Goal: Book appointment/travel/reservation

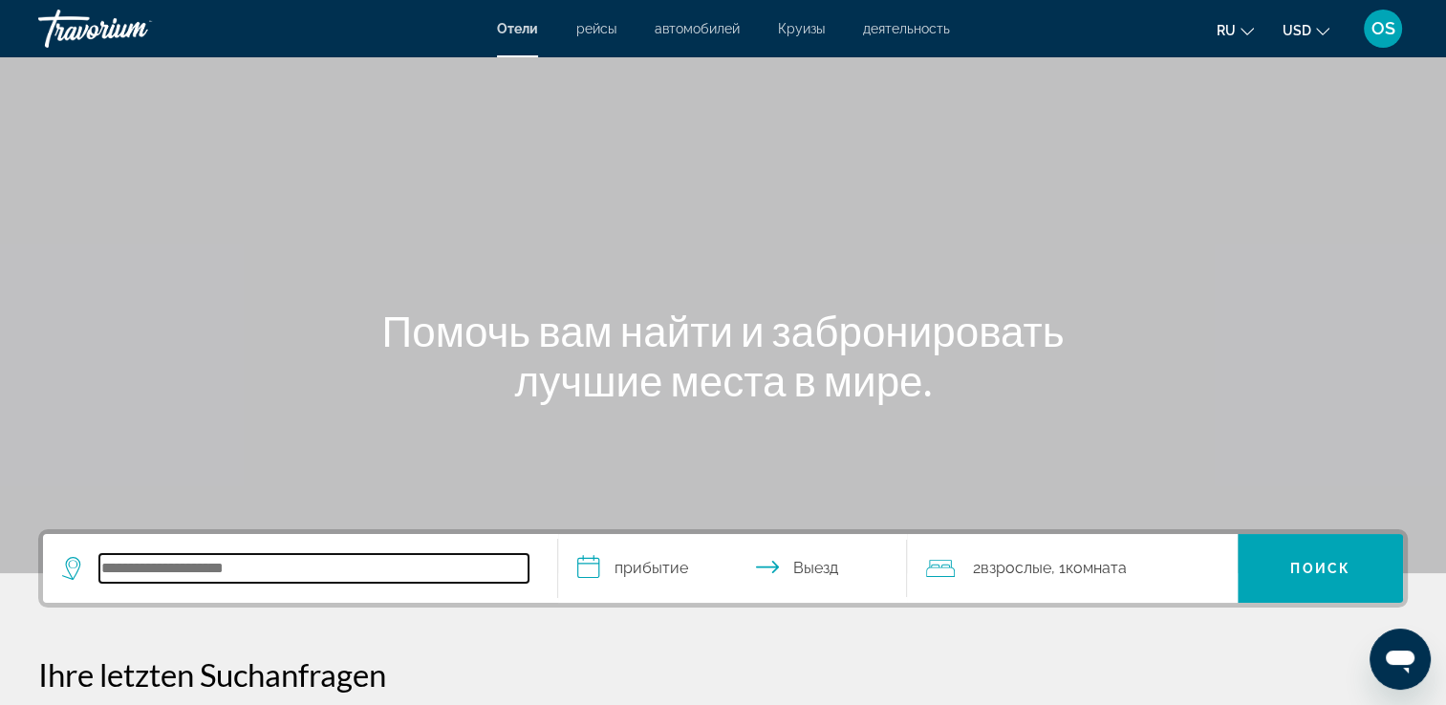
click at [139, 579] on input "Hotelziel suchen" at bounding box center [313, 568] width 429 height 29
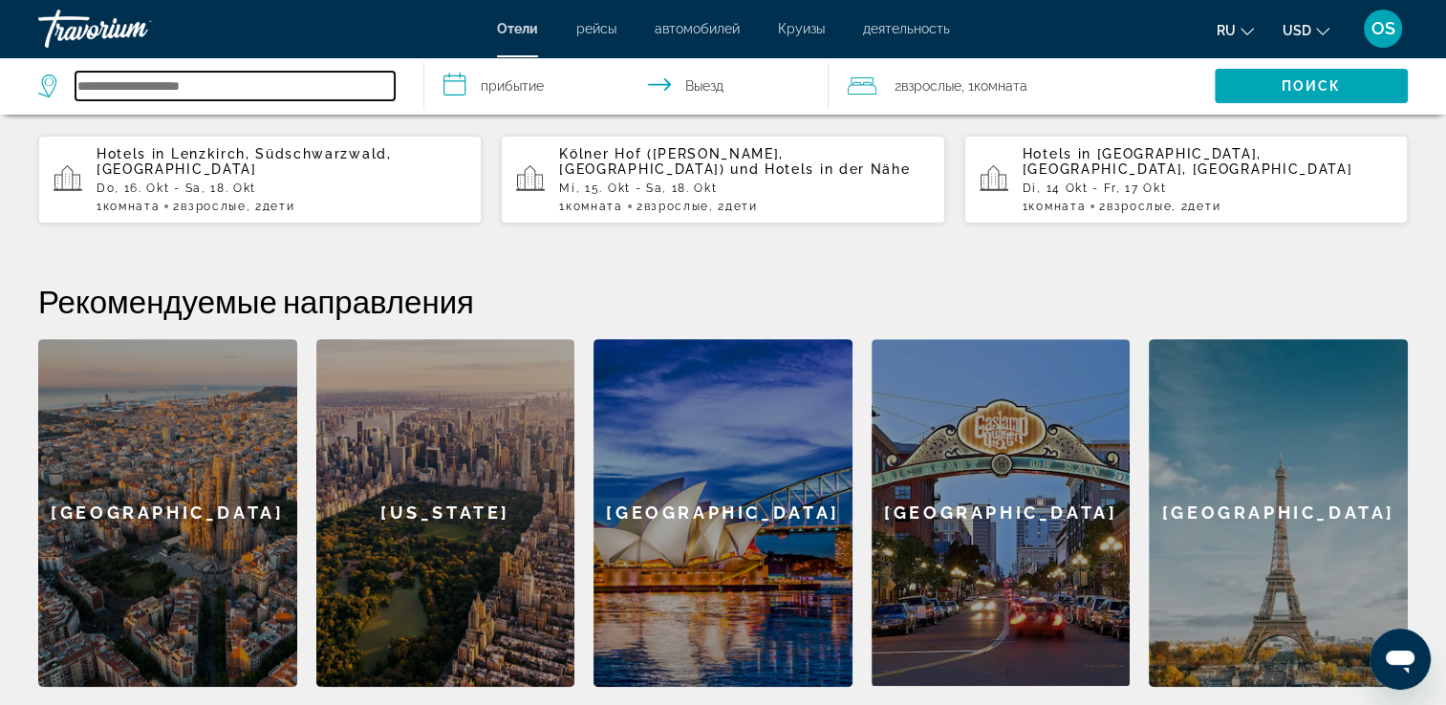
scroll to position [553, 0]
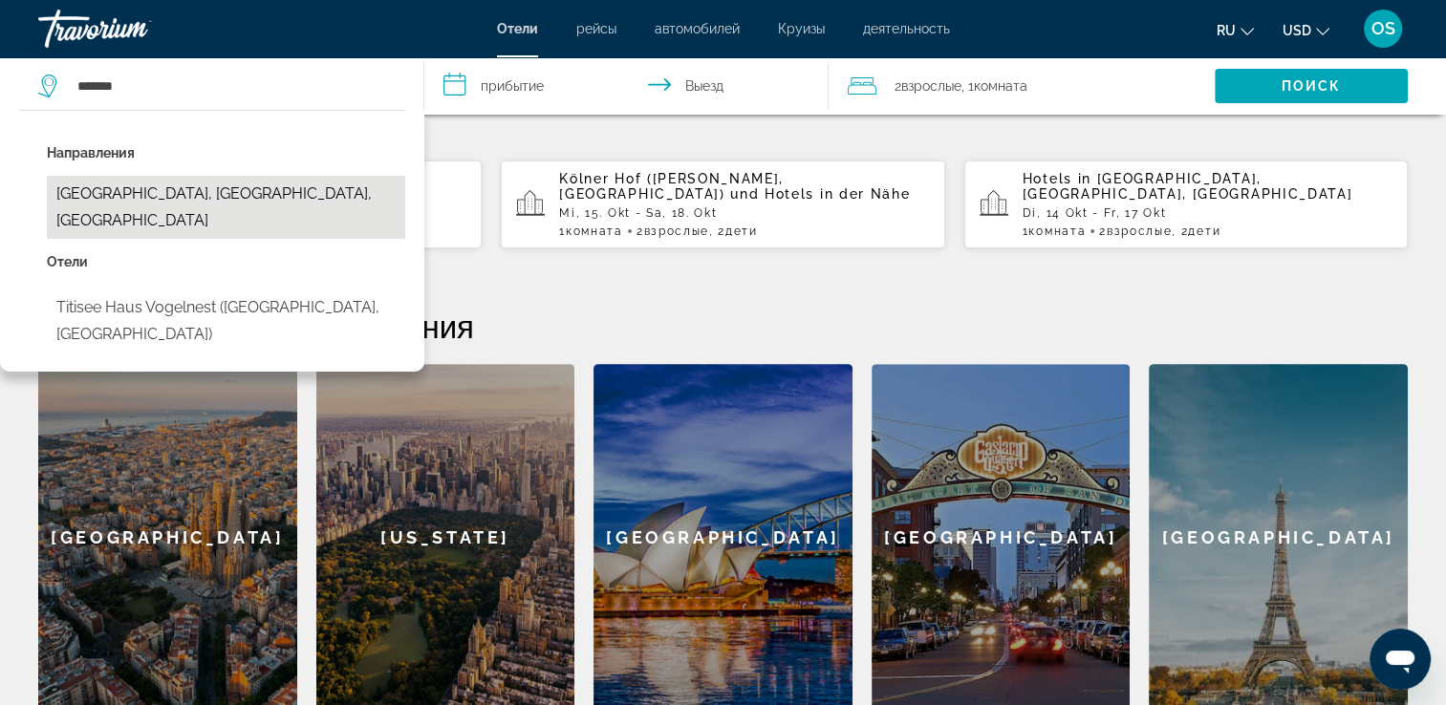
click at [270, 201] on button "[GEOGRAPHIC_DATA], [GEOGRAPHIC_DATA], [GEOGRAPHIC_DATA]" at bounding box center [226, 207] width 358 height 63
type input "**********"
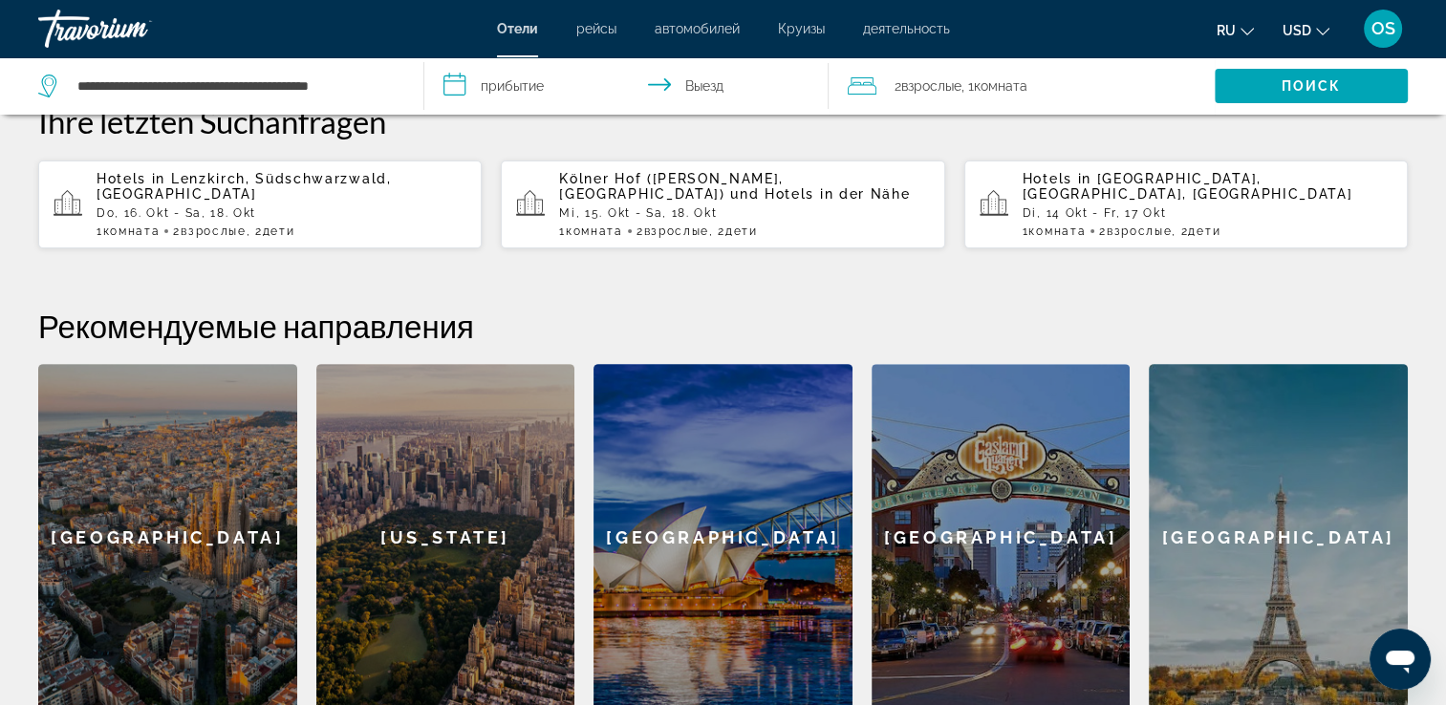
click at [562, 97] on input "**********" at bounding box center [630, 88] width 413 height 63
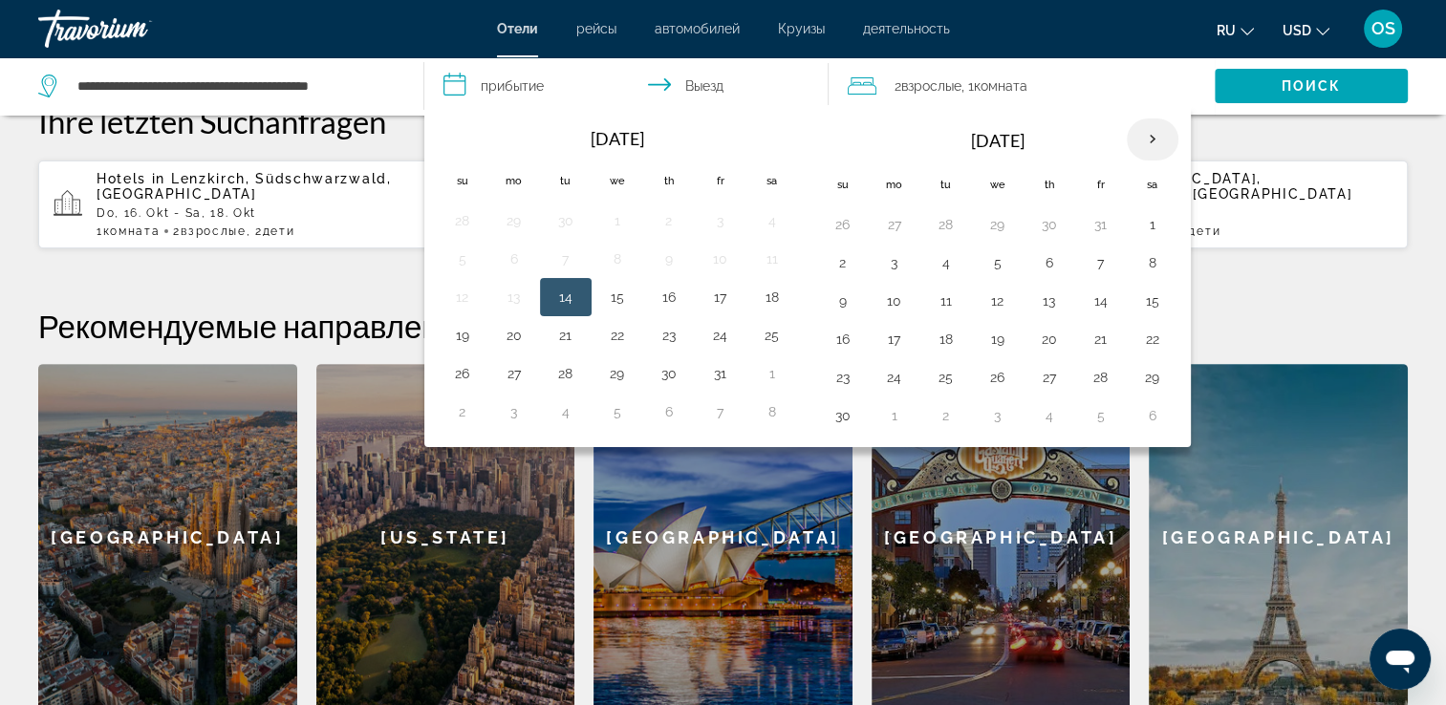
click at [1161, 136] on th "Next month" at bounding box center [1153, 140] width 52 height 42
click at [1139, 339] on button "27" at bounding box center [1152, 339] width 31 height 27
click at [1151, 134] on th "Next month" at bounding box center [1153, 140] width 52 height 42
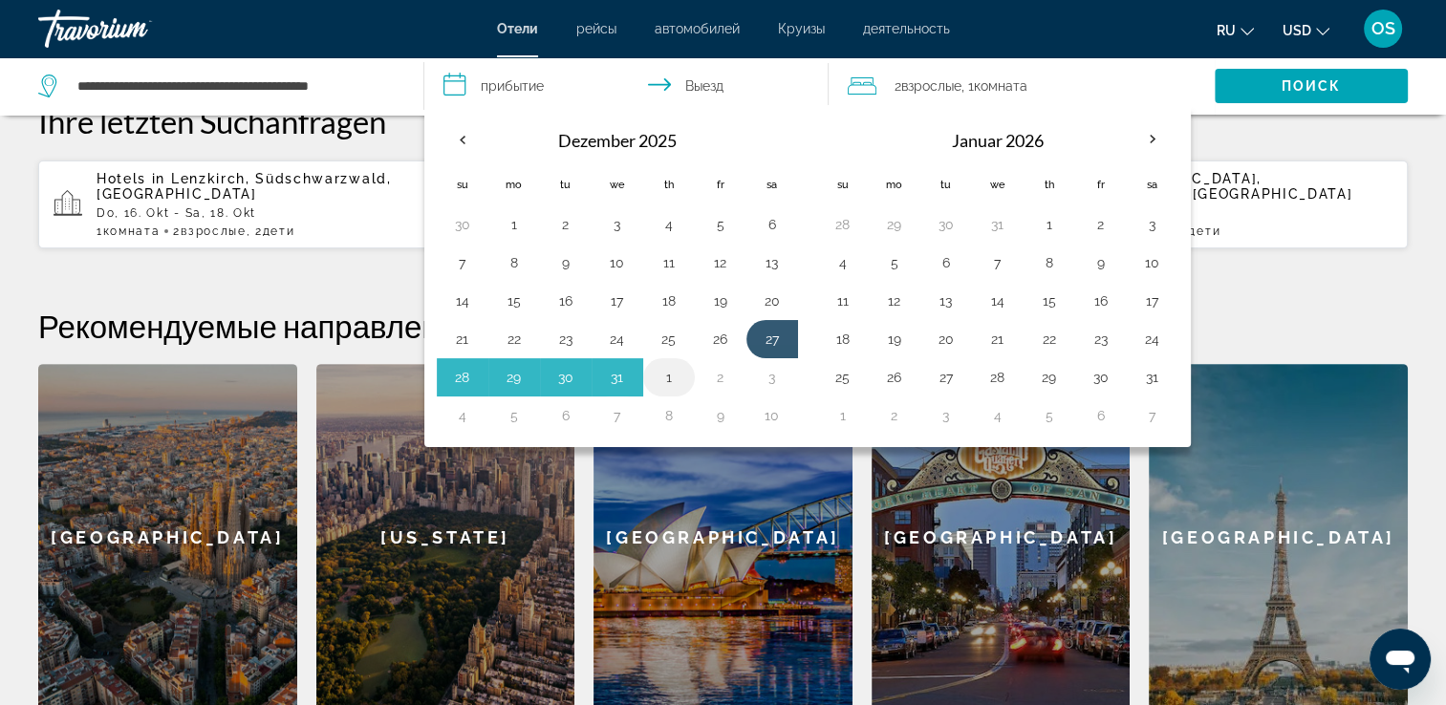
click at [666, 376] on button "1" at bounding box center [669, 377] width 31 height 27
type input "**********"
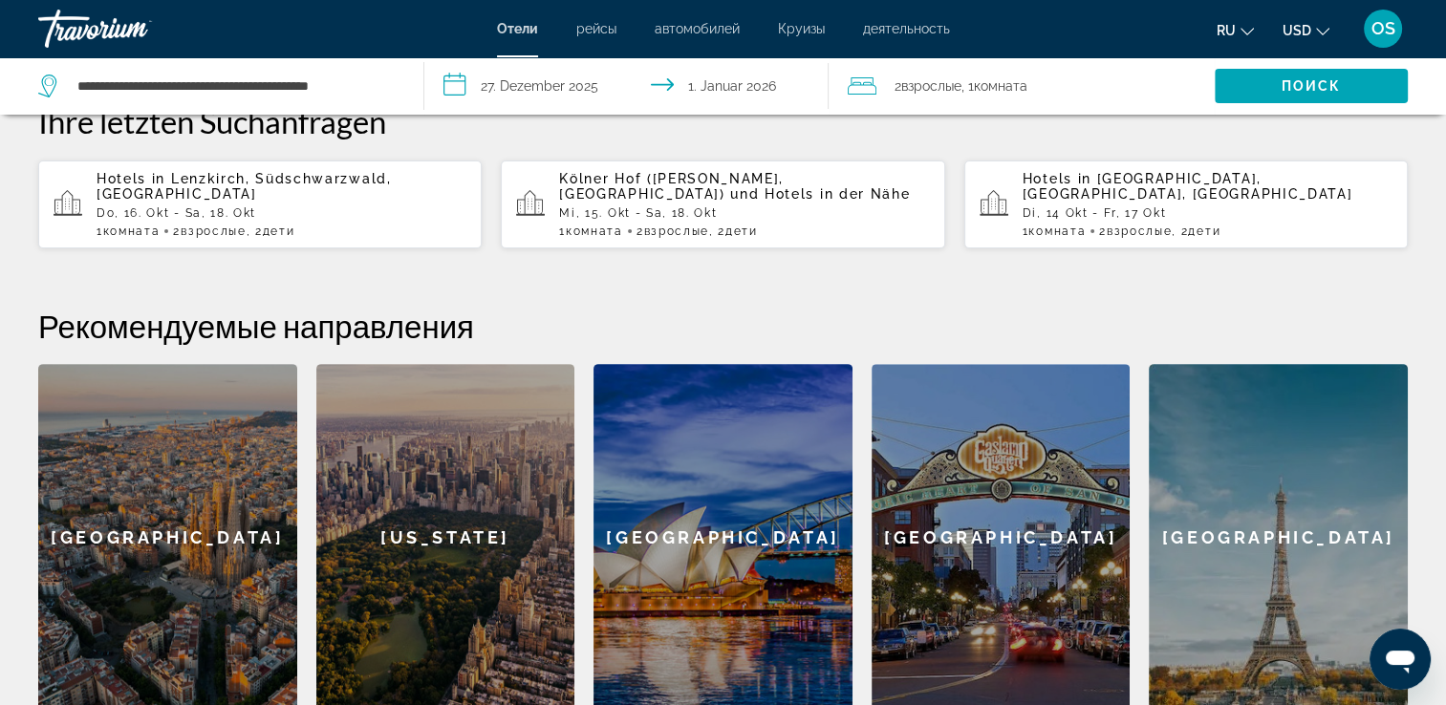
click at [1147, 75] on div "2 Взрослый Взрослые , 1 Комната номера" at bounding box center [1031, 86] width 367 height 27
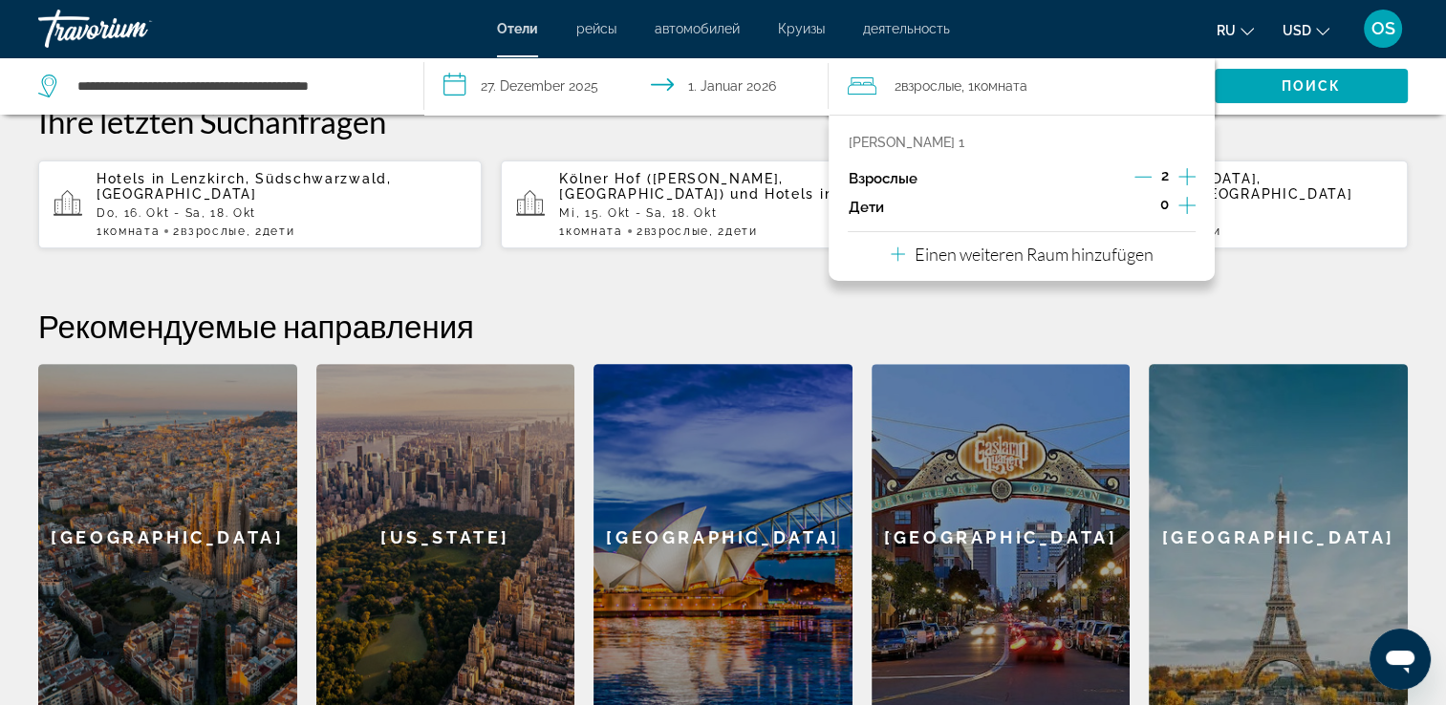
click at [1182, 205] on icon "Untergeordnete Elemente inkrementieren" at bounding box center [1187, 205] width 17 height 17
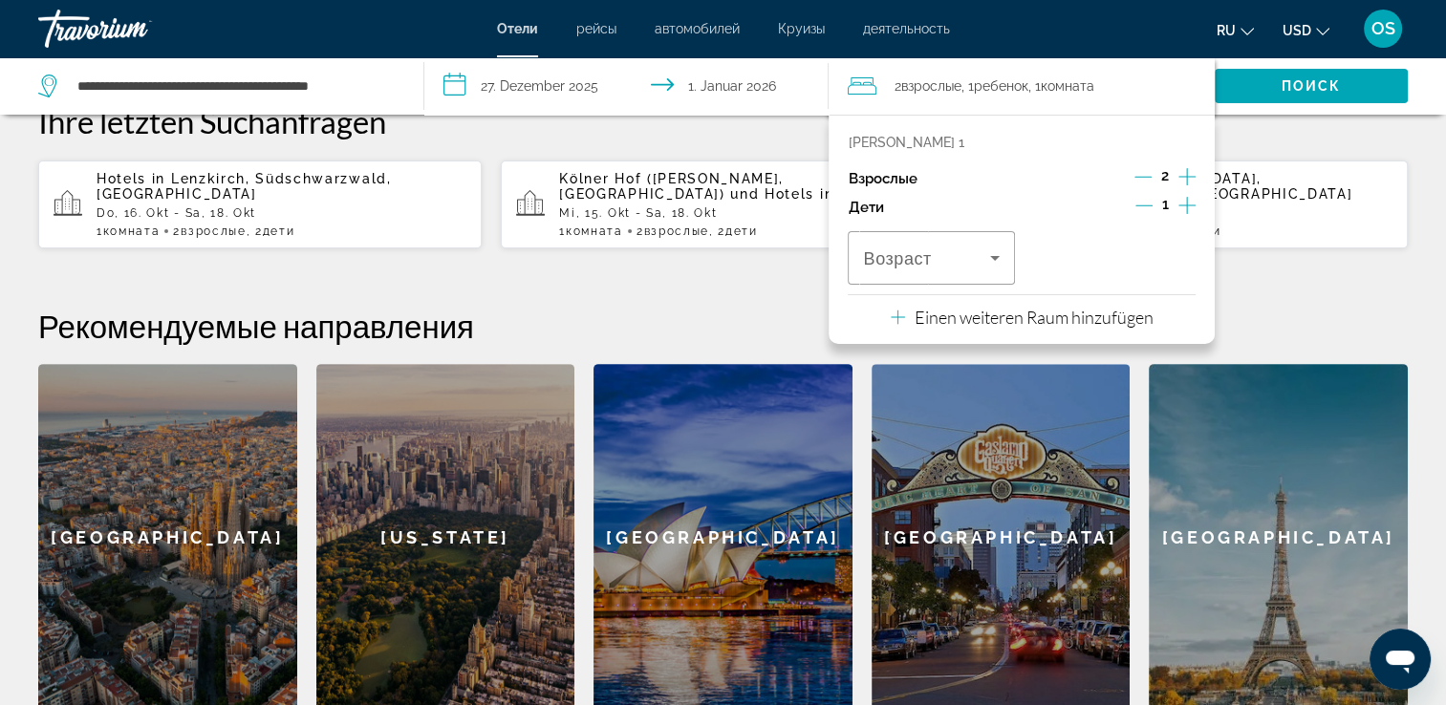
click at [1182, 205] on icon "Untergeordnete Elemente inkrementieren" at bounding box center [1187, 205] width 17 height 17
click at [947, 272] on div "Reisende: 2 Erwachsene, 2 Kinder" at bounding box center [931, 258] width 136 height 54
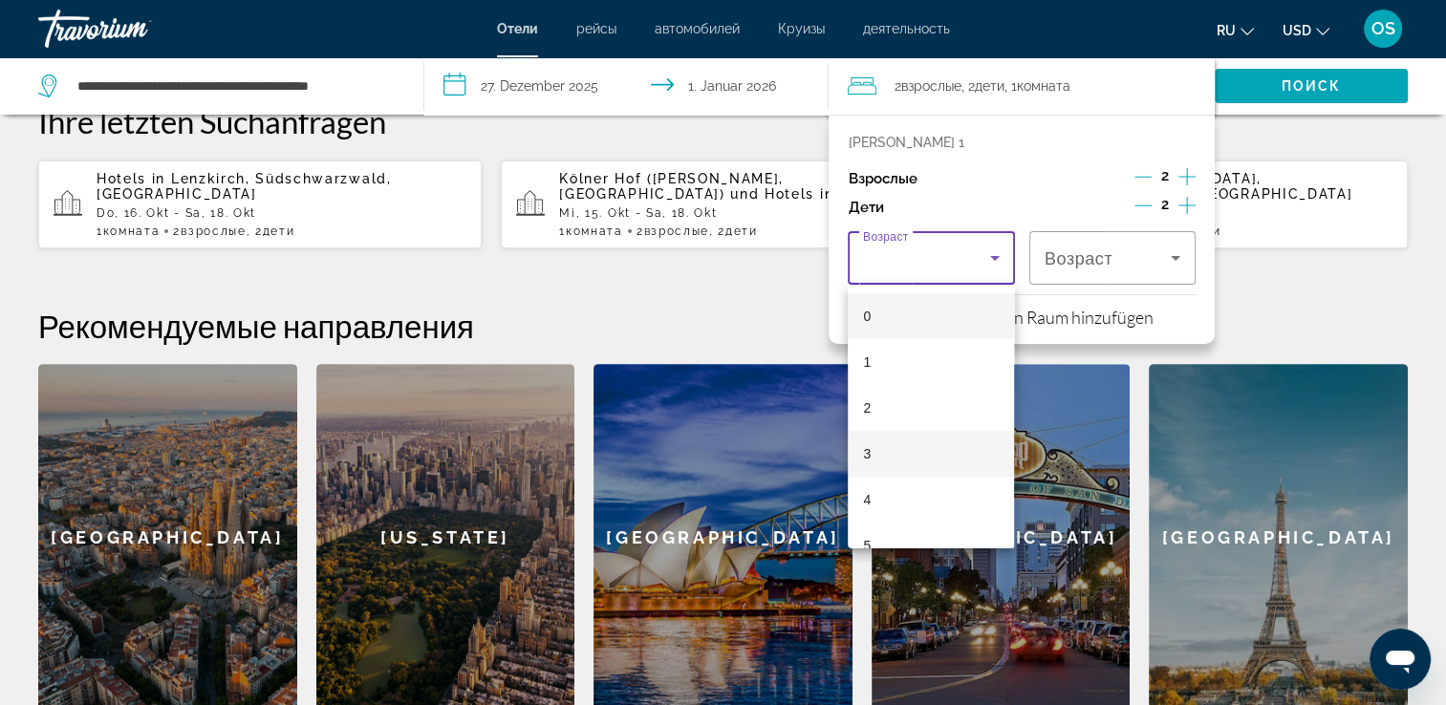
scroll to position [263, 0]
click at [896, 466] on mat-option "9" at bounding box center [931, 467] width 166 height 46
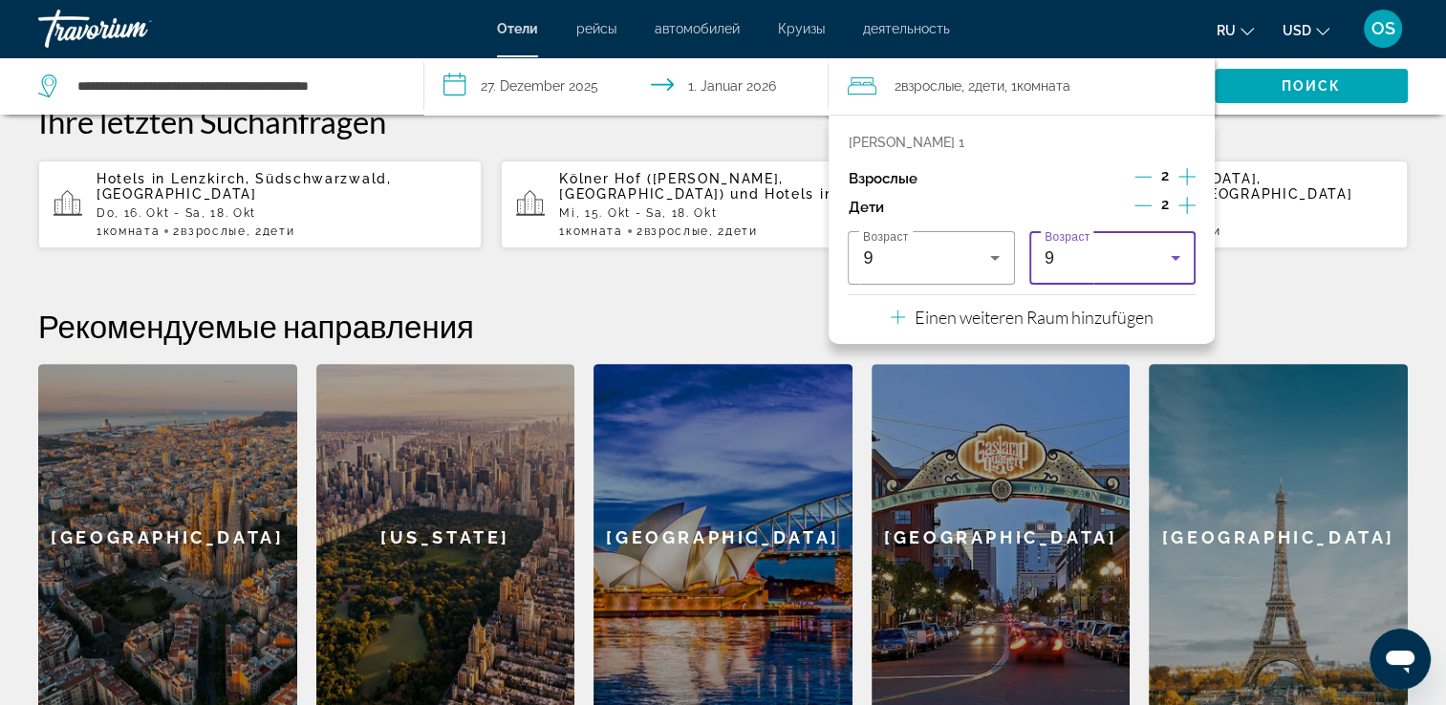
click at [1120, 258] on div "9" at bounding box center [1108, 258] width 126 height 23
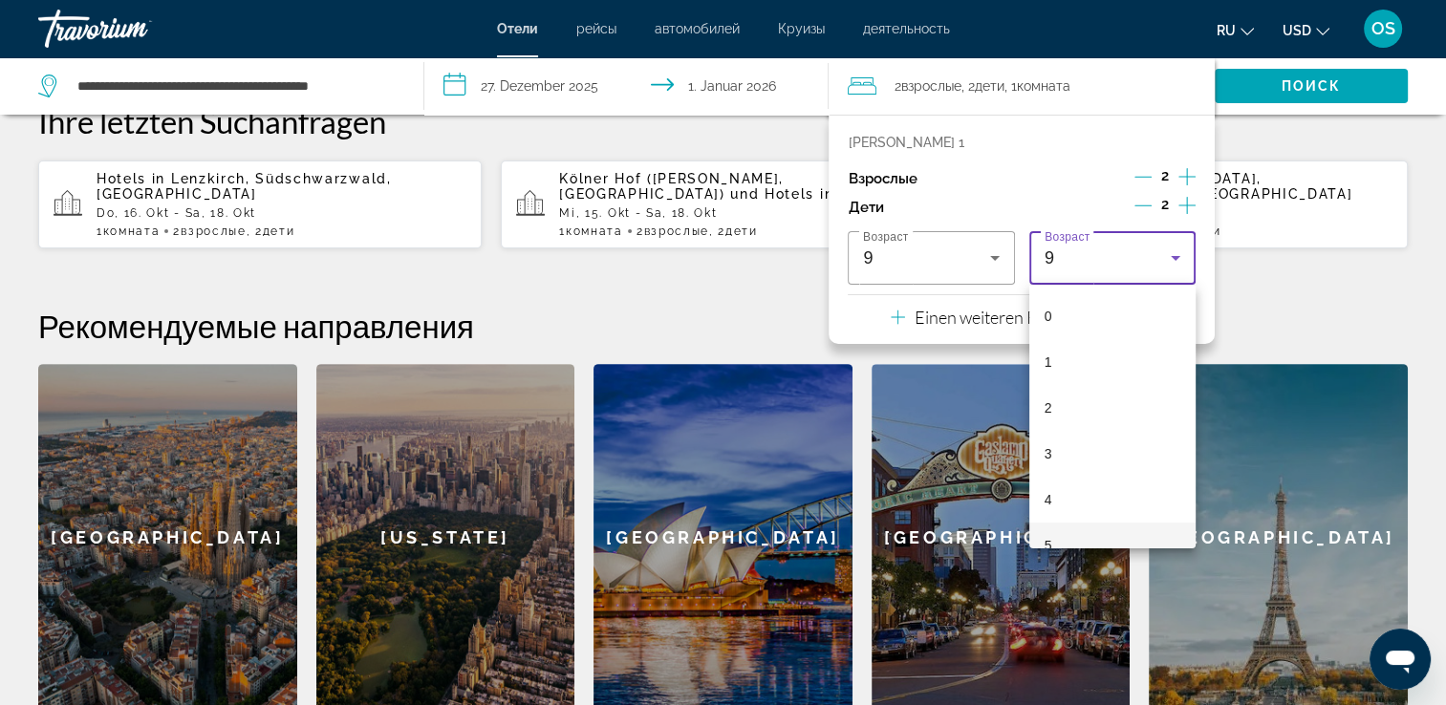
scroll to position [203, 0]
click at [1120, 438] on mat-option "7" at bounding box center [1112, 435] width 166 height 46
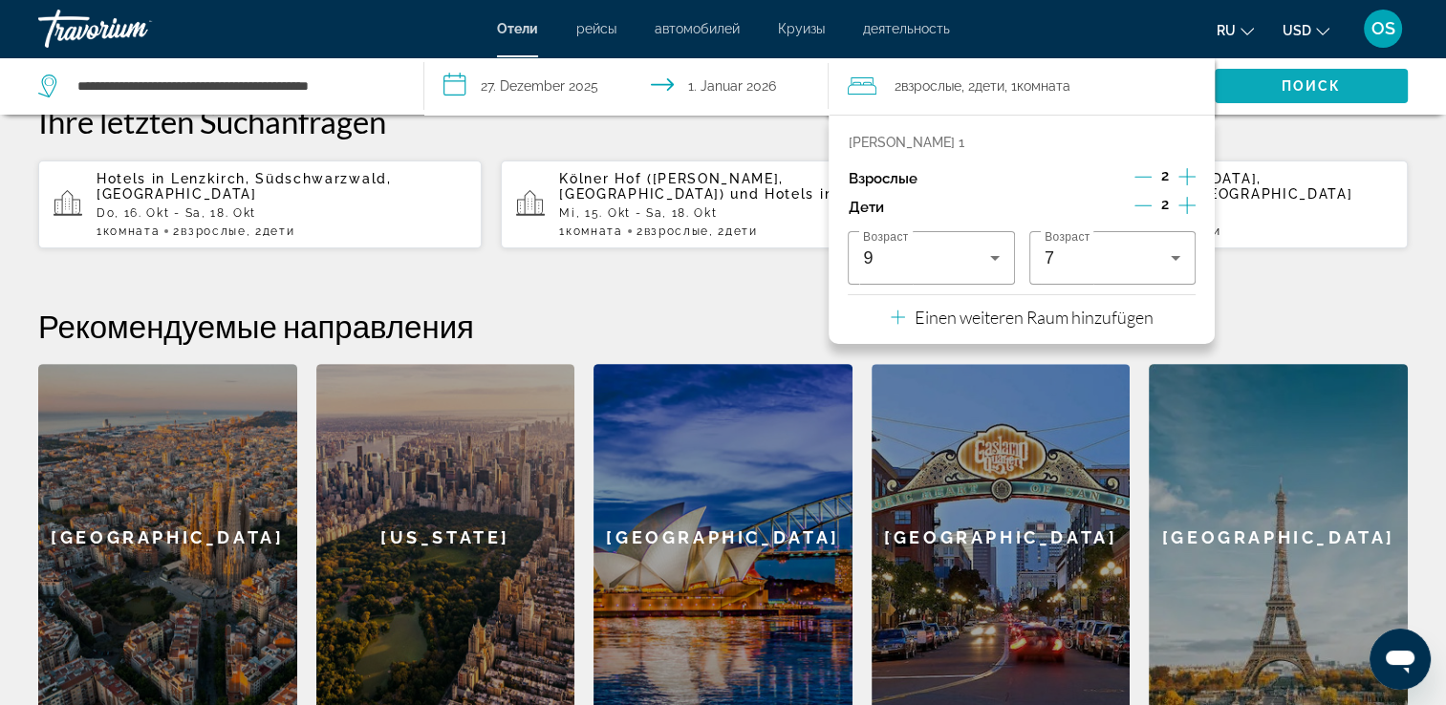
click at [1285, 93] on span "Поиск" at bounding box center [1312, 85] width 60 height 15
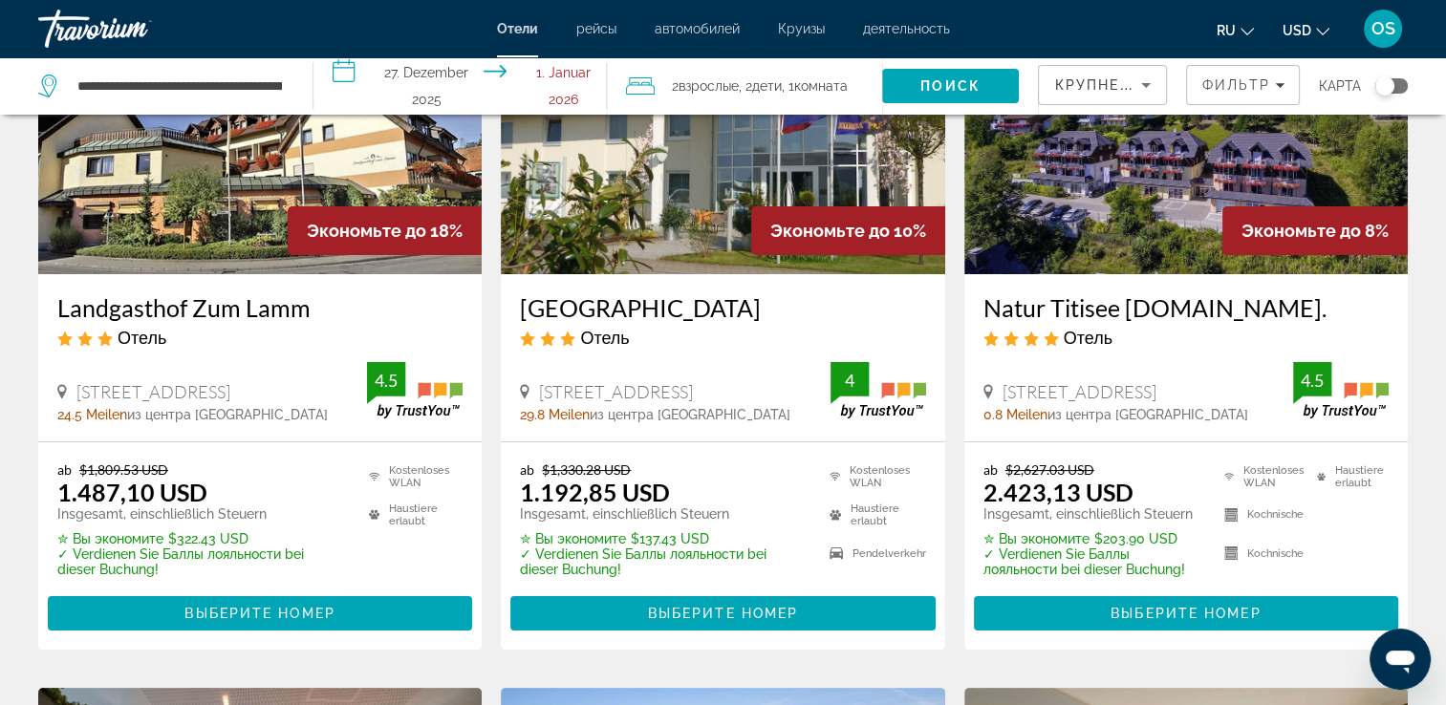
scroll to position [191, 0]
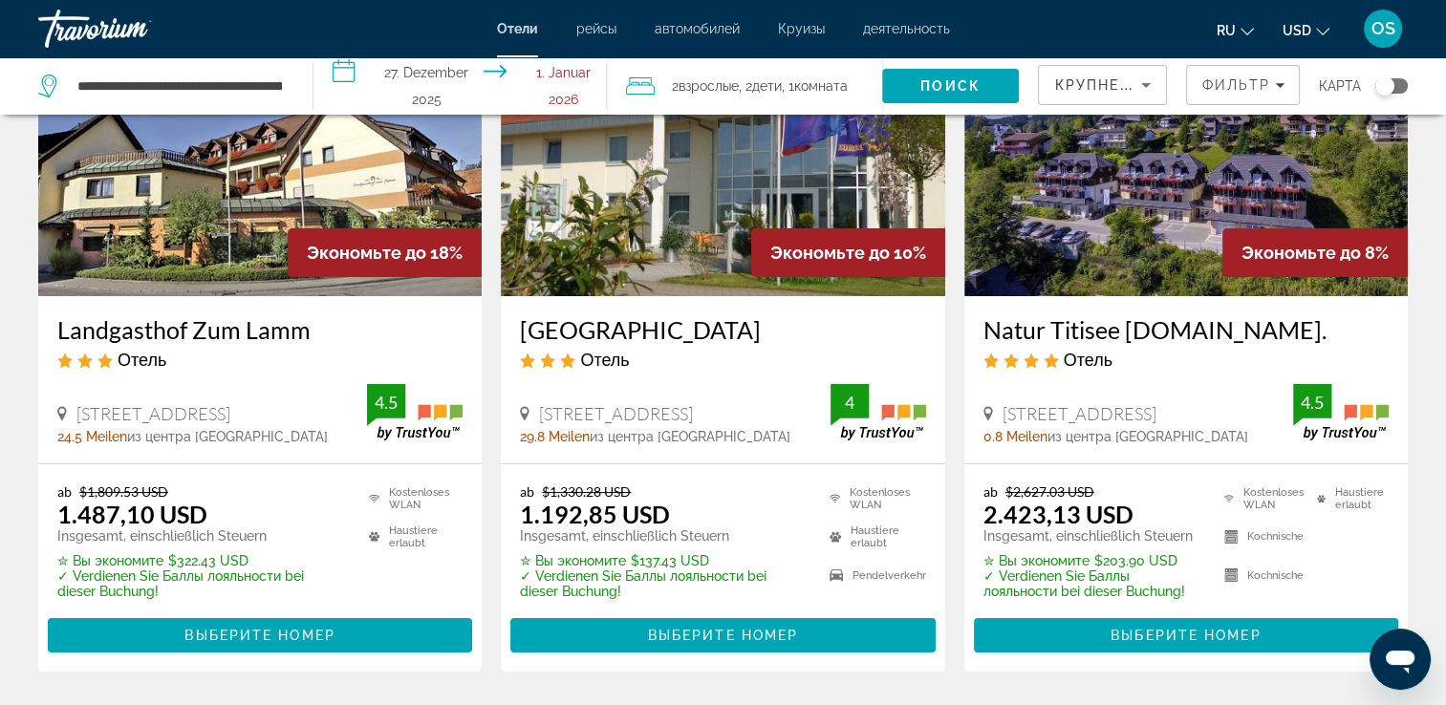
click at [476, 68] on input "**********" at bounding box center [465, 88] width 302 height 63
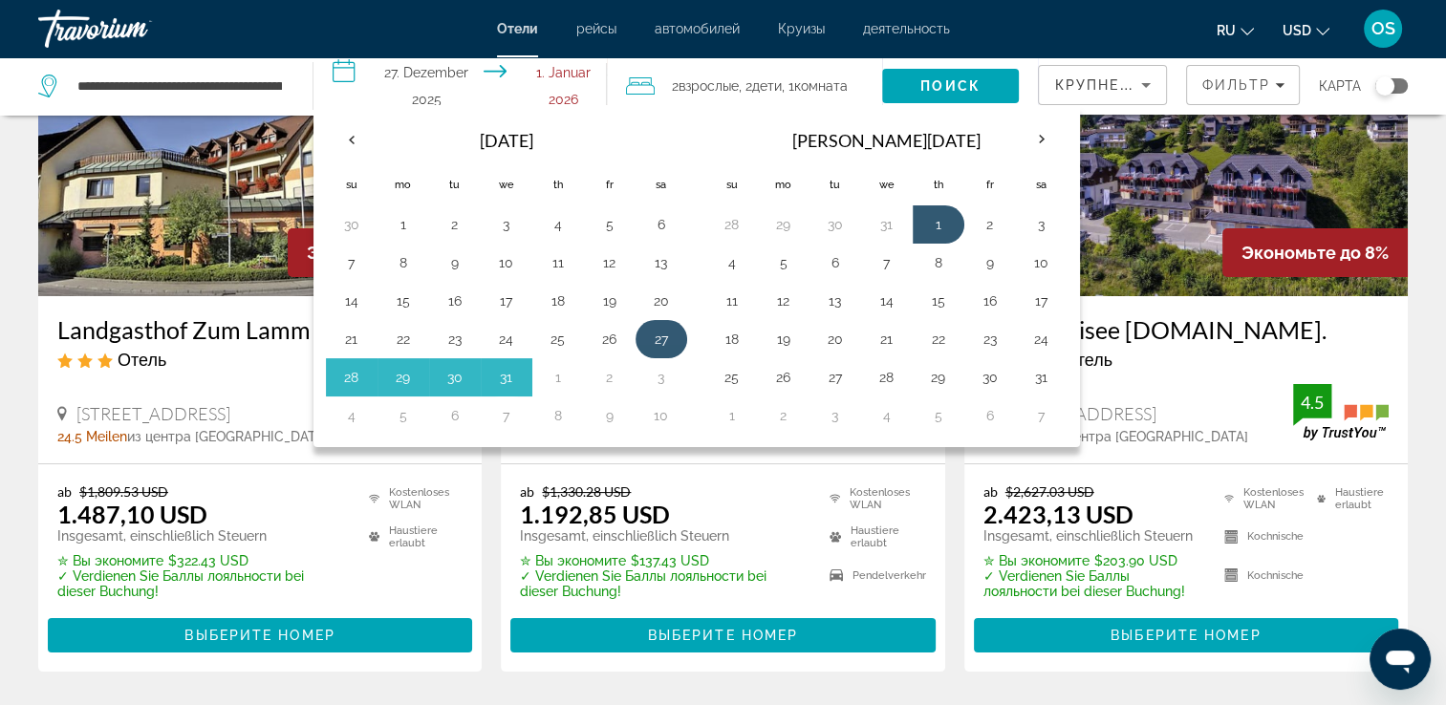
click at [660, 336] on button "27" at bounding box center [661, 339] width 31 height 27
click at [452, 376] on button "30" at bounding box center [455, 377] width 31 height 27
type input "**********"
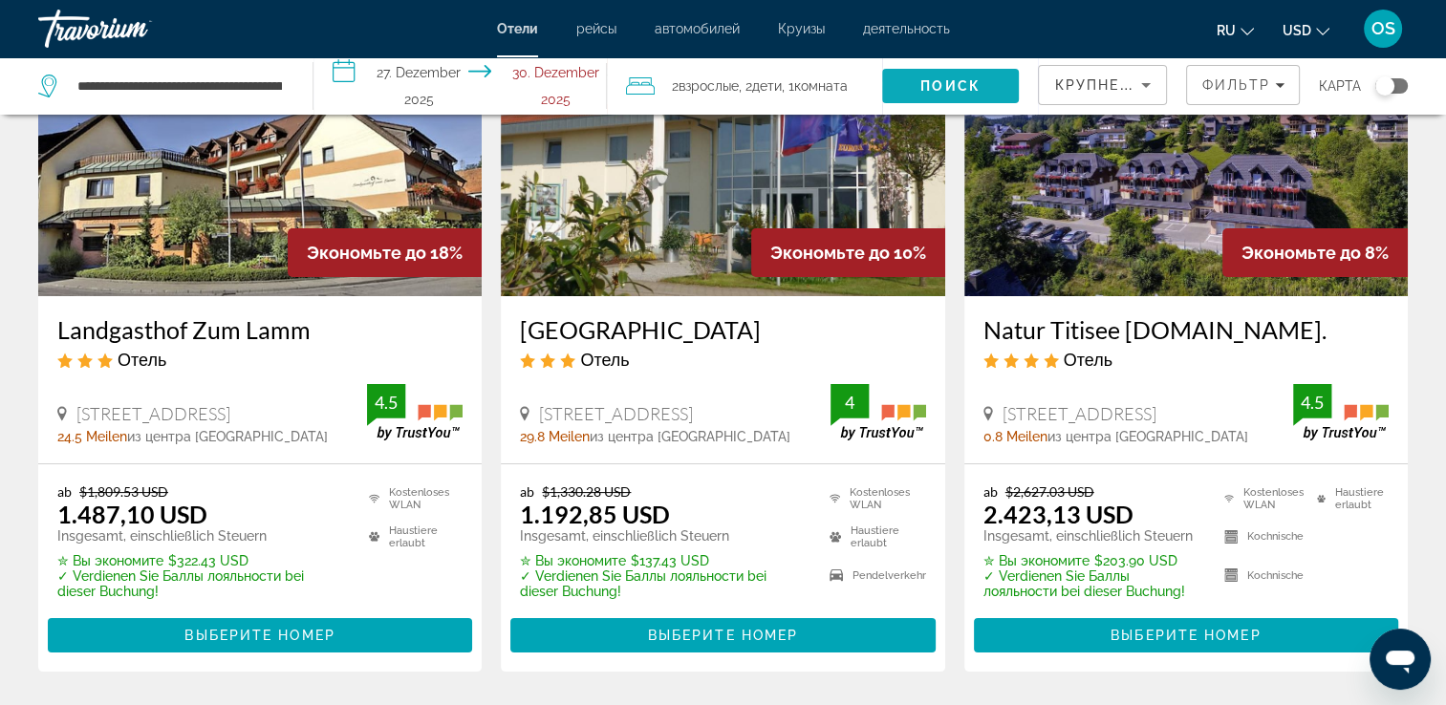
click at [996, 91] on span "Suchen" at bounding box center [951, 86] width 138 height 46
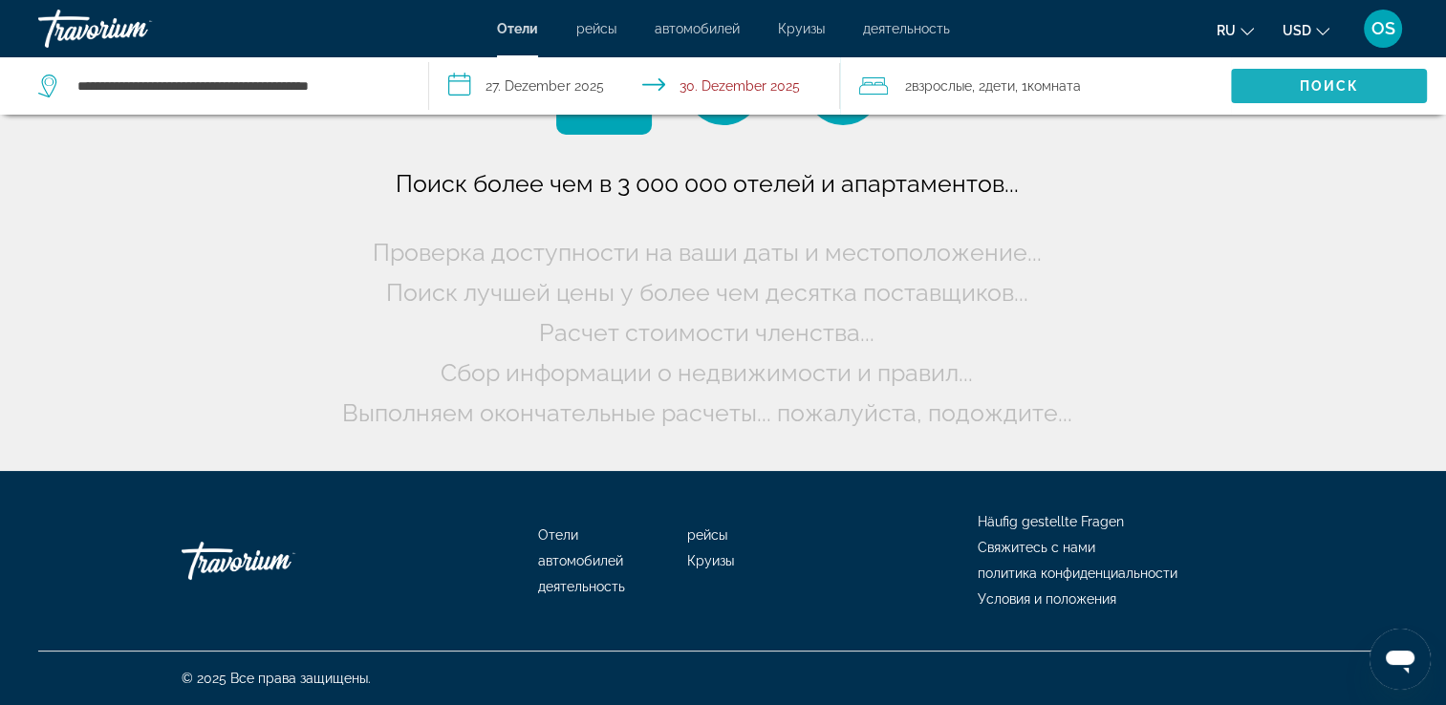
scroll to position [0, 0]
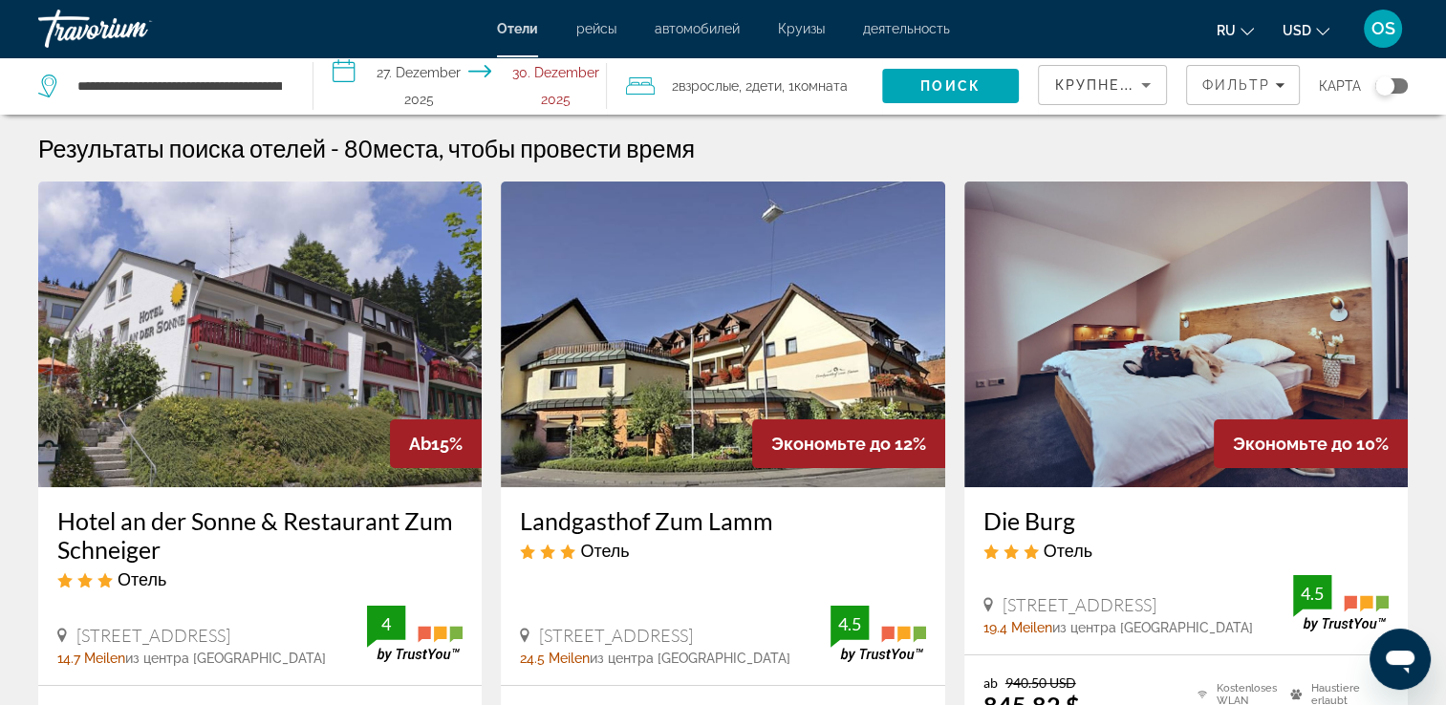
click at [417, 405] on img "Hauptinhalt" at bounding box center [260, 335] width 444 height 306
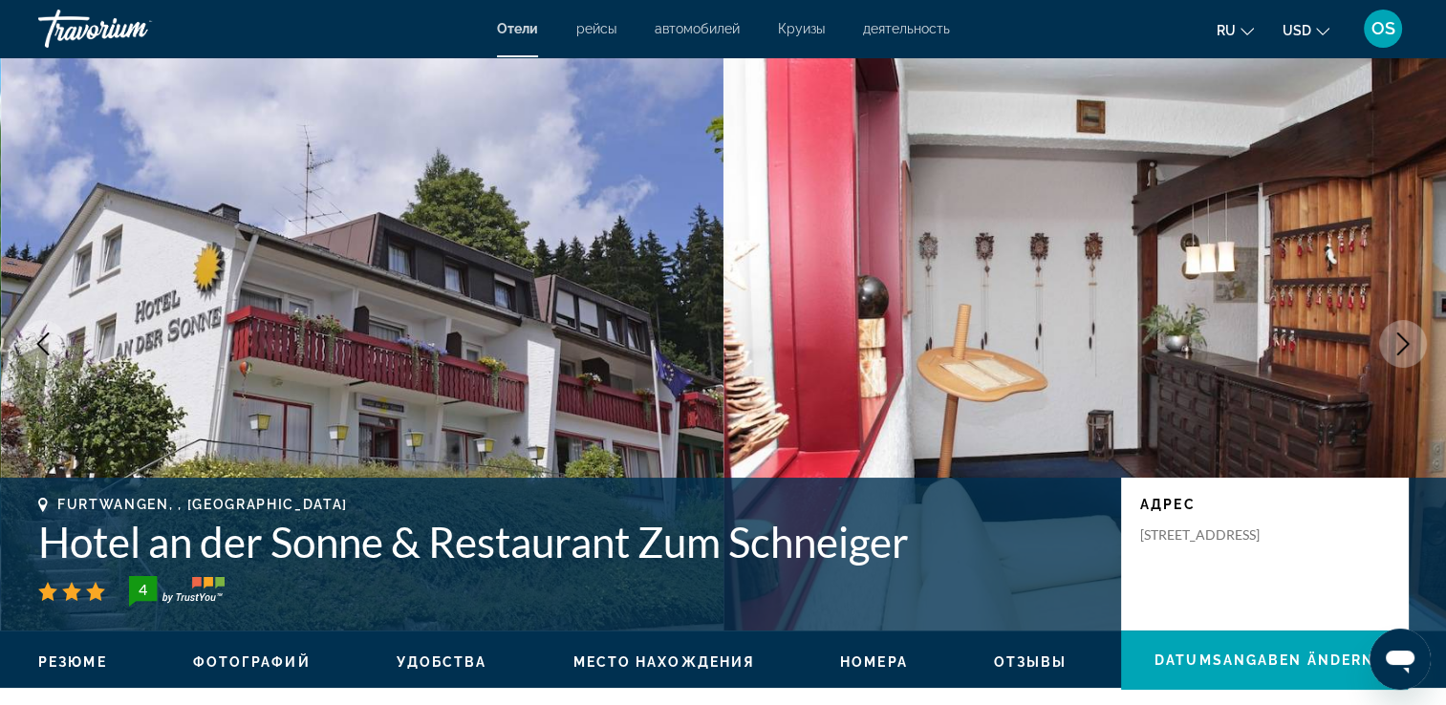
click at [1397, 336] on icon "Nächstes Bild" at bounding box center [1403, 344] width 23 height 23
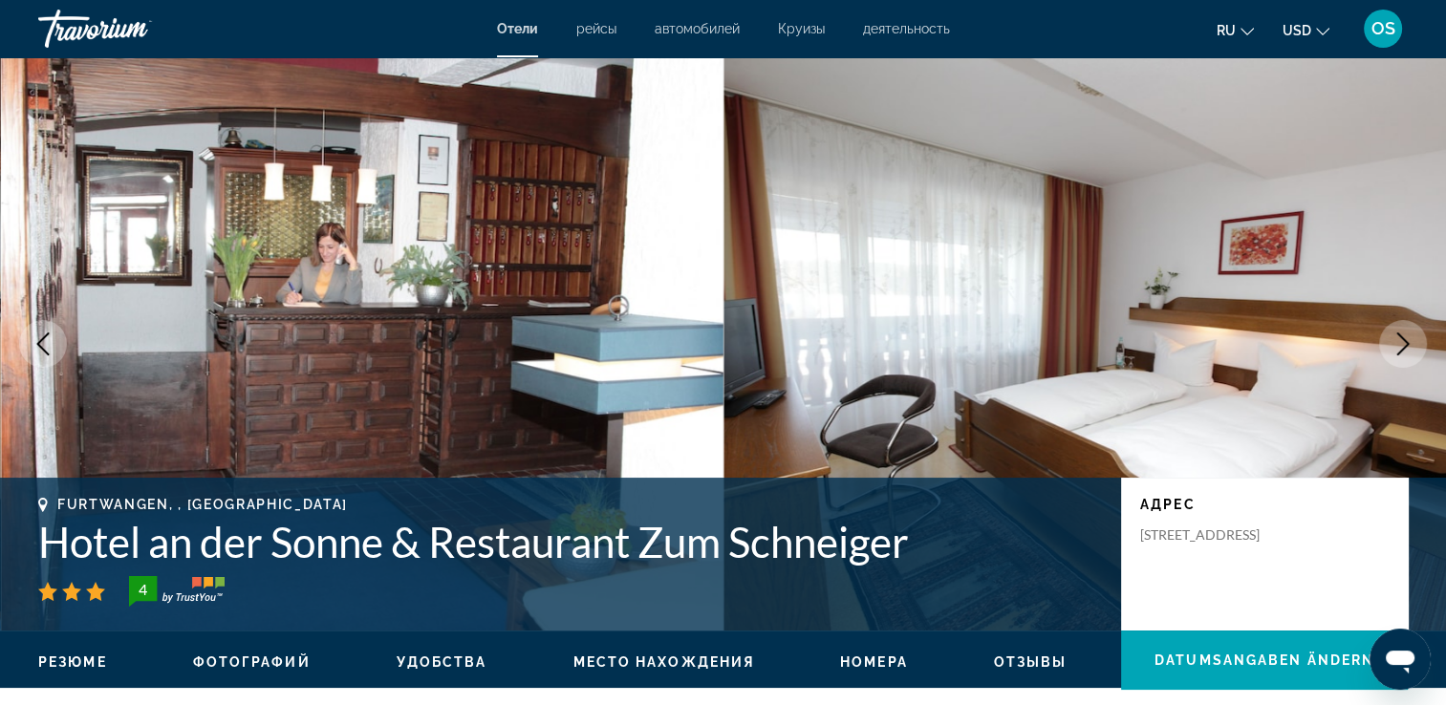
click at [1397, 336] on icon "Nächstes Bild" at bounding box center [1403, 344] width 23 height 23
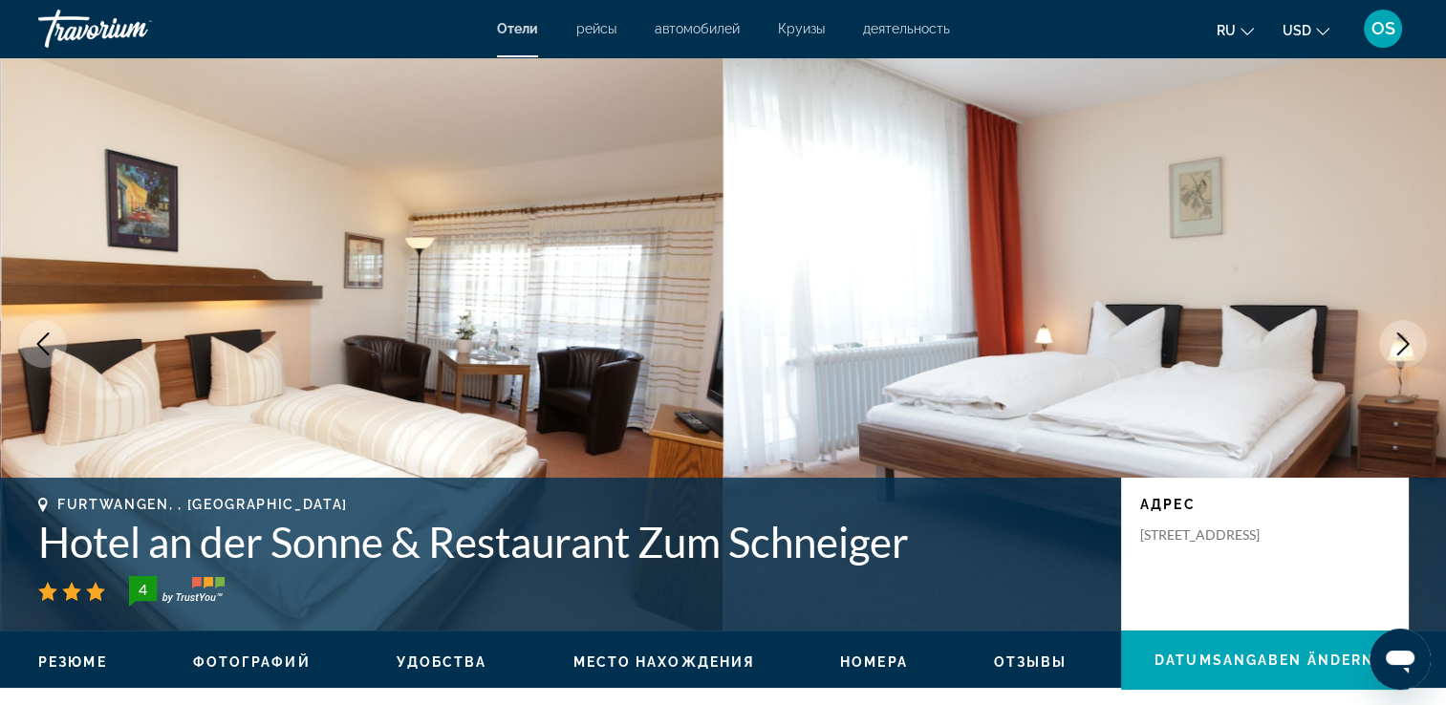
click at [1397, 336] on icon "Nächstes Bild" at bounding box center [1403, 344] width 23 height 23
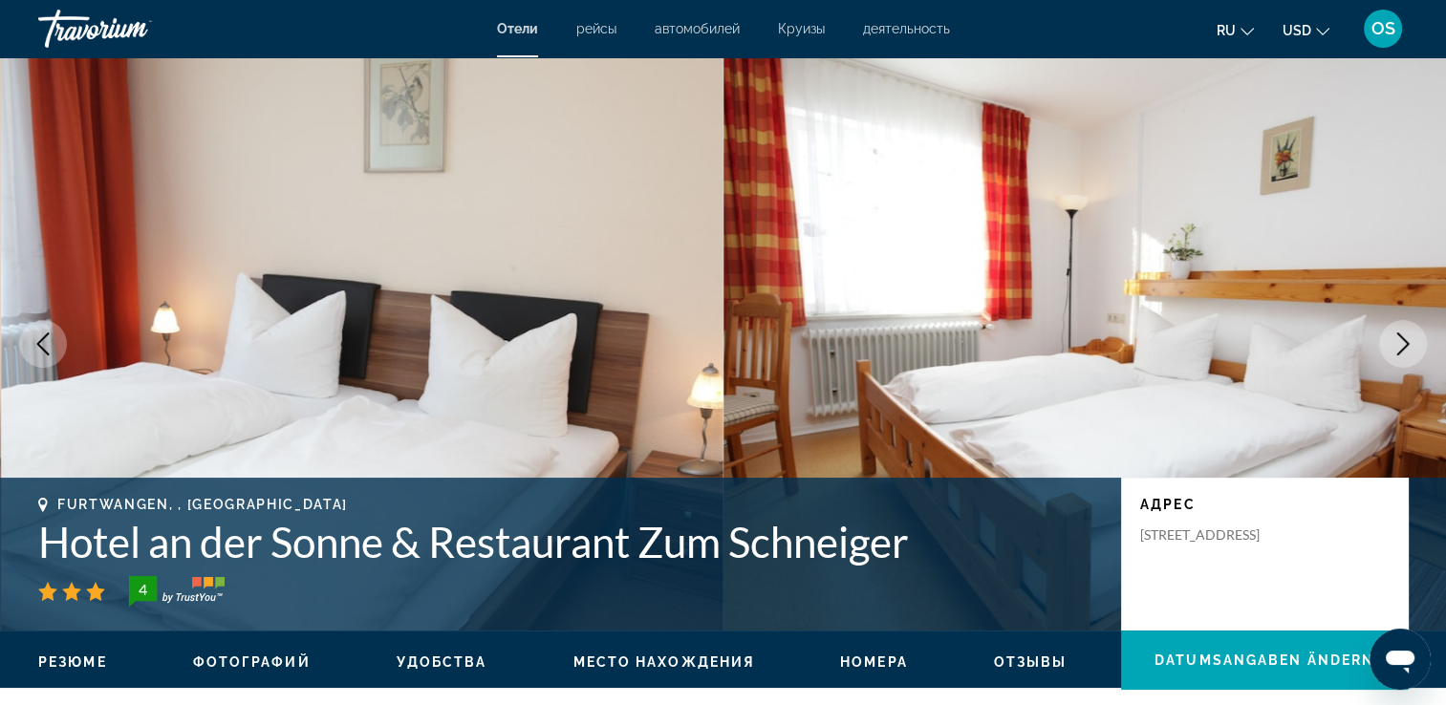
click at [1397, 336] on icon "Nächstes Bild" at bounding box center [1403, 344] width 23 height 23
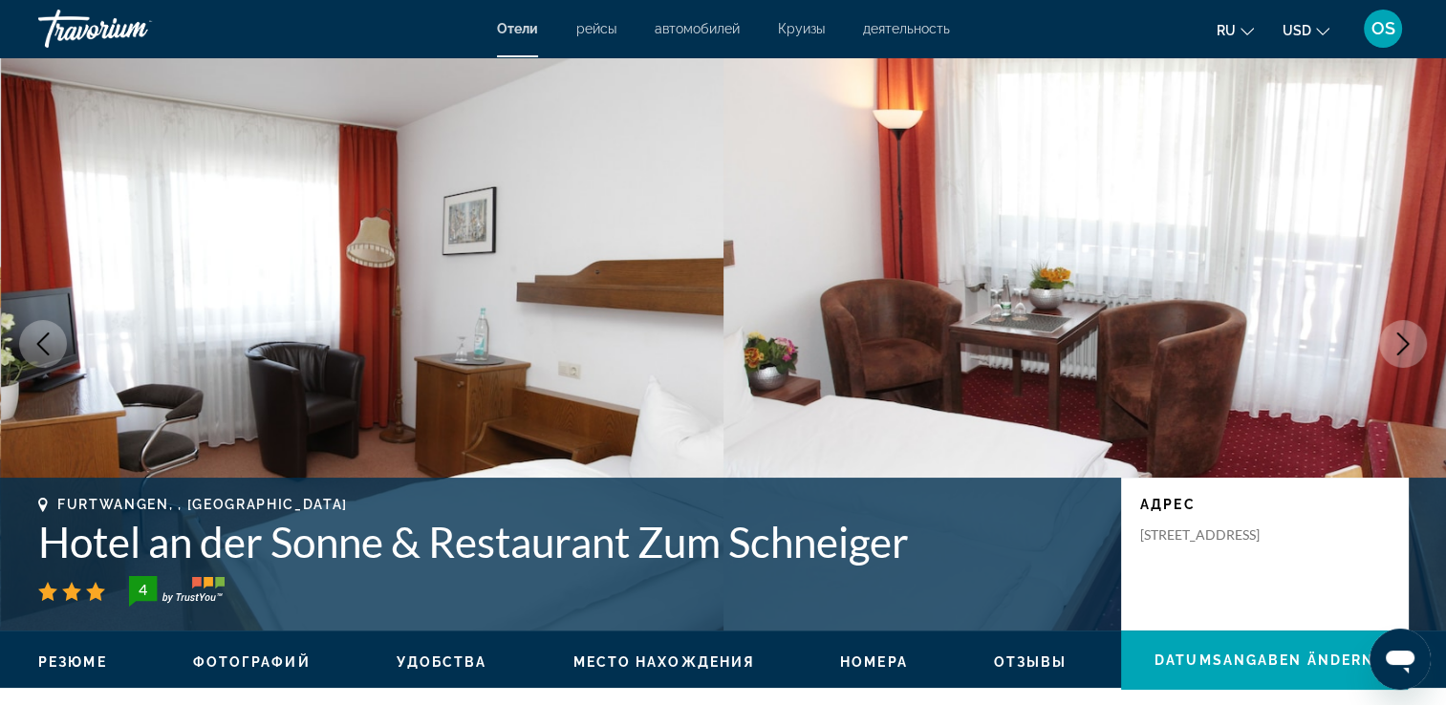
click at [1397, 336] on icon "Nächstes Bild" at bounding box center [1403, 344] width 23 height 23
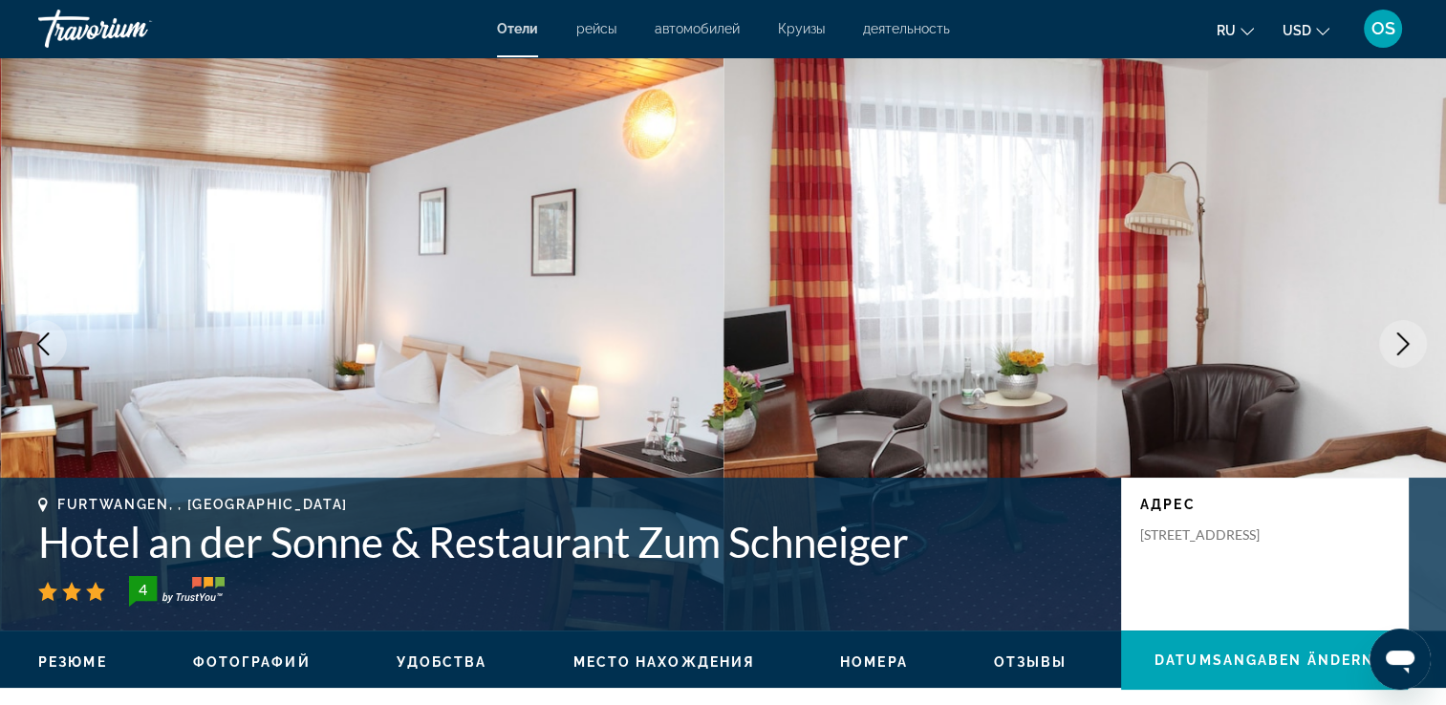
click at [1397, 336] on icon "Nächstes Bild" at bounding box center [1403, 344] width 23 height 23
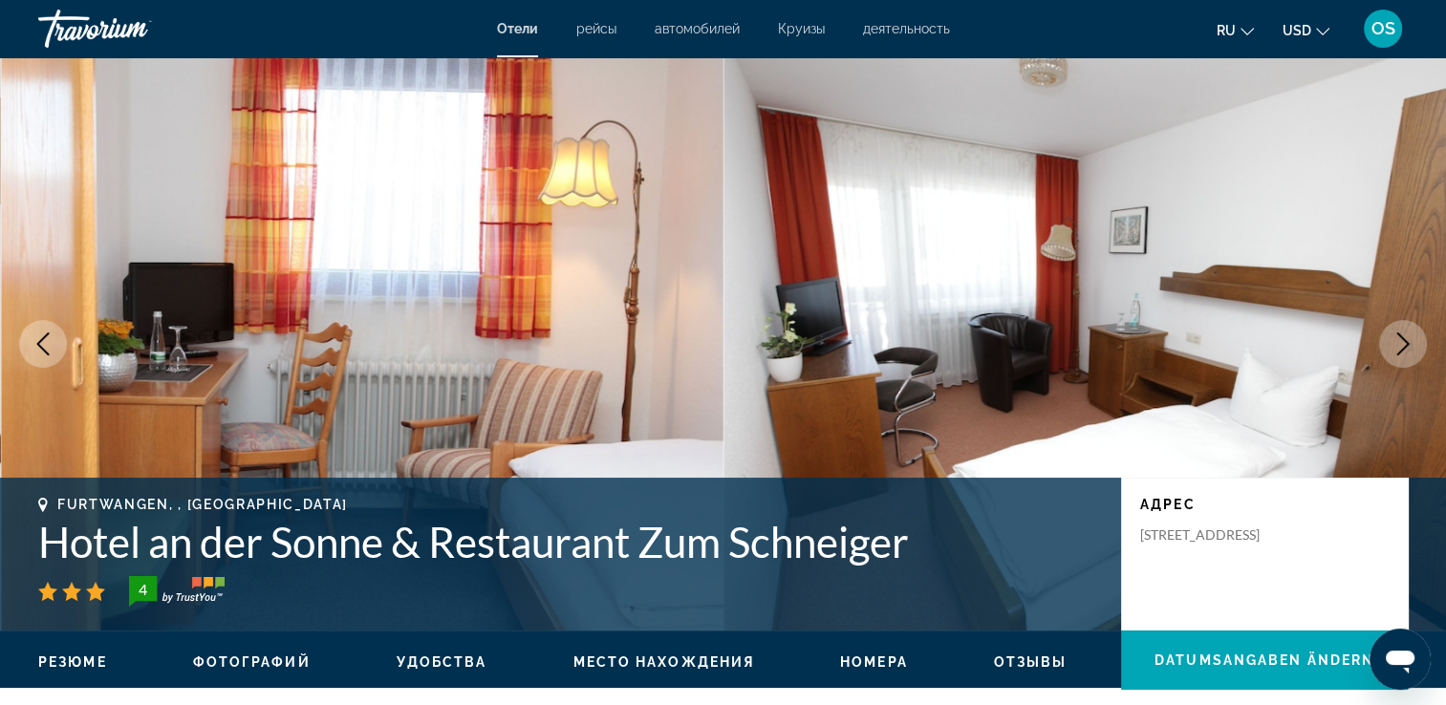
click at [1397, 336] on icon "Nächstes Bild" at bounding box center [1403, 344] width 23 height 23
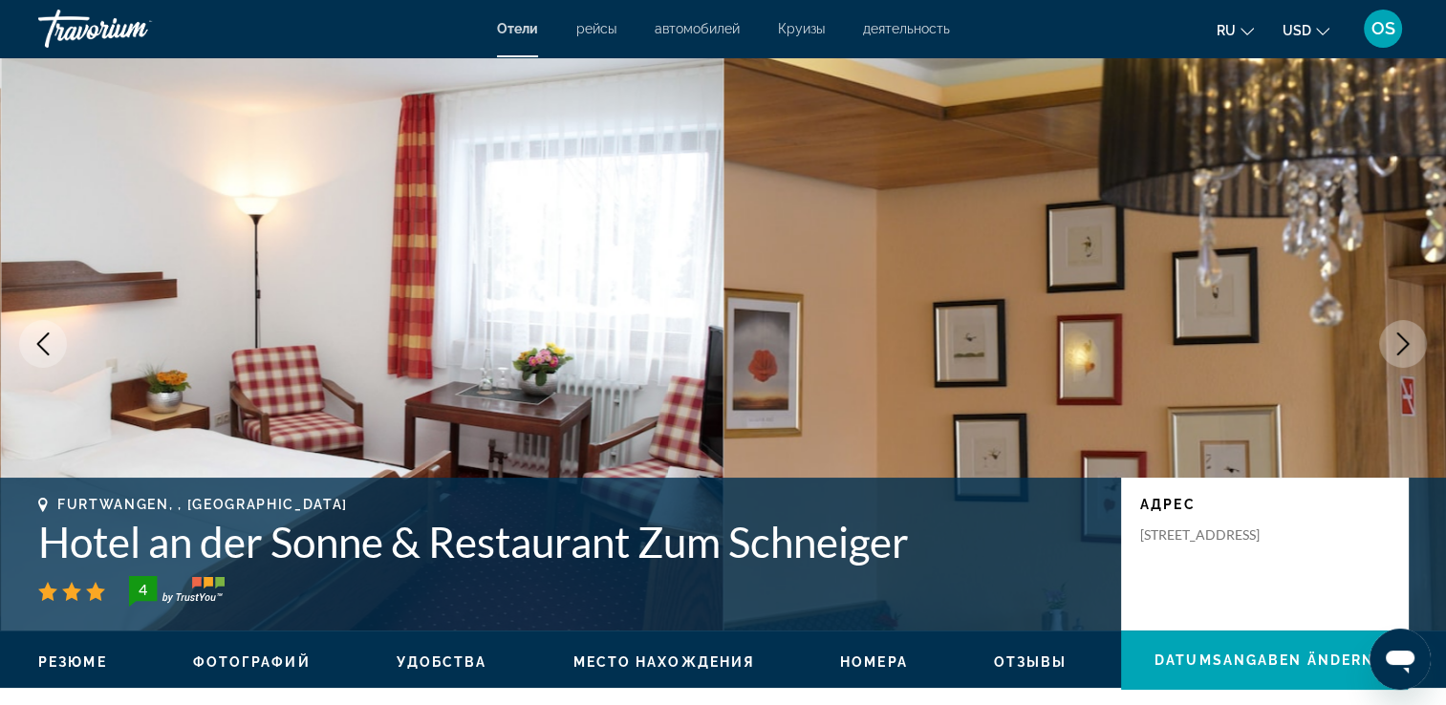
click at [1397, 336] on icon "Nächstes Bild" at bounding box center [1403, 344] width 23 height 23
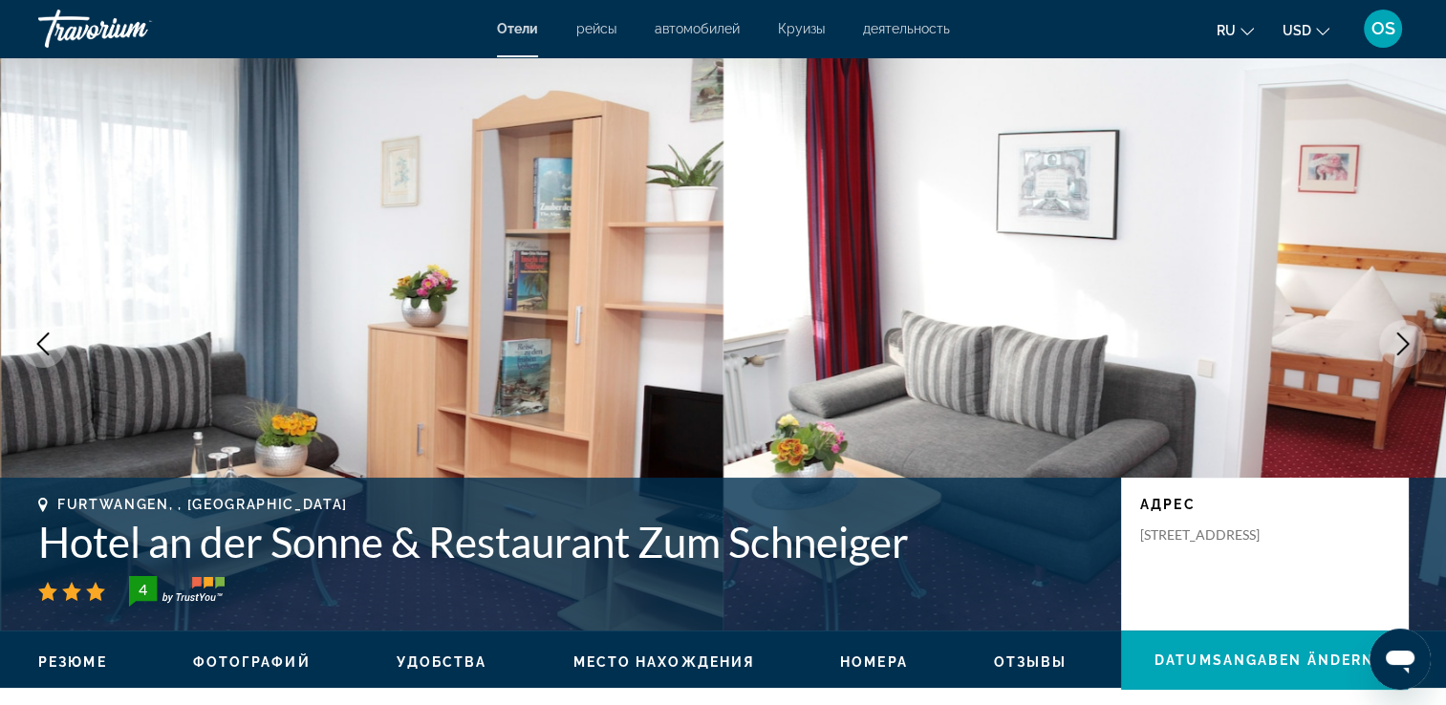
click at [1397, 336] on icon "Nächstes Bild" at bounding box center [1403, 344] width 23 height 23
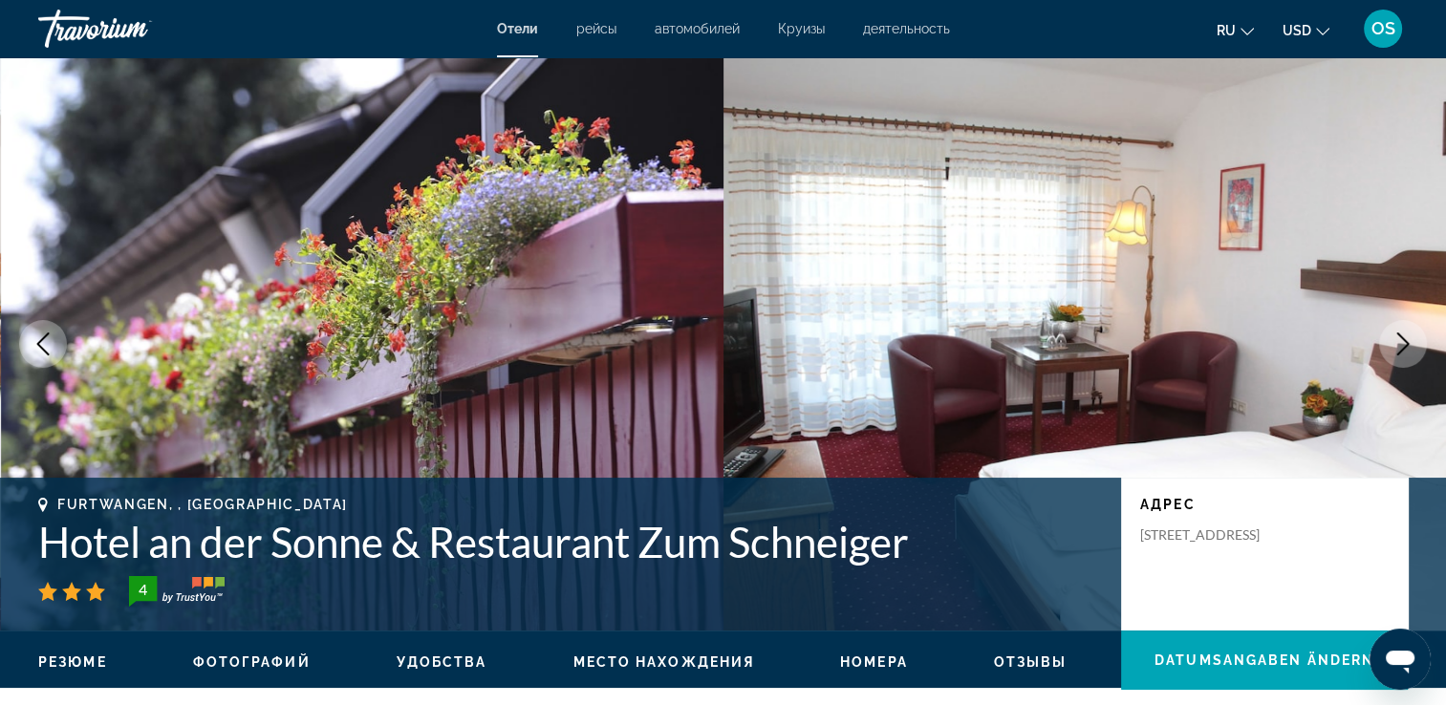
click at [1397, 336] on icon "Nächstes Bild" at bounding box center [1403, 344] width 23 height 23
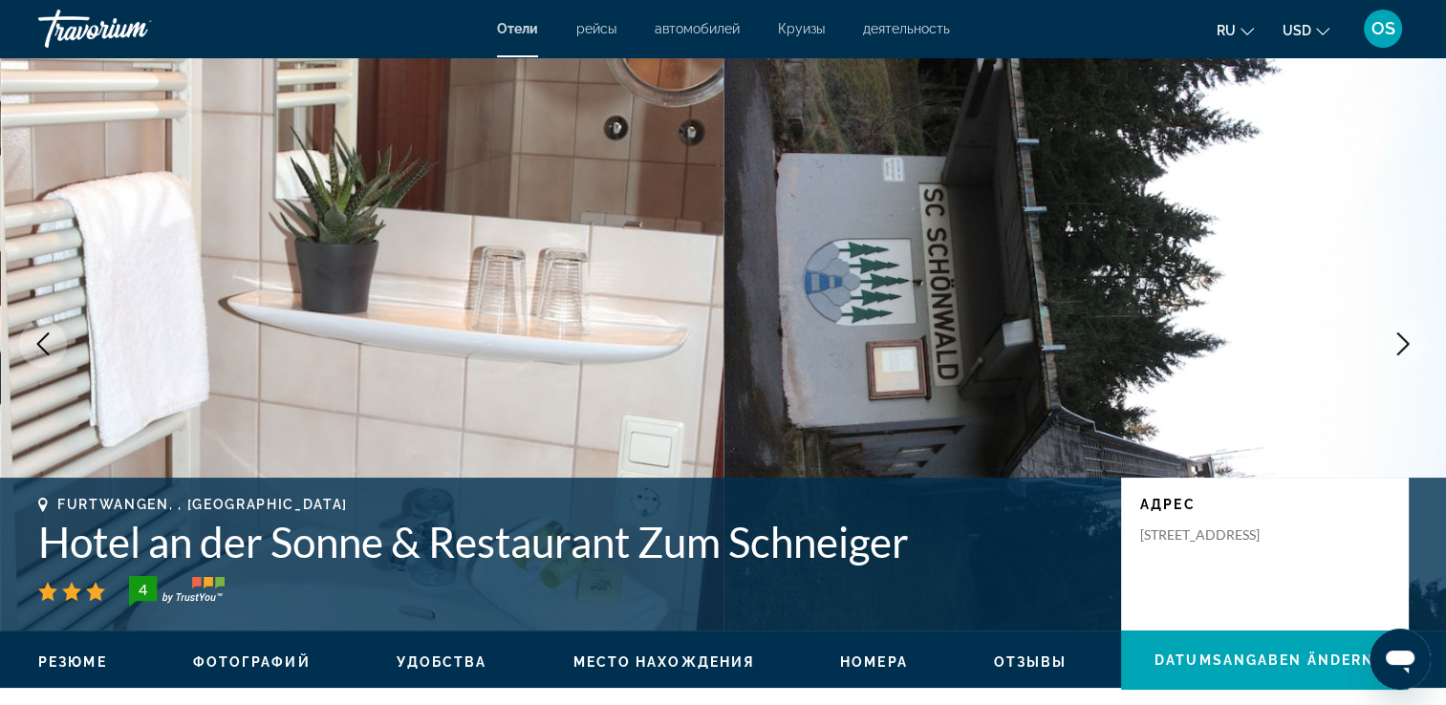
click at [1397, 336] on icon "Nächstes Bild" at bounding box center [1403, 344] width 23 height 23
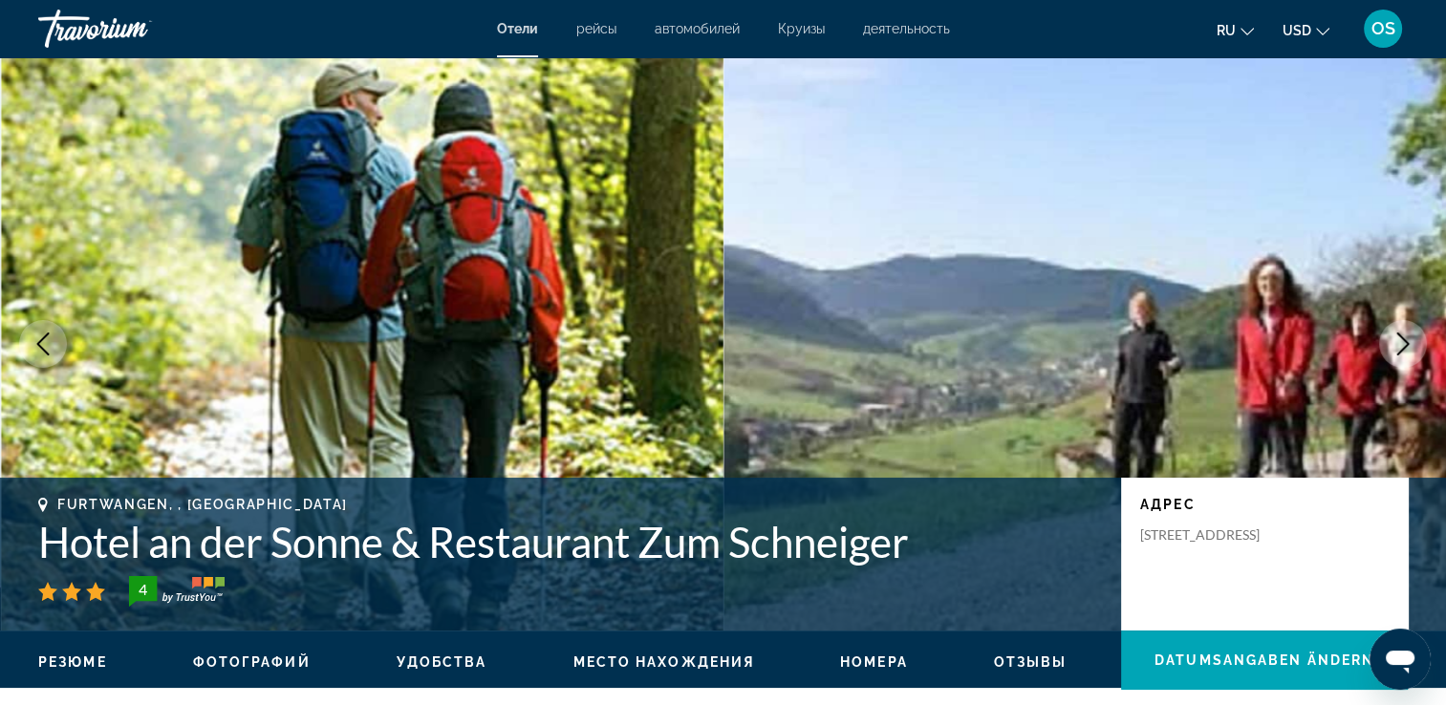
click at [1397, 336] on icon "Nächstes Bild" at bounding box center [1403, 344] width 23 height 23
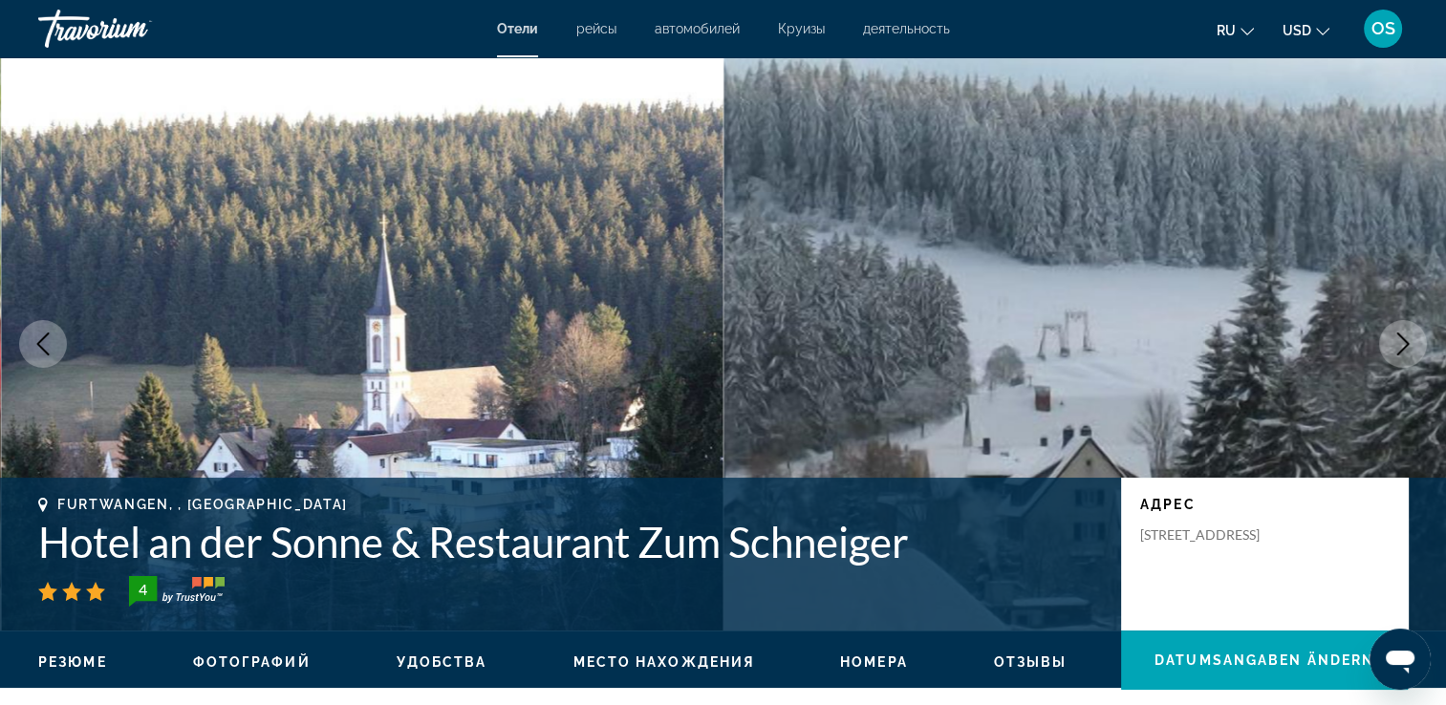
click at [1397, 336] on icon "Nächstes Bild" at bounding box center [1403, 344] width 23 height 23
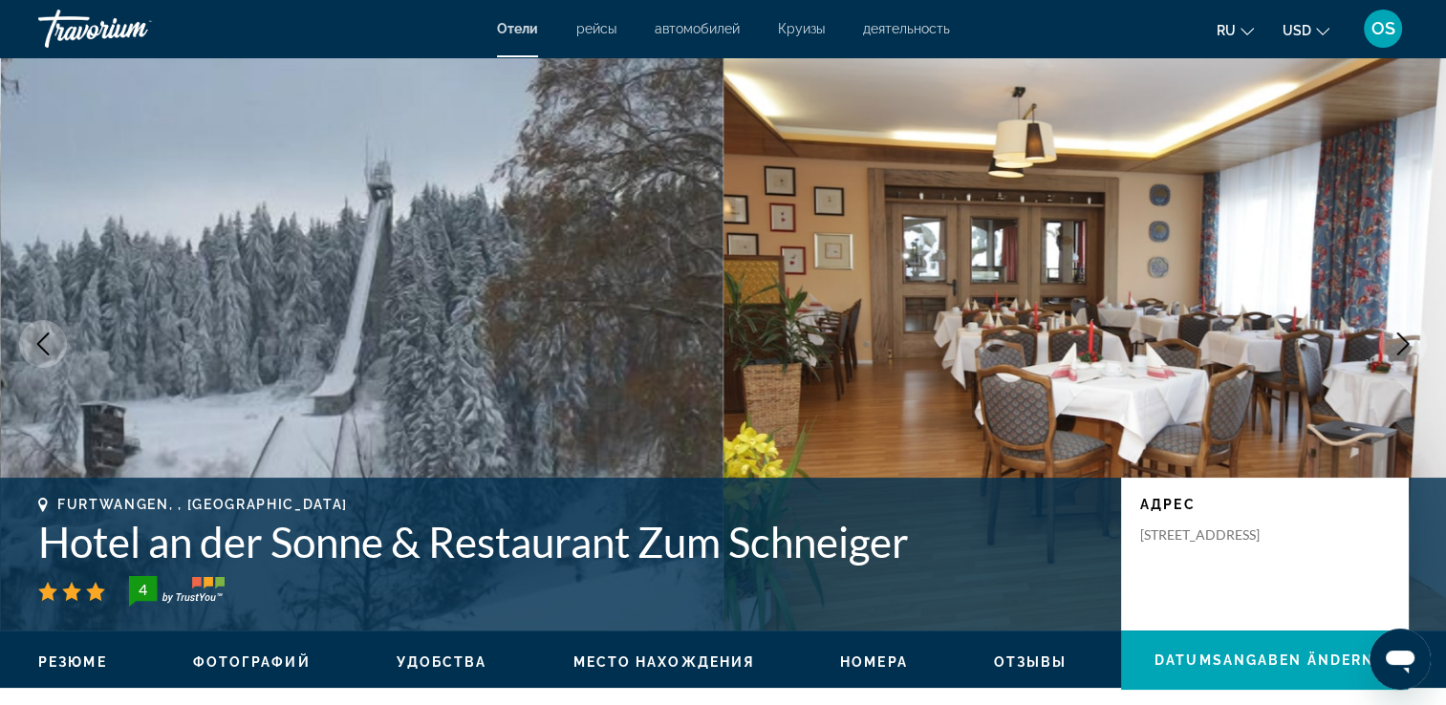
click at [1397, 337] on icon "Nächstes Bild" at bounding box center [1403, 344] width 23 height 23
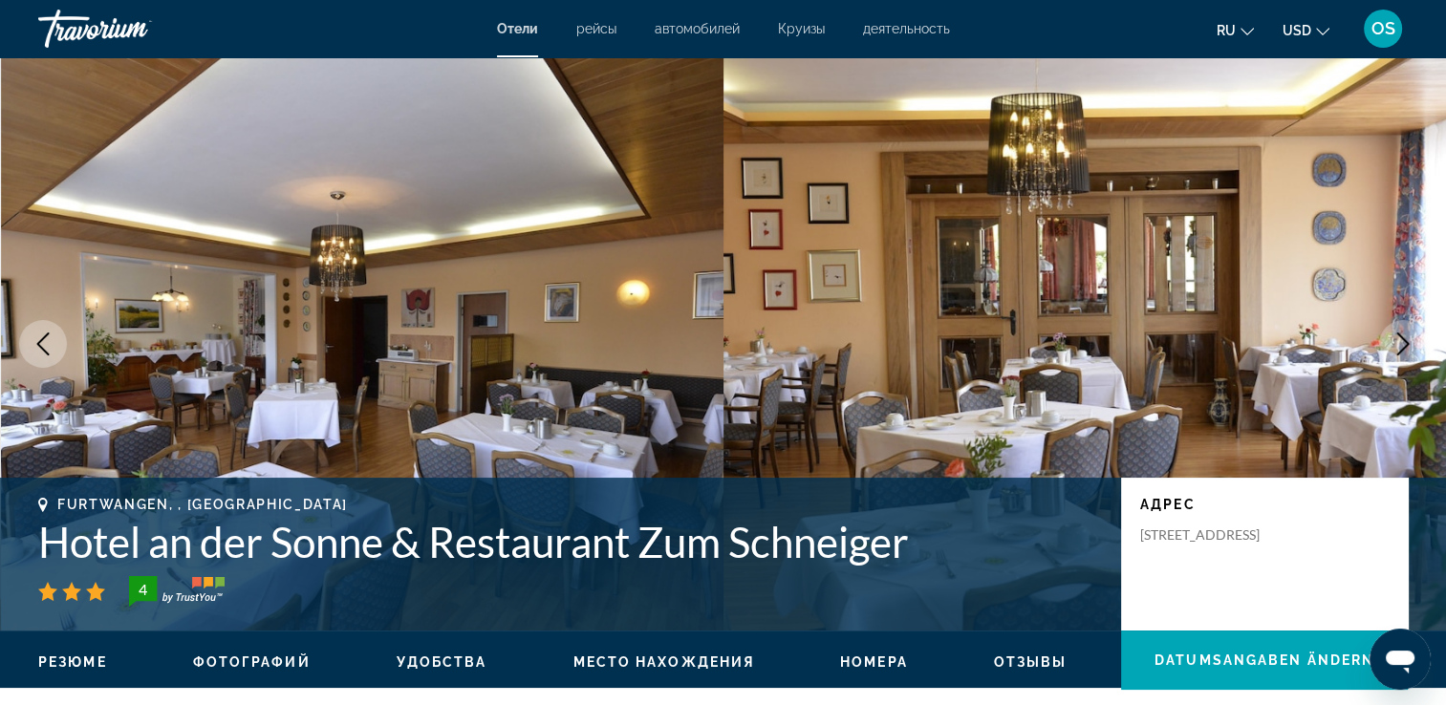
click at [1397, 337] on icon "Nächstes Bild" at bounding box center [1403, 344] width 23 height 23
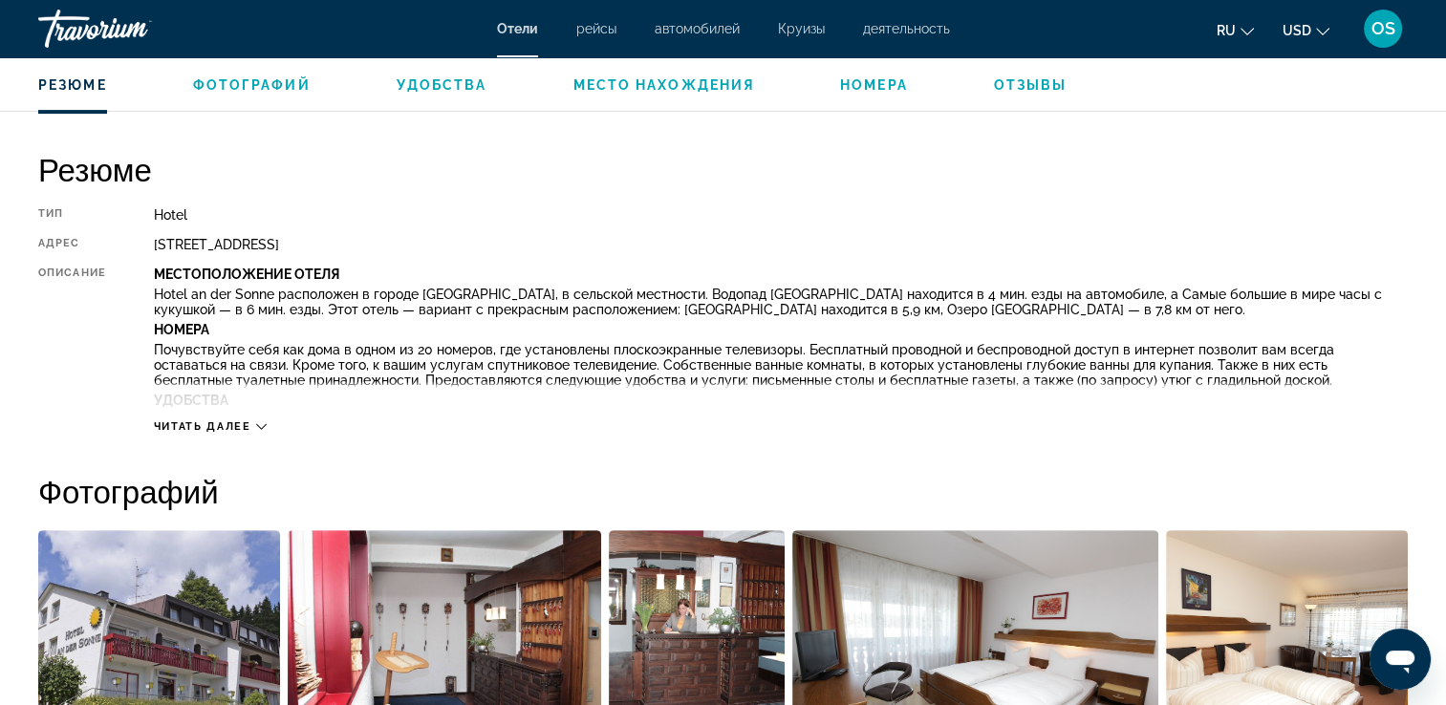
scroll to position [574, 0]
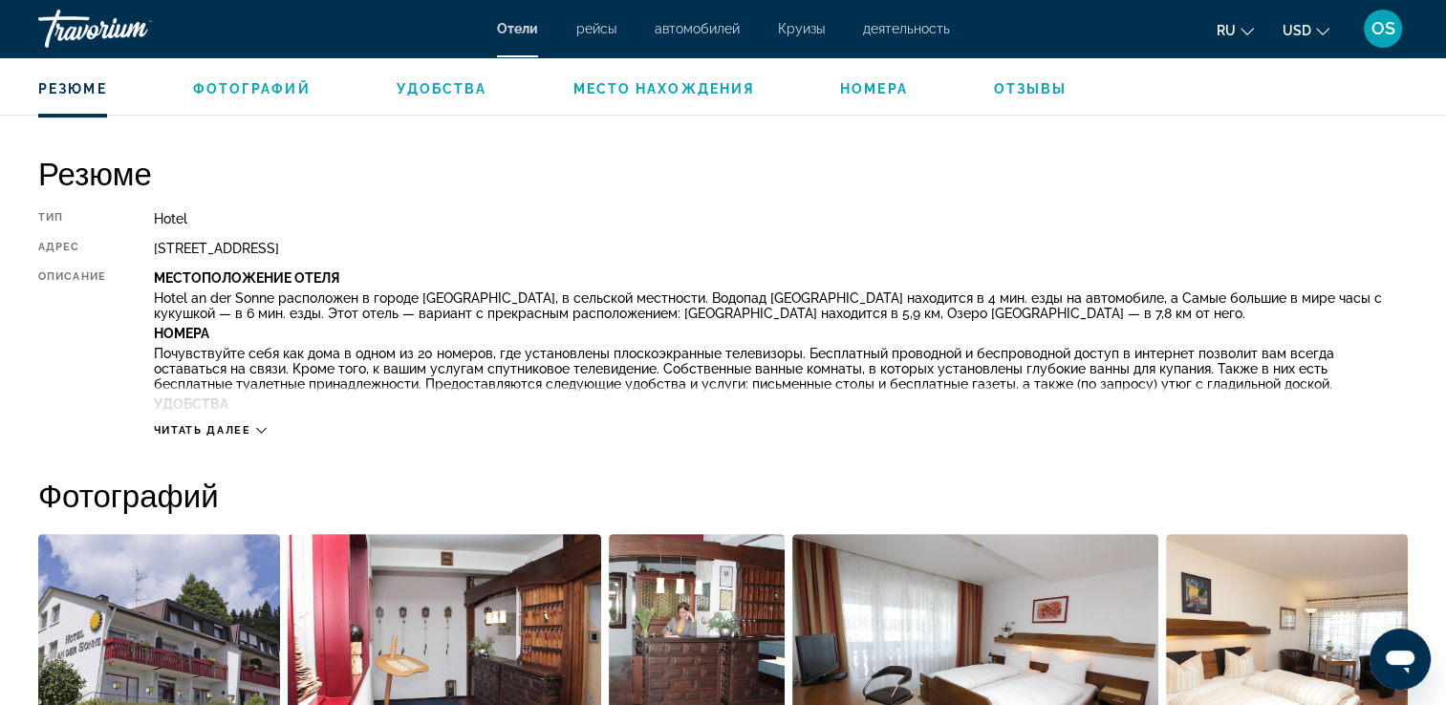
click at [227, 432] on span "Читать далее" at bounding box center [202, 430] width 97 height 12
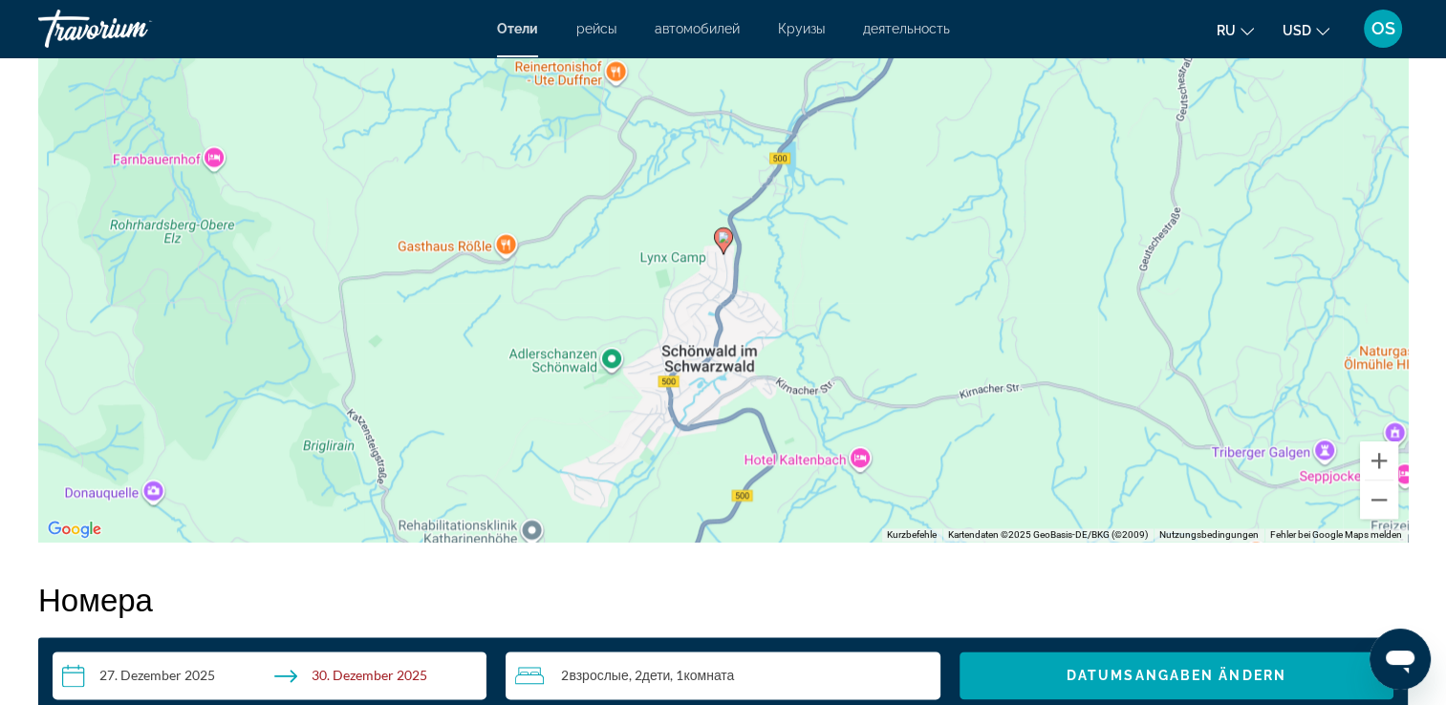
scroll to position [2390, 0]
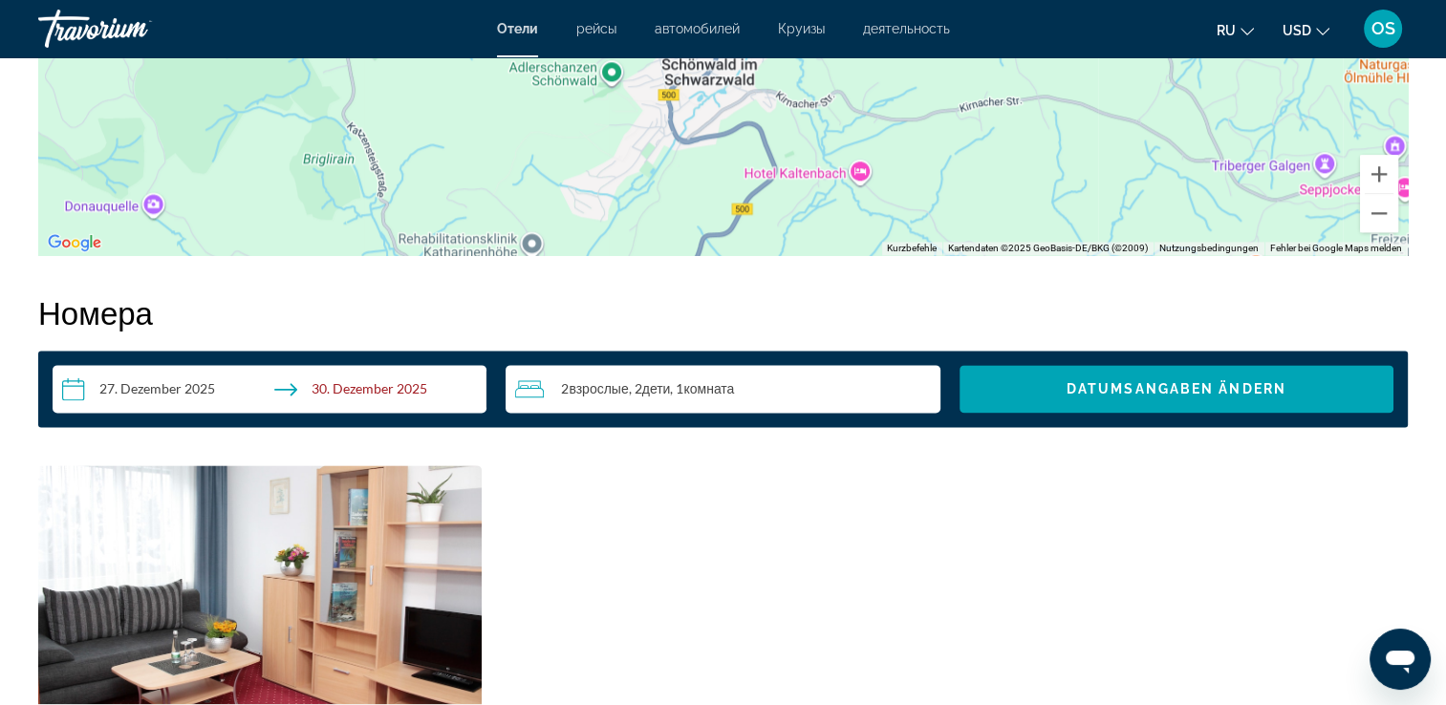
click at [311, 381] on input "**********" at bounding box center [274, 392] width 442 height 54
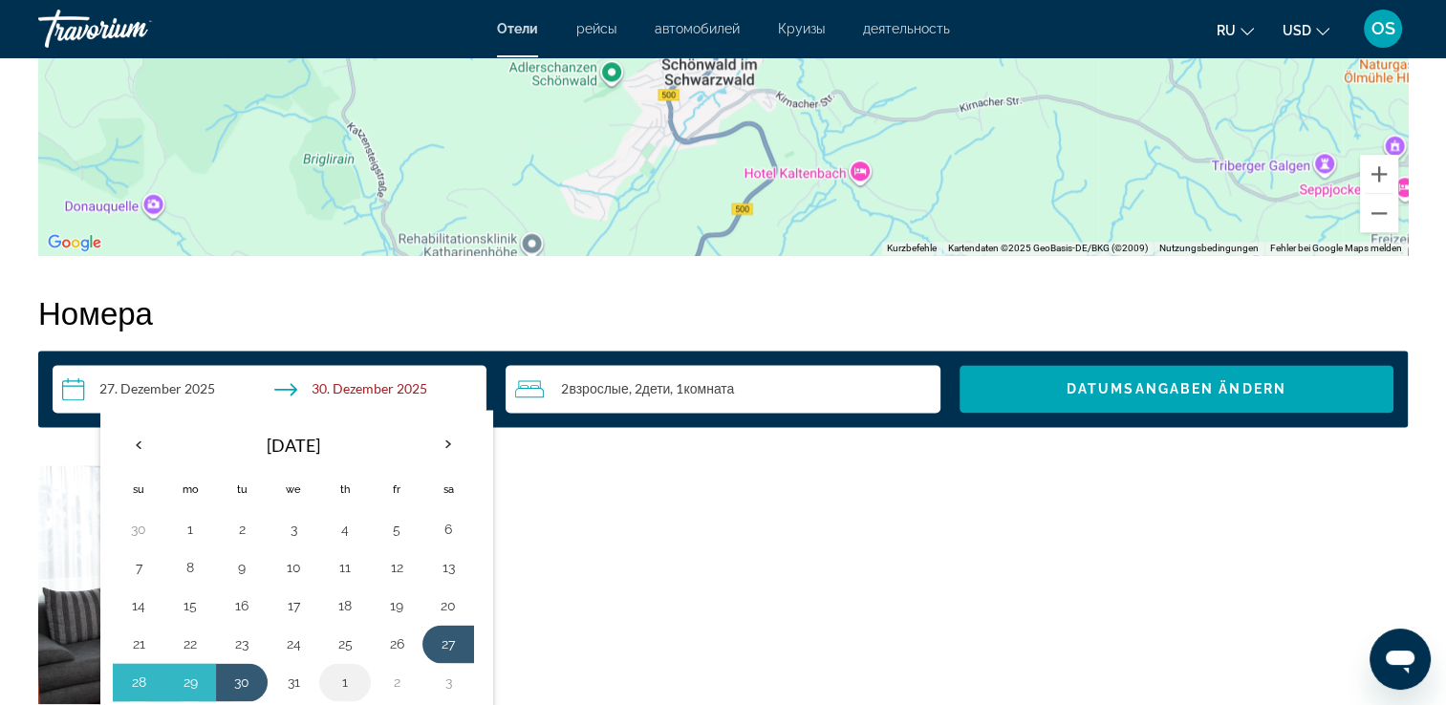
click at [340, 679] on button "1" at bounding box center [345, 682] width 31 height 27
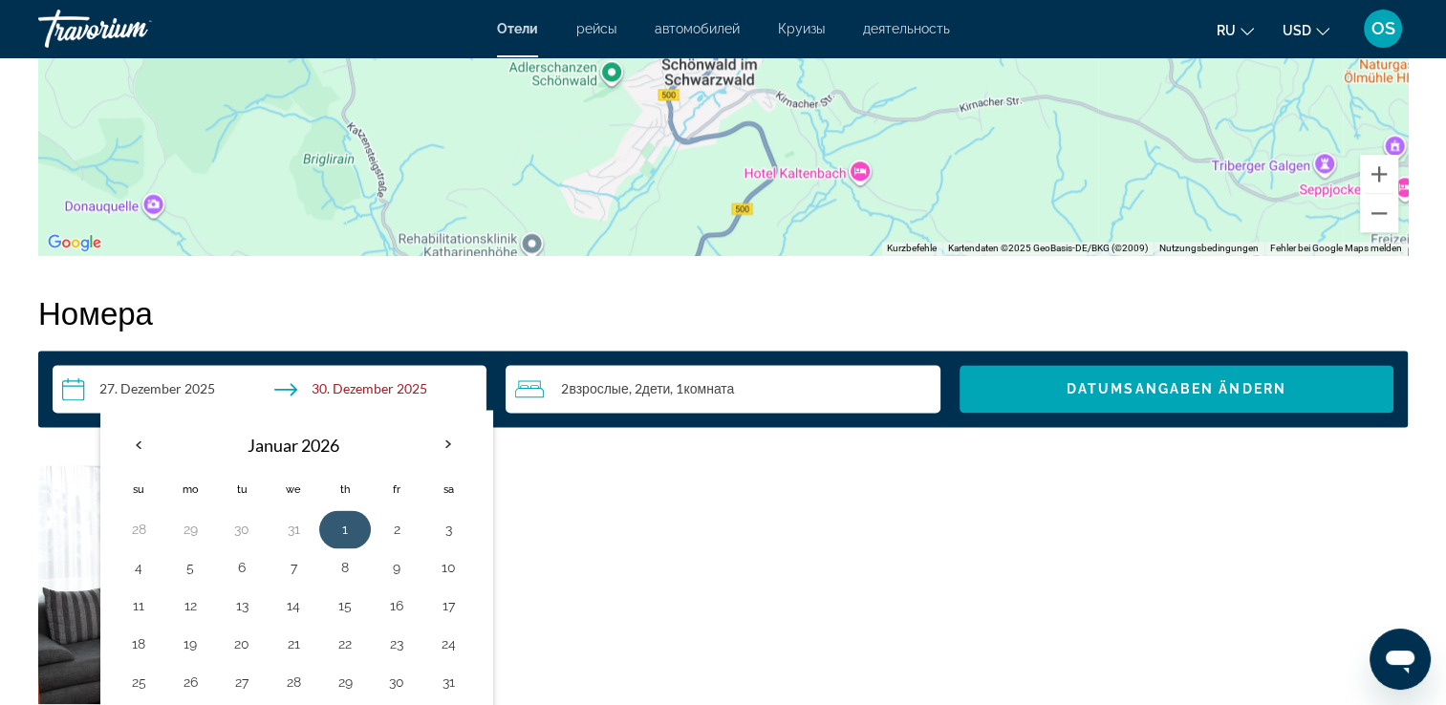
click at [350, 527] on button "1" at bounding box center [345, 529] width 31 height 27
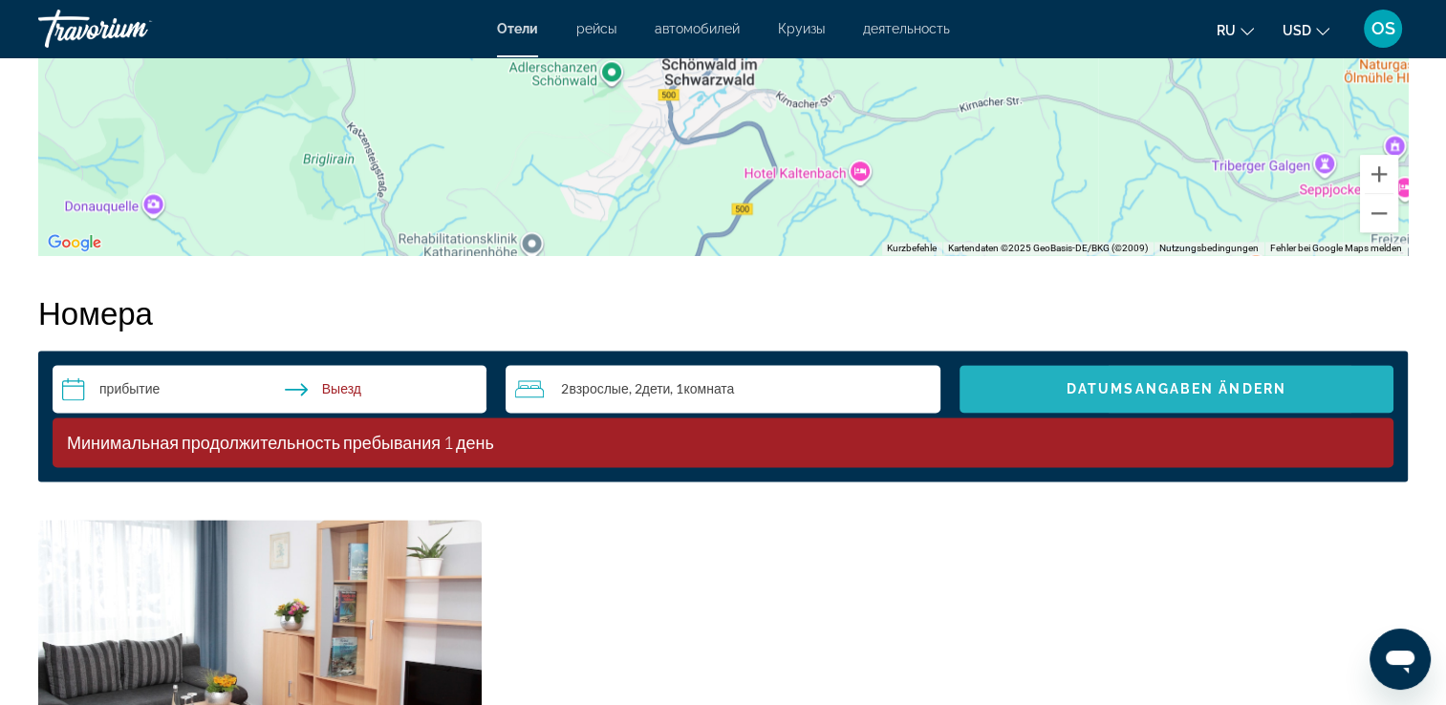
click at [1130, 394] on span "Datumsangaben ändern" at bounding box center [1177, 388] width 220 height 15
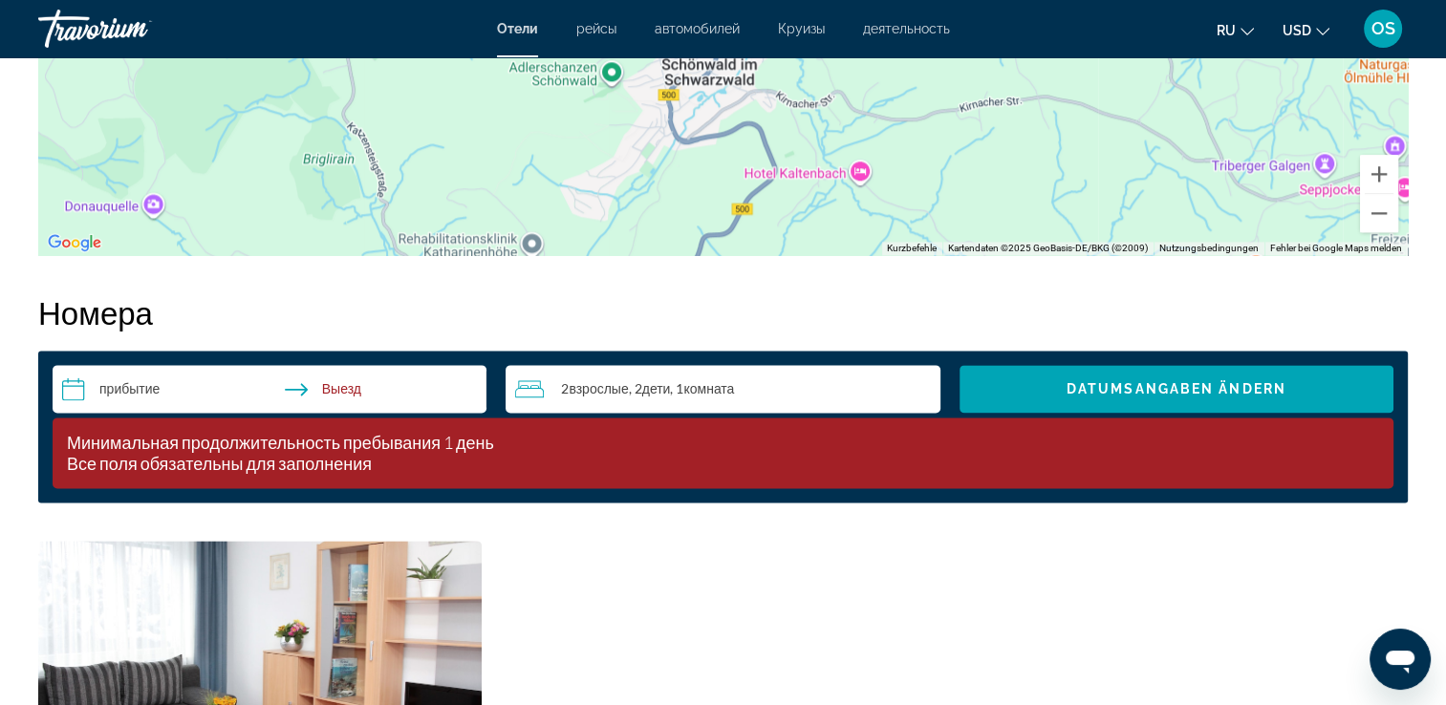
click at [156, 389] on input "**********" at bounding box center [274, 392] width 442 height 54
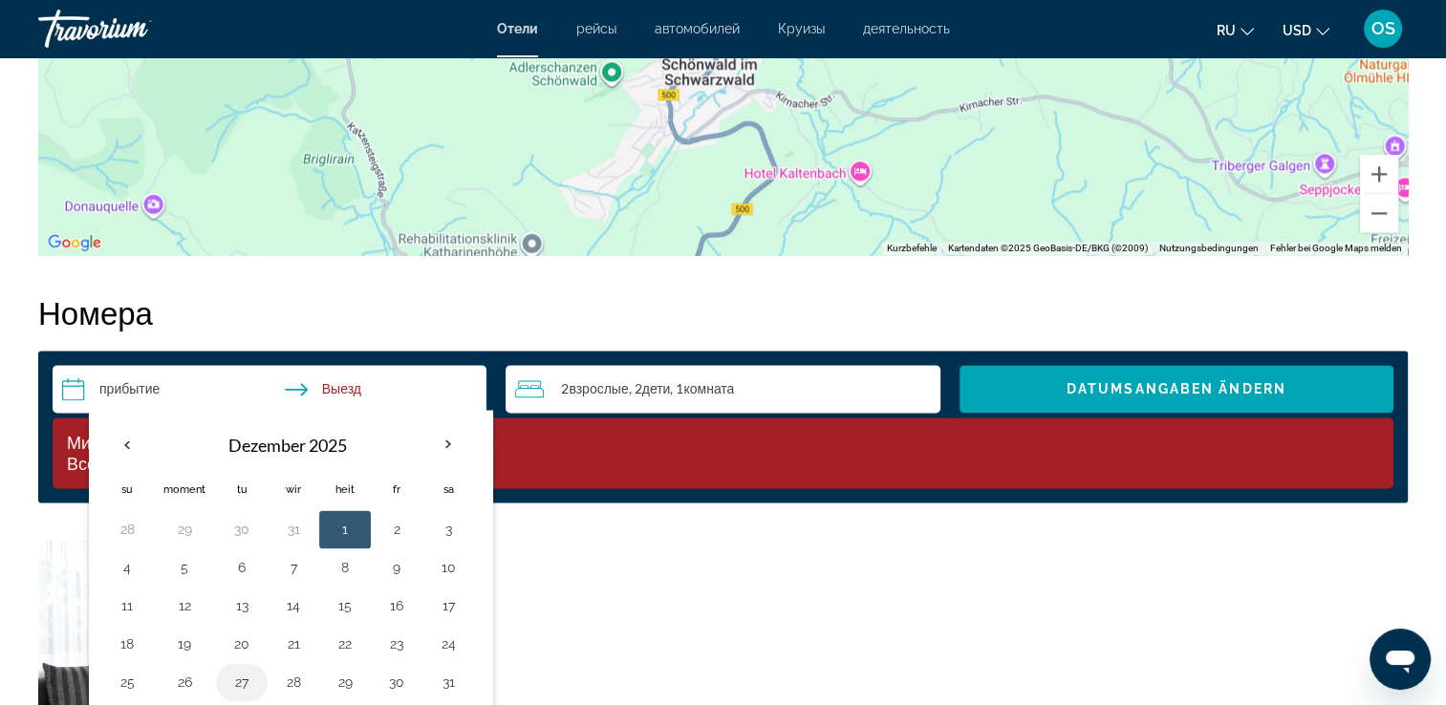
click at [252, 675] on button "27" at bounding box center [242, 682] width 31 height 27
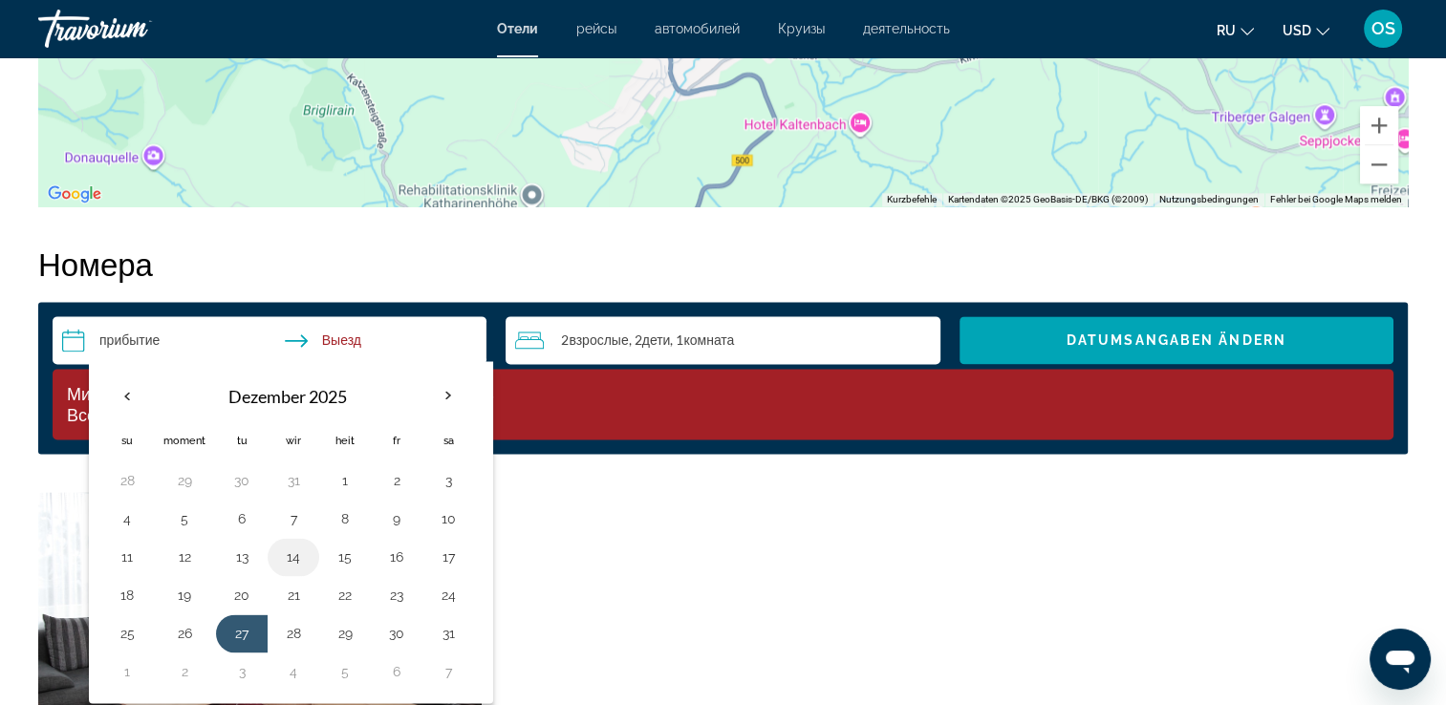
scroll to position [2485, 0]
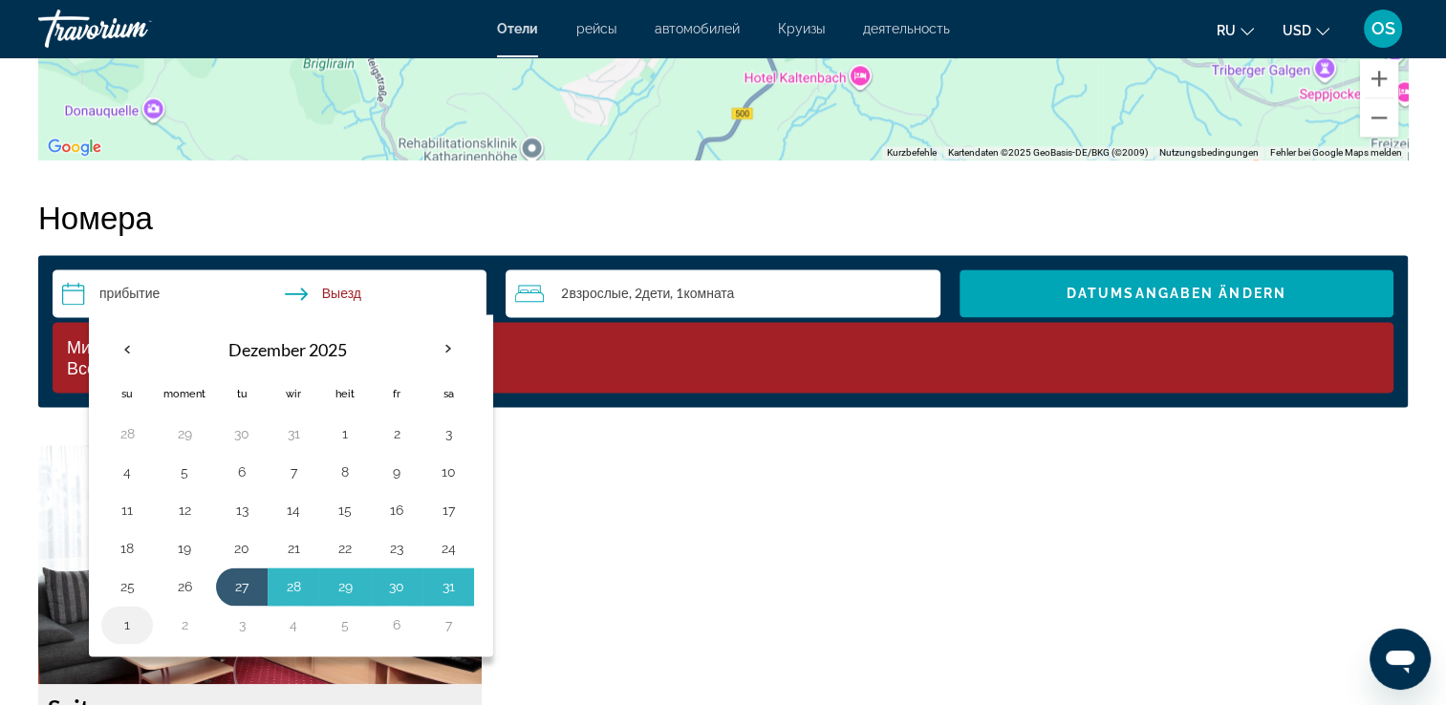
click at [123, 613] on button "1" at bounding box center [127, 625] width 31 height 27
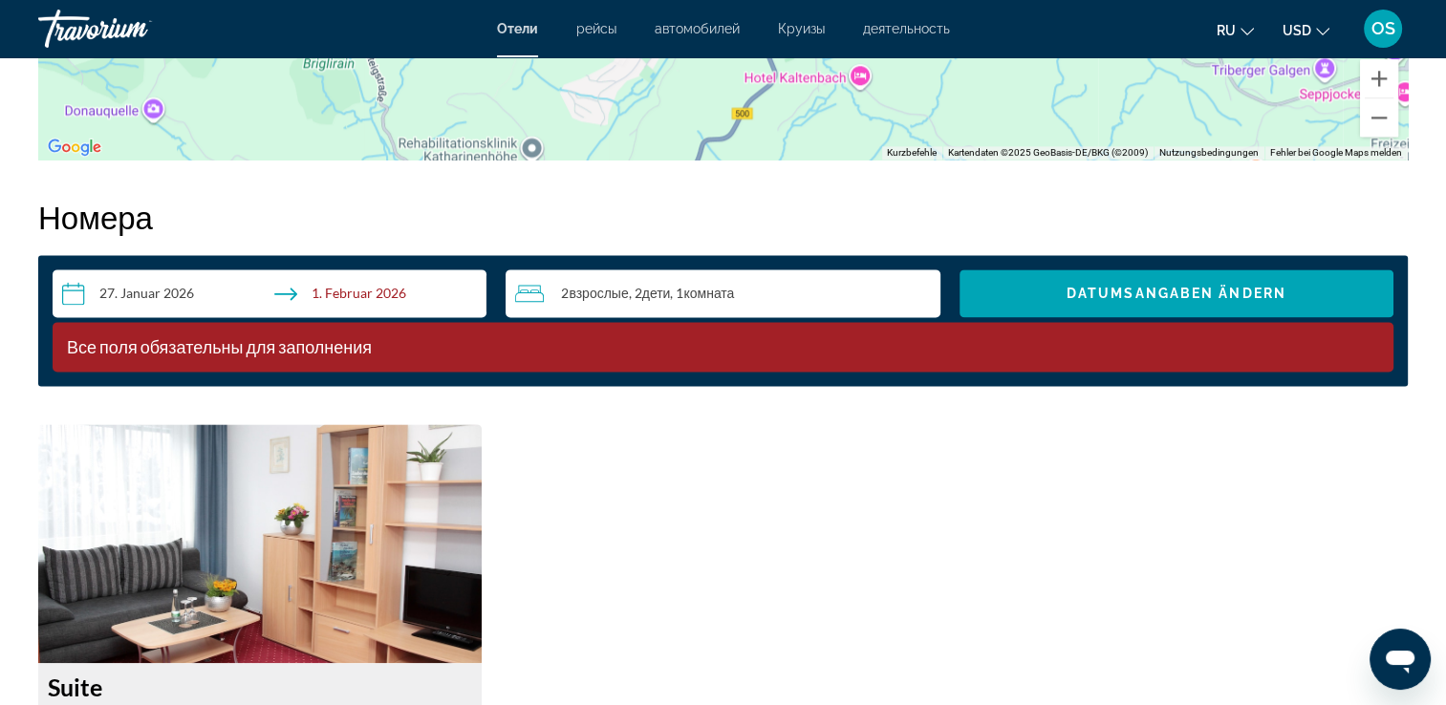
click at [190, 285] on input "**********" at bounding box center [274, 297] width 442 height 54
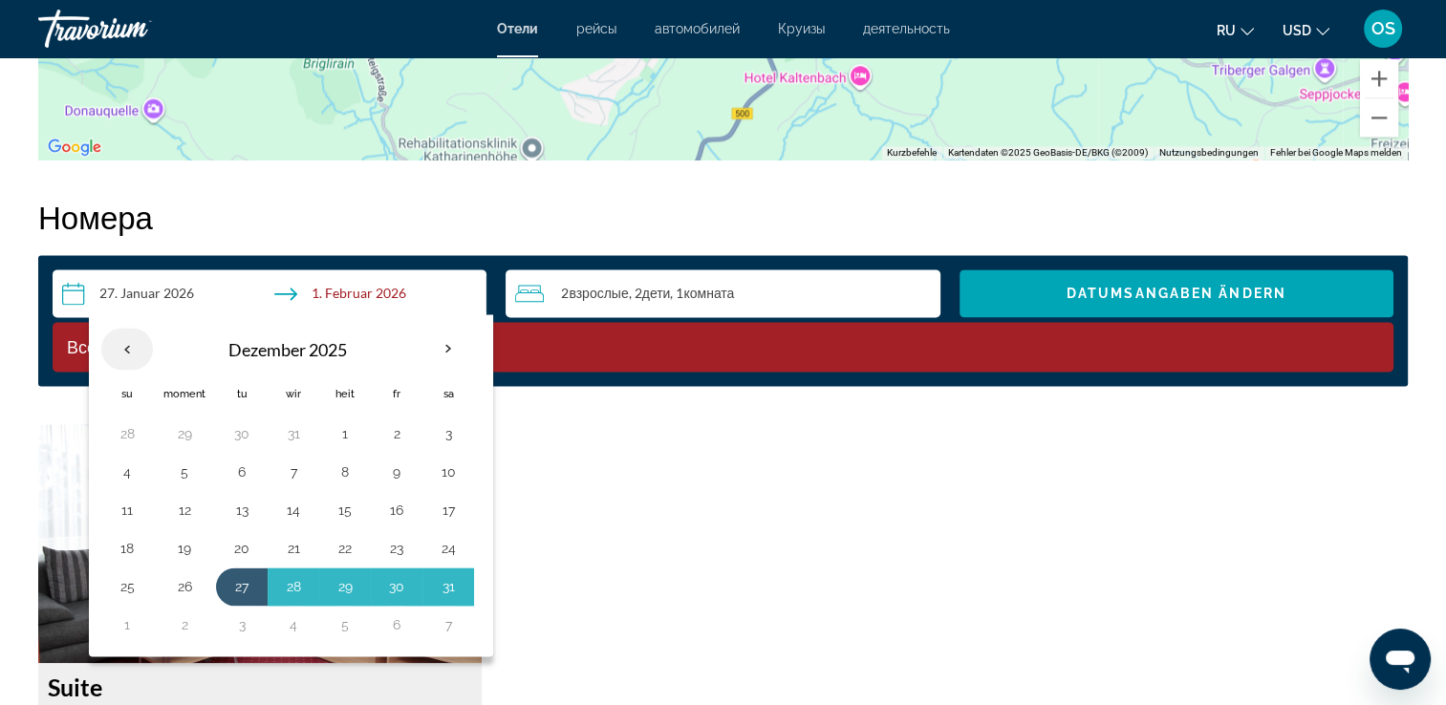
click at [122, 346] on th "Vormonat" at bounding box center [127, 349] width 52 height 42
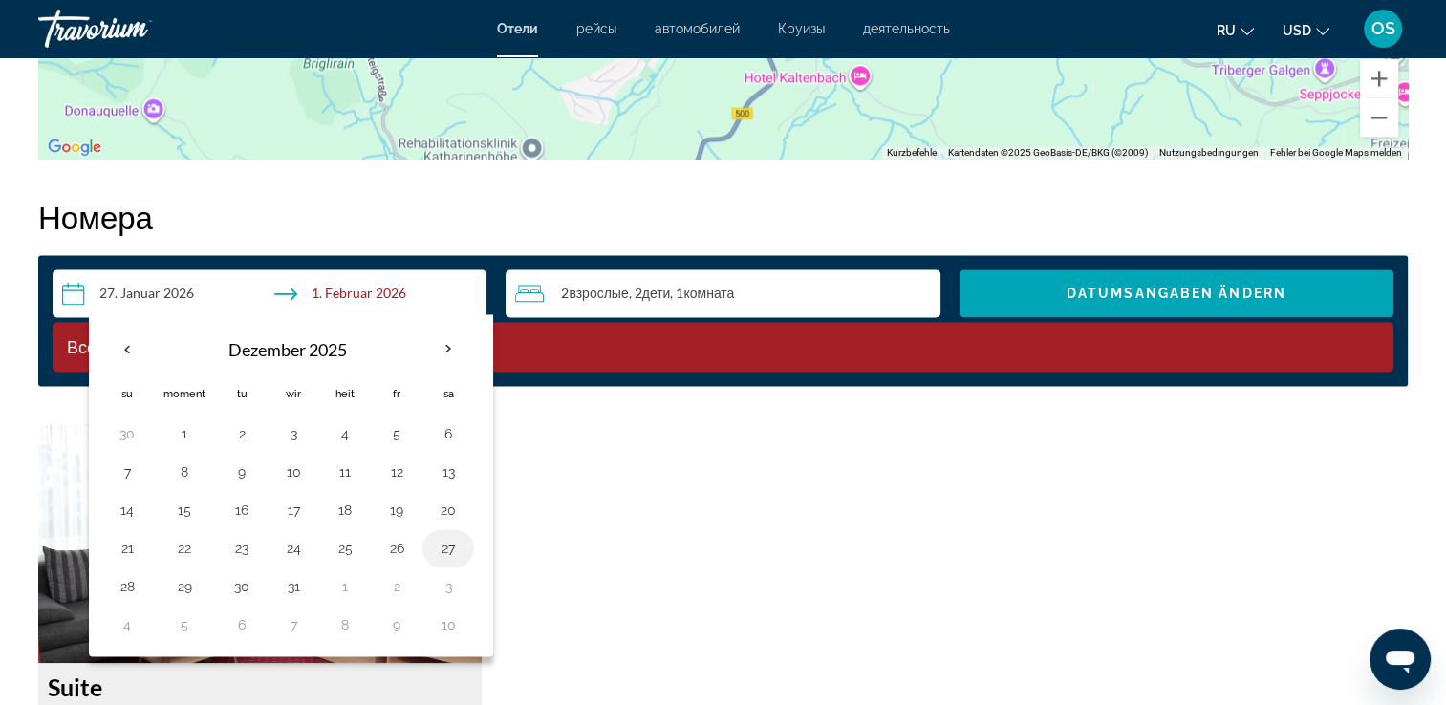
click at [444, 553] on button "27" at bounding box center [448, 548] width 31 height 27
click at [339, 291] on input "**********" at bounding box center [274, 297] width 442 height 54
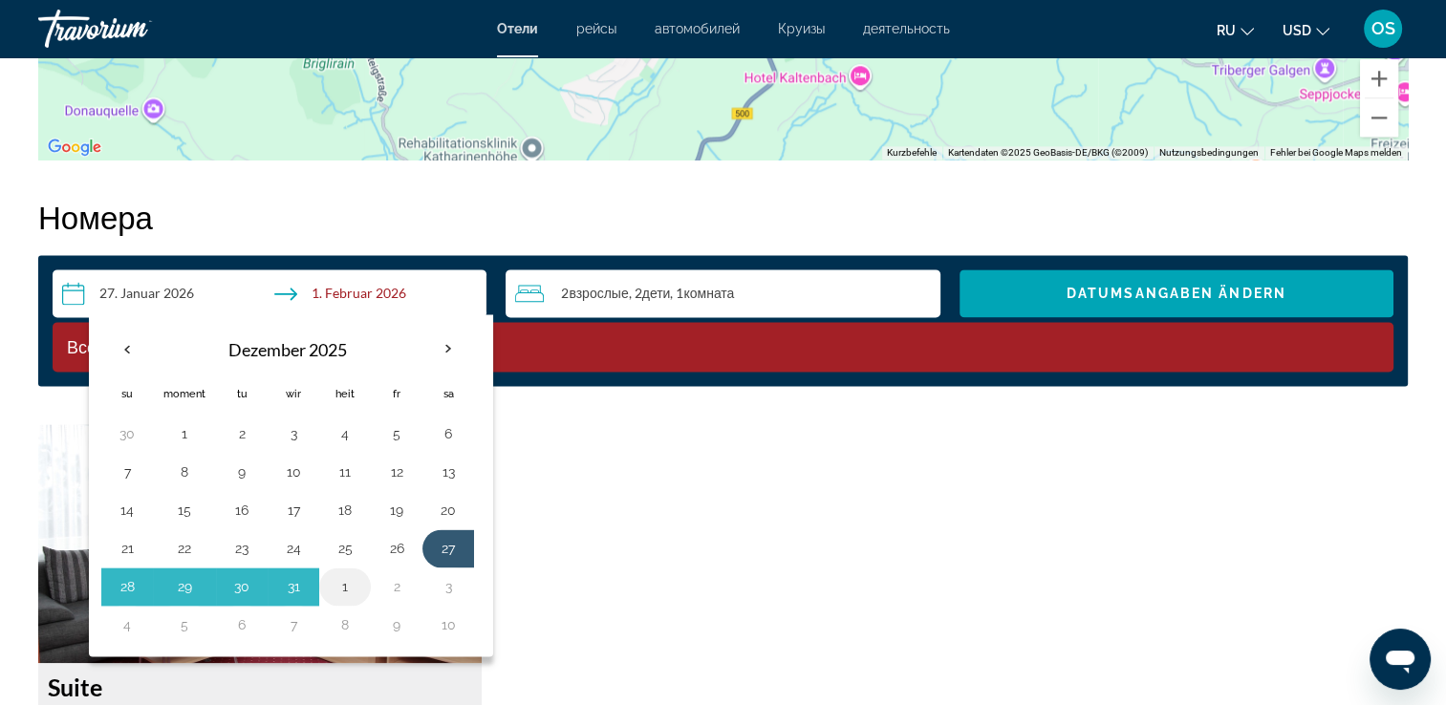
click at [335, 583] on button "1" at bounding box center [345, 587] width 31 height 27
type input "**********"
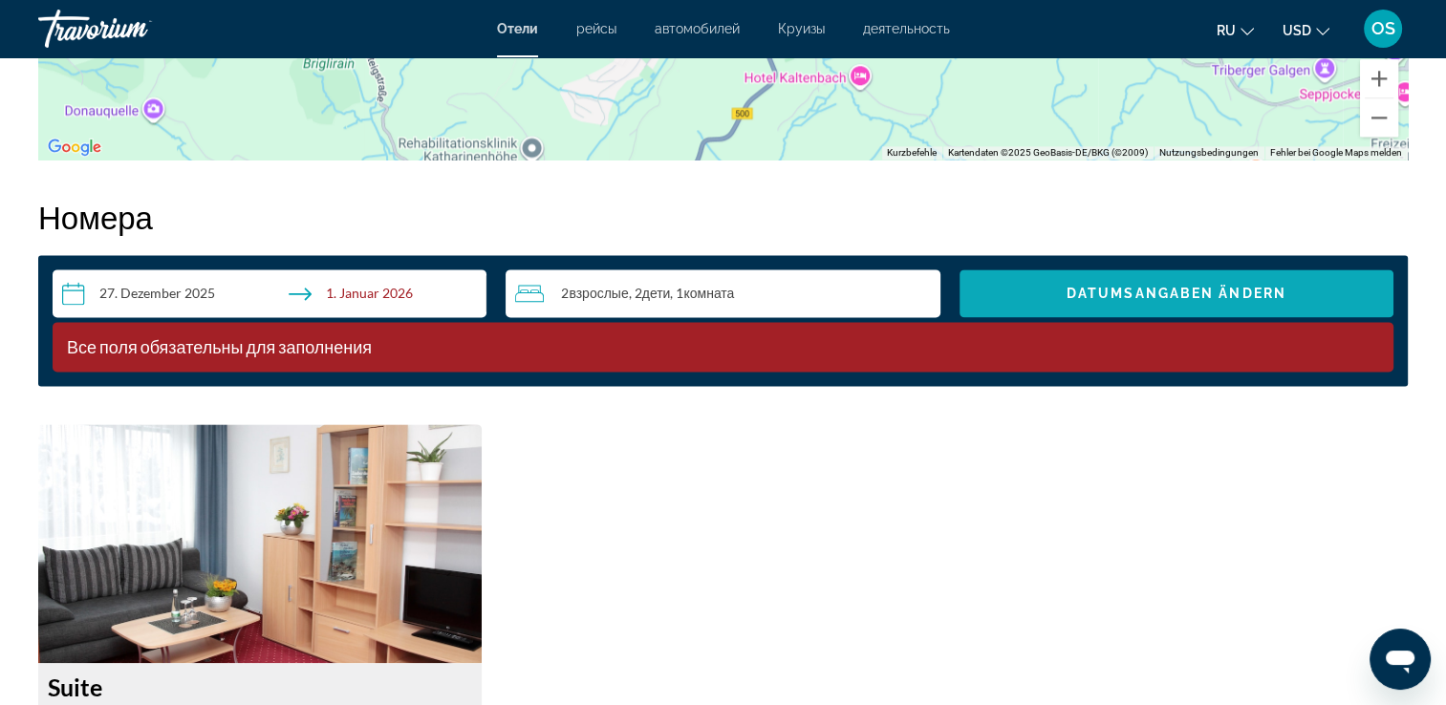
click at [1135, 289] on span "Datumsangaben ändern" at bounding box center [1177, 293] width 220 height 15
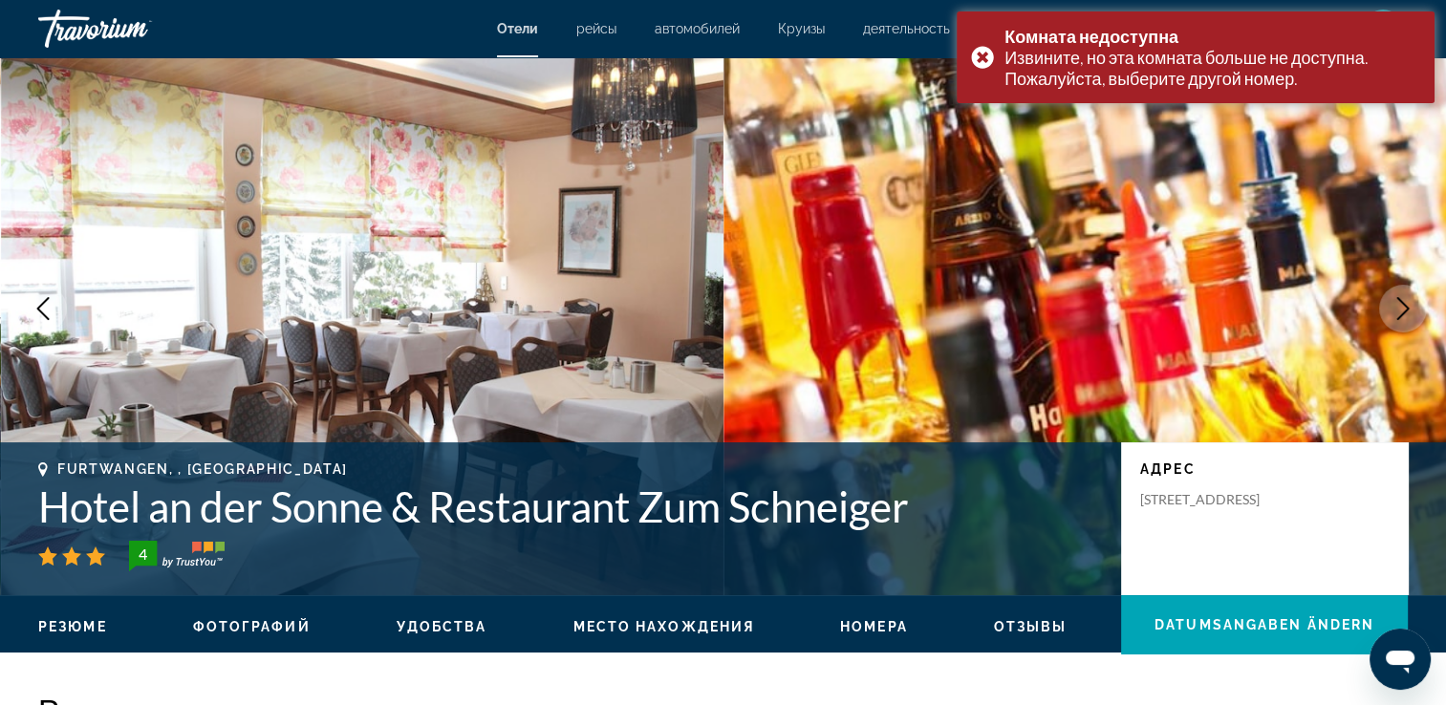
scroll to position [4, 0]
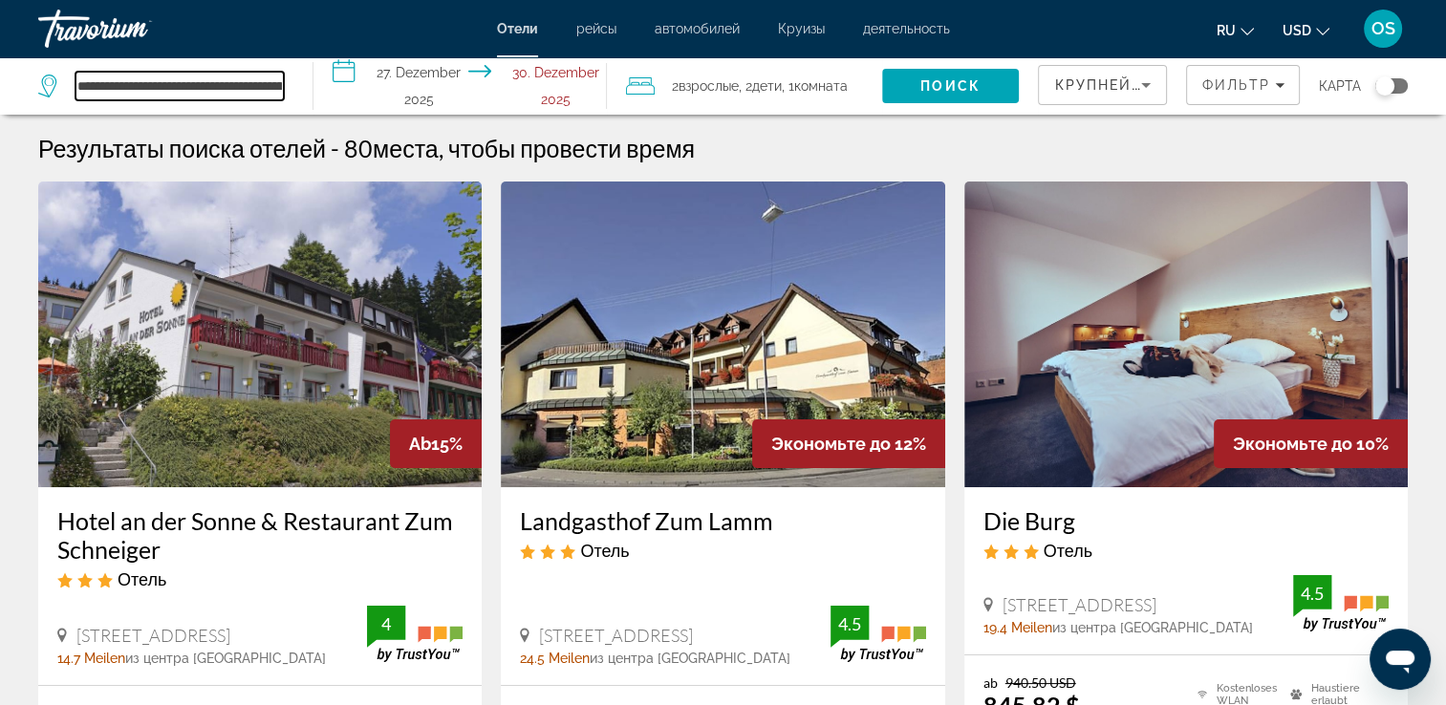
click at [169, 81] on input "**********" at bounding box center [180, 86] width 208 height 29
drag, startPoint x: 260, startPoint y: 96, endPoint x: 0, endPoint y: 81, distance: 260.4
click at [0, 81] on html "**********" at bounding box center [723, 352] width 1446 height 705
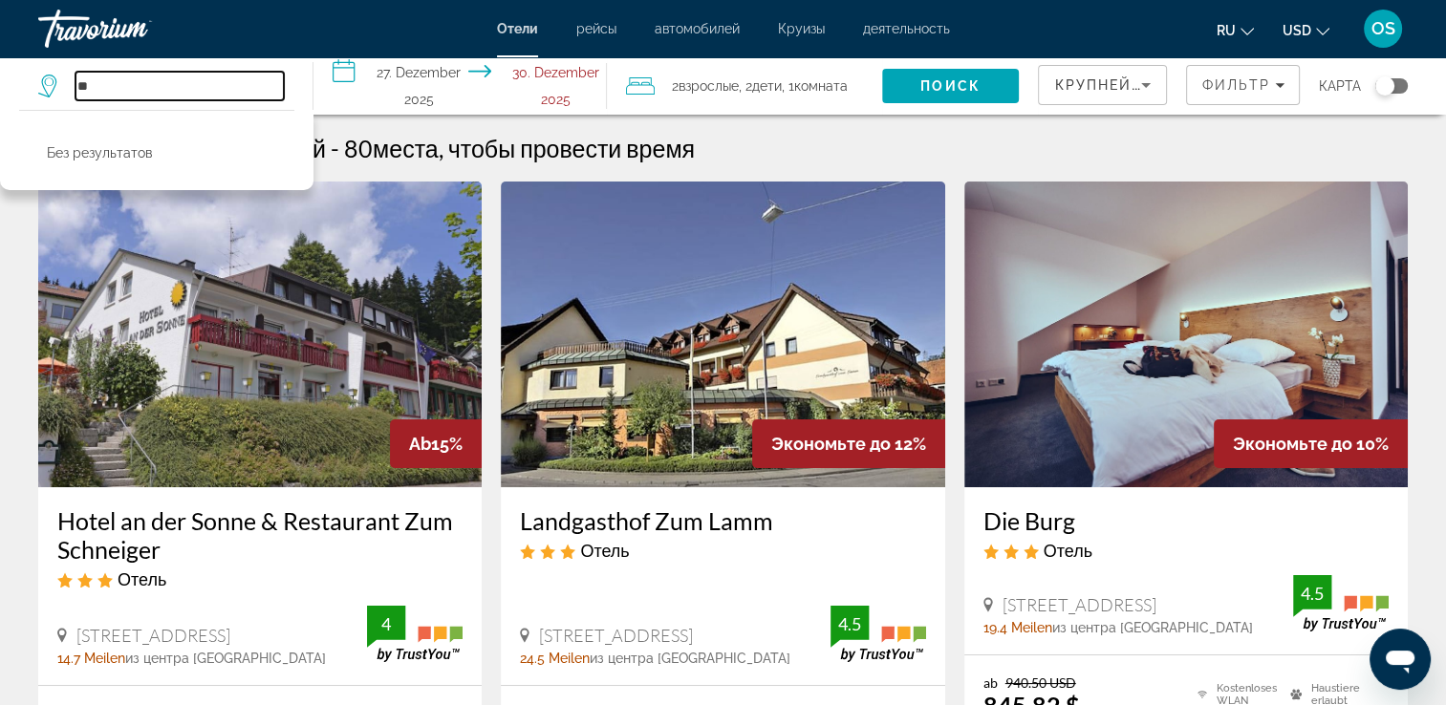
type input "*"
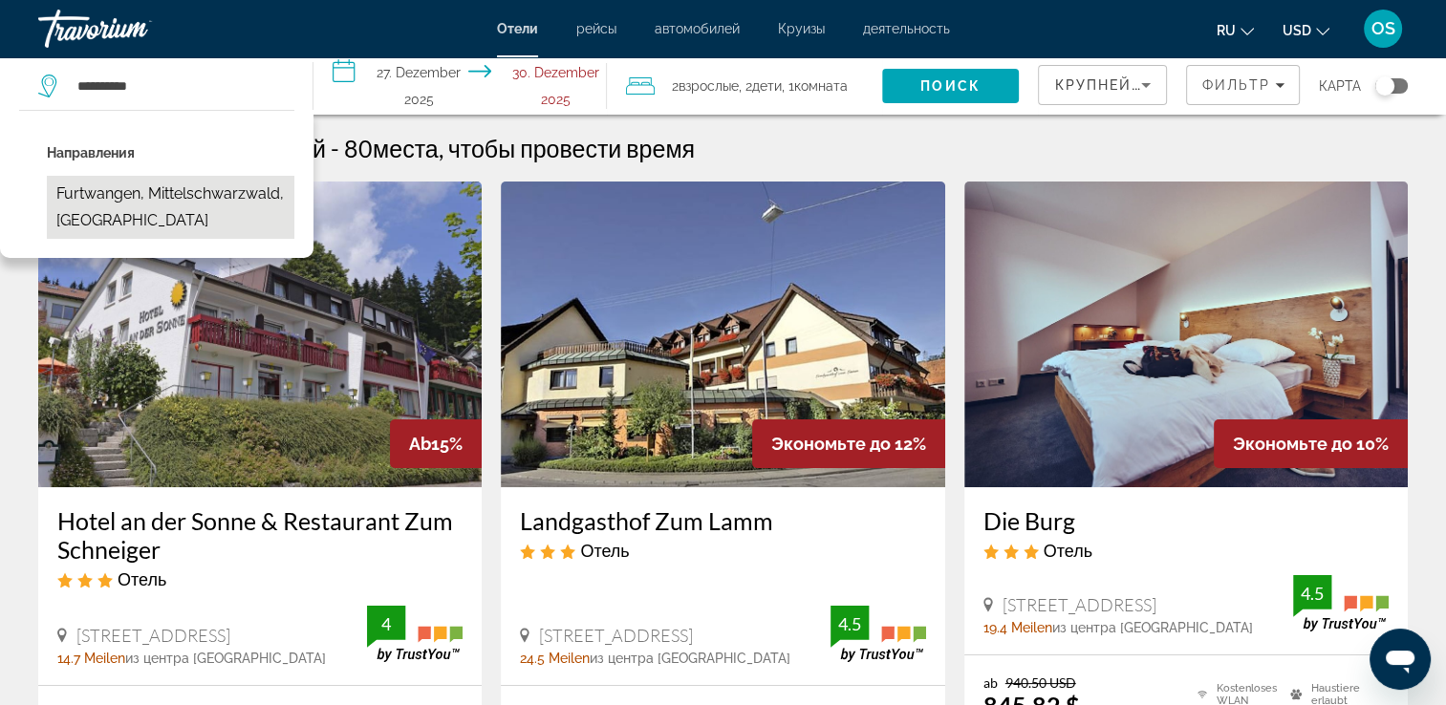
click at [120, 218] on button "Furtwangen, Mittelschwarzwald, [GEOGRAPHIC_DATA]" at bounding box center [171, 207] width 248 height 63
type input "**********"
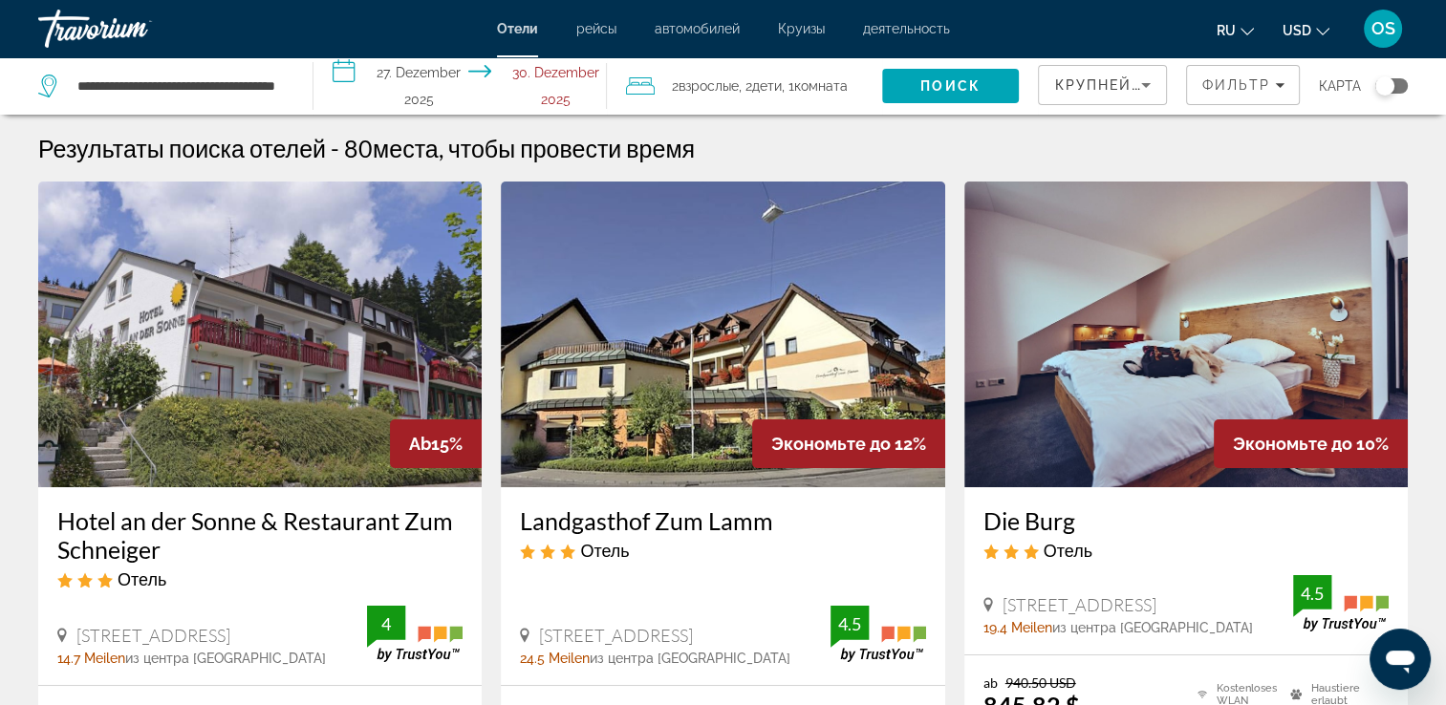
click at [546, 85] on input "**********" at bounding box center [465, 88] width 302 height 63
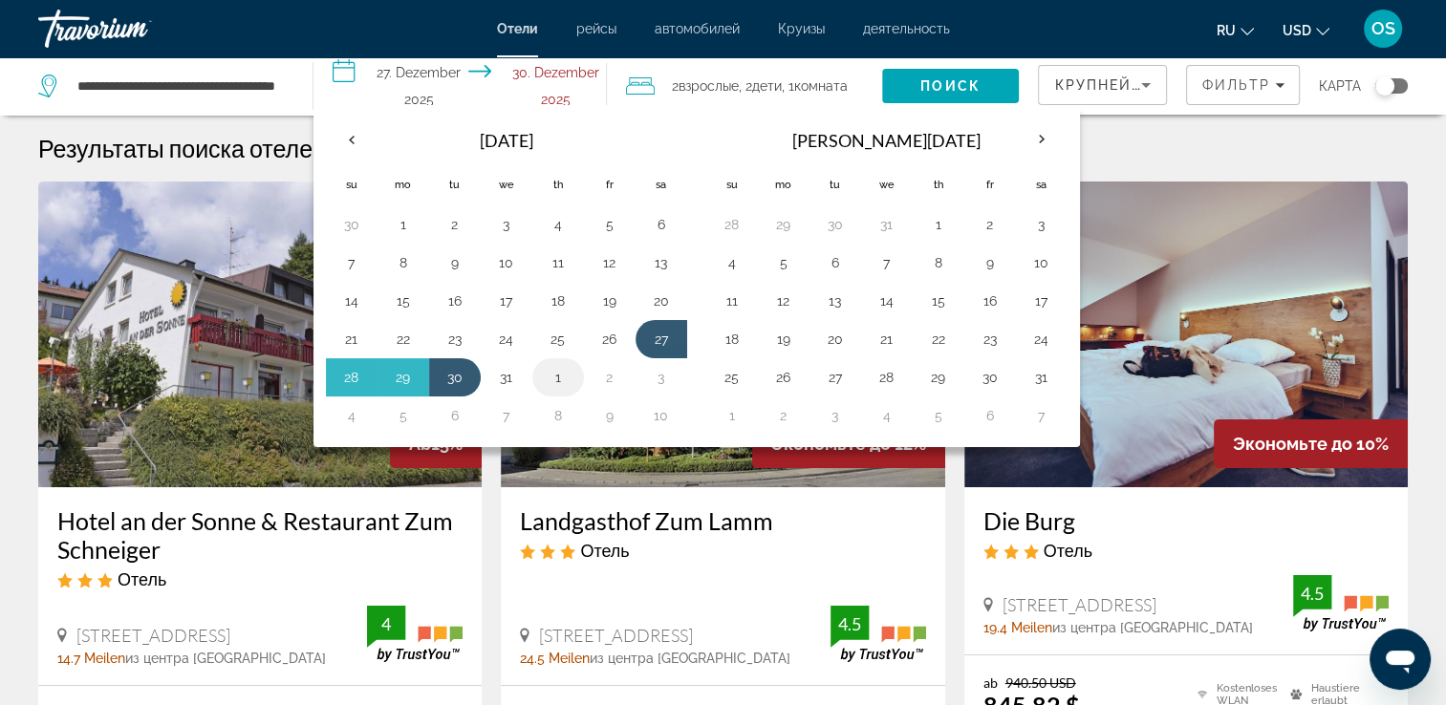
click at [552, 379] on button "1" at bounding box center [558, 377] width 31 height 27
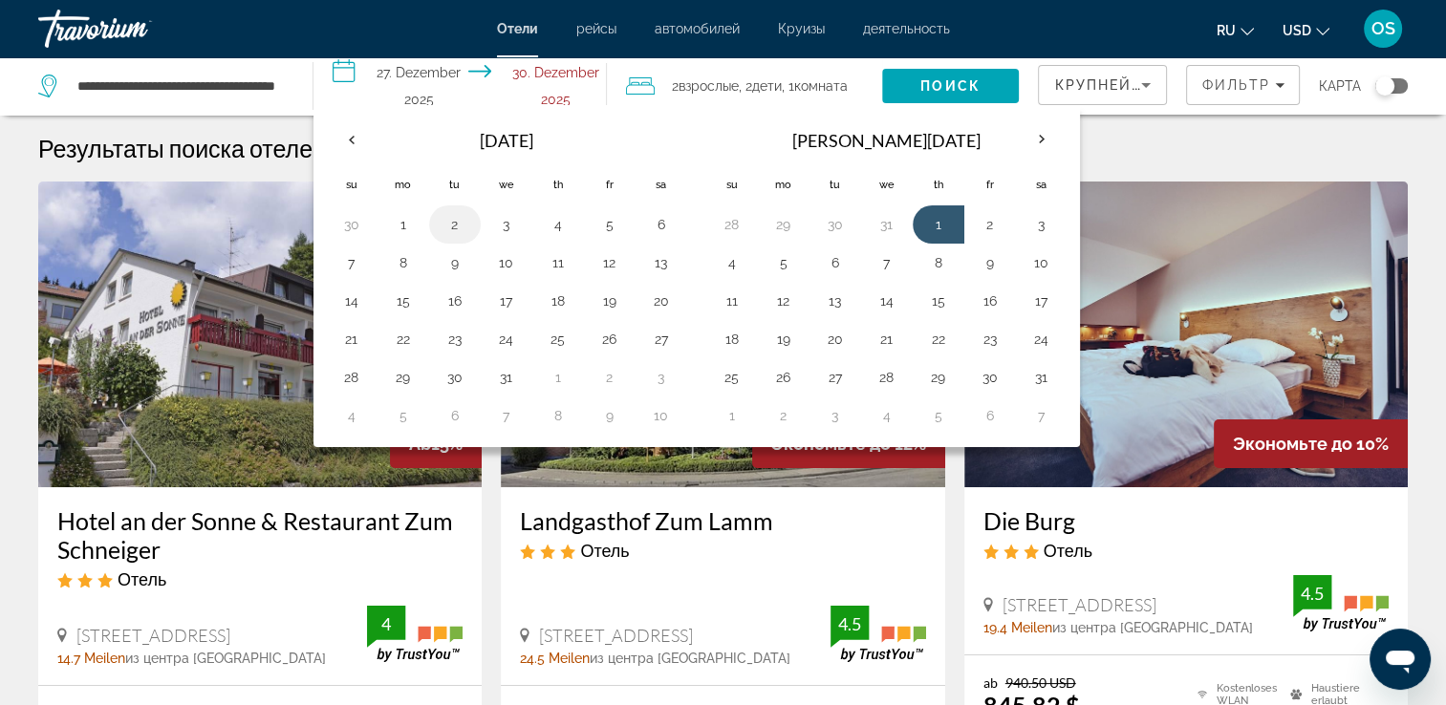
click at [474, 228] on td "2" at bounding box center [455, 225] width 52 height 38
click at [531, 80] on input "**********" at bounding box center [465, 88] width 302 height 63
click at [929, 226] on button "1" at bounding box center [938, 224] width 31 height 27
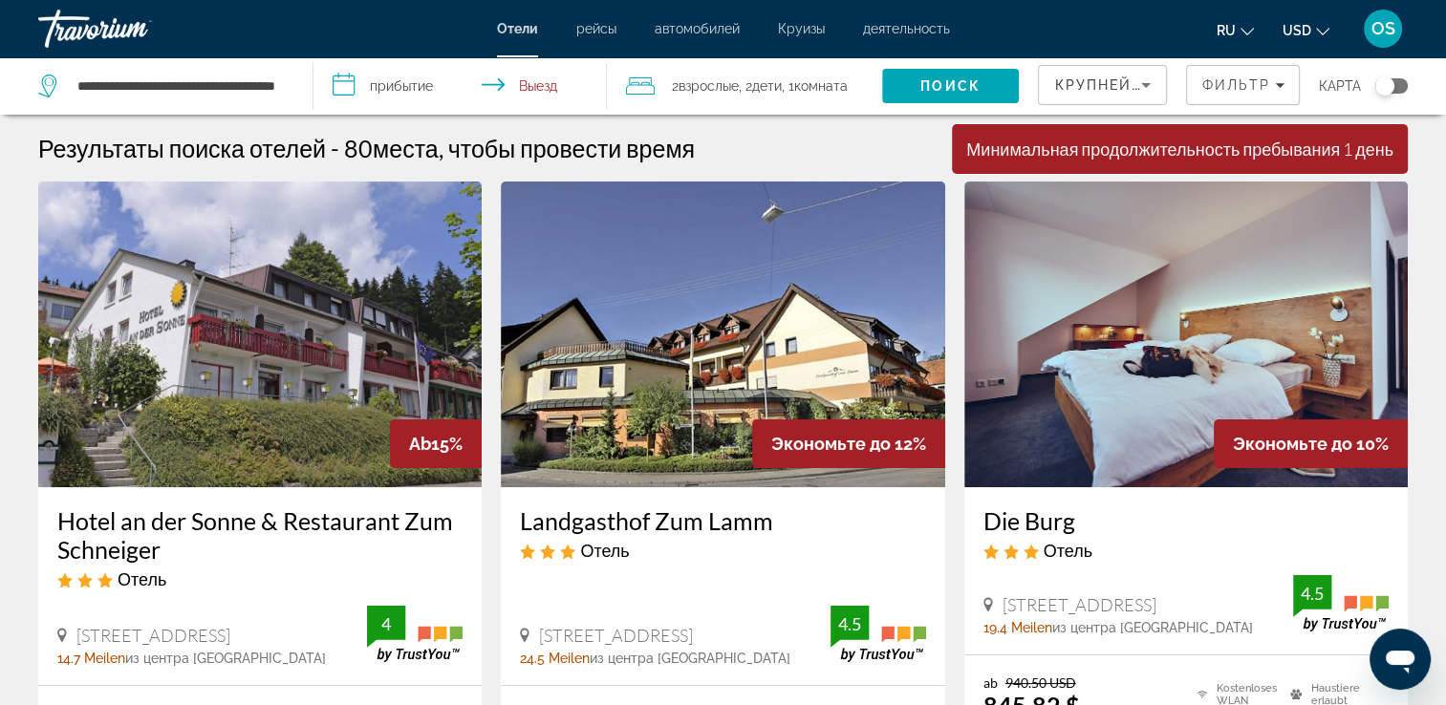
click at [444, 97] on input "**********" at bounding box center [465, 88] width 302 height 63
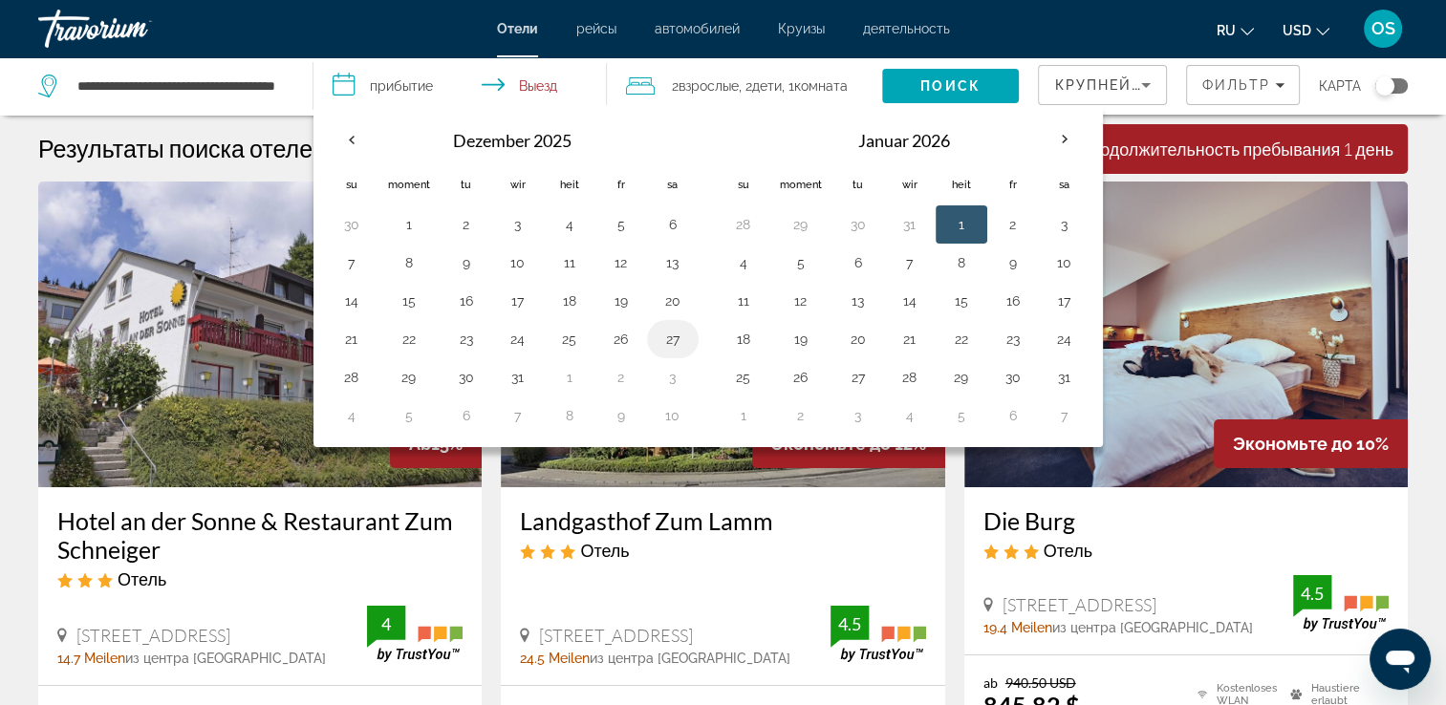
click at [659, 338] on button "27" at bounding box center [673, 339] width 31 height 27
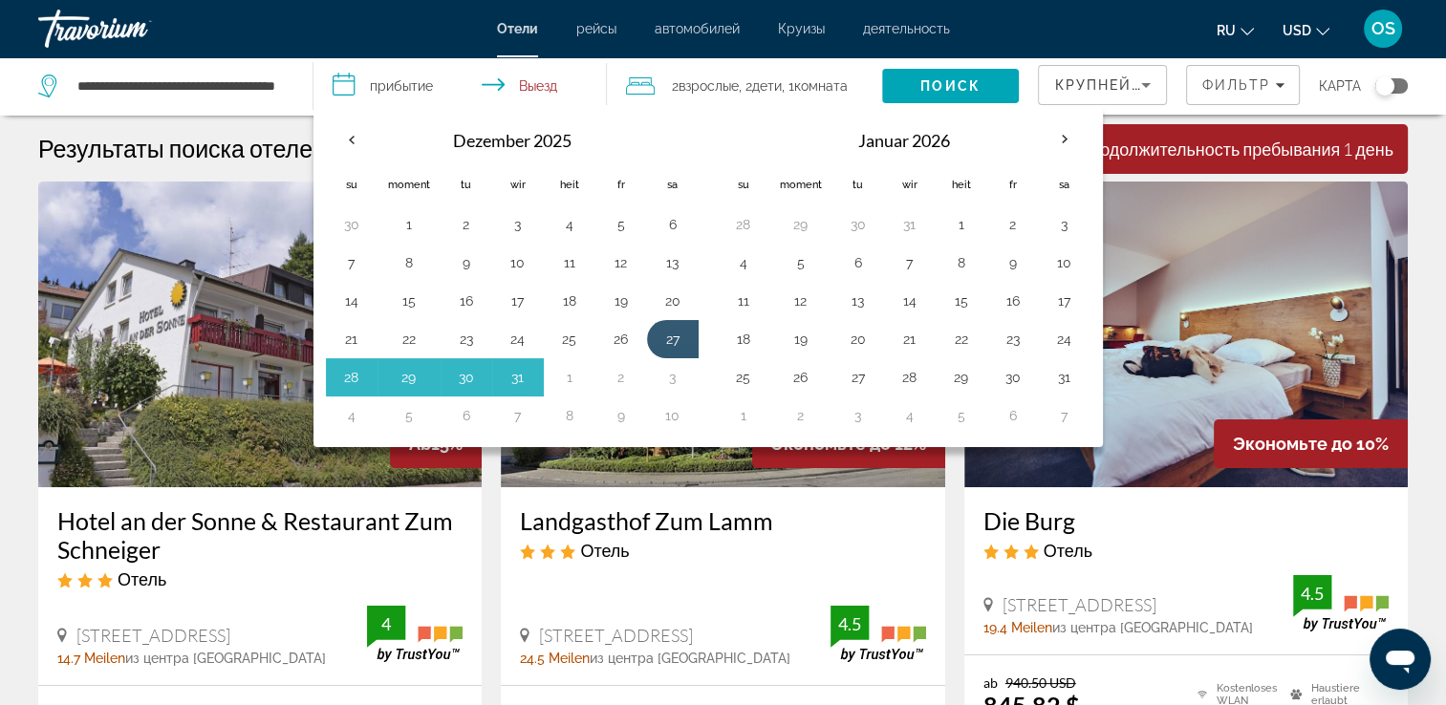
click at [570, 377] on button "1" at bounding box center [569, 377] width 31 height 27
type input "**********"
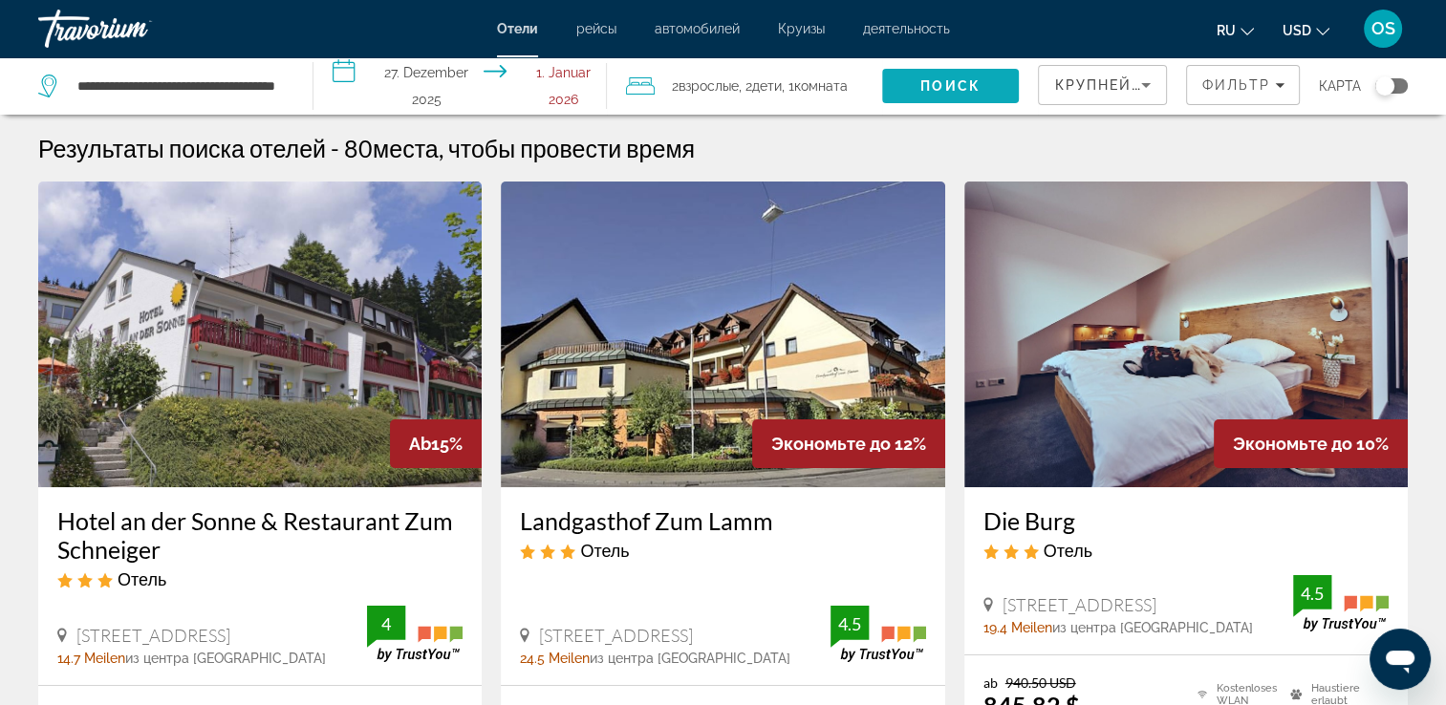
click at [956, 81] on span "Поиск" at bounding box center [951, 85] width 60 height 15
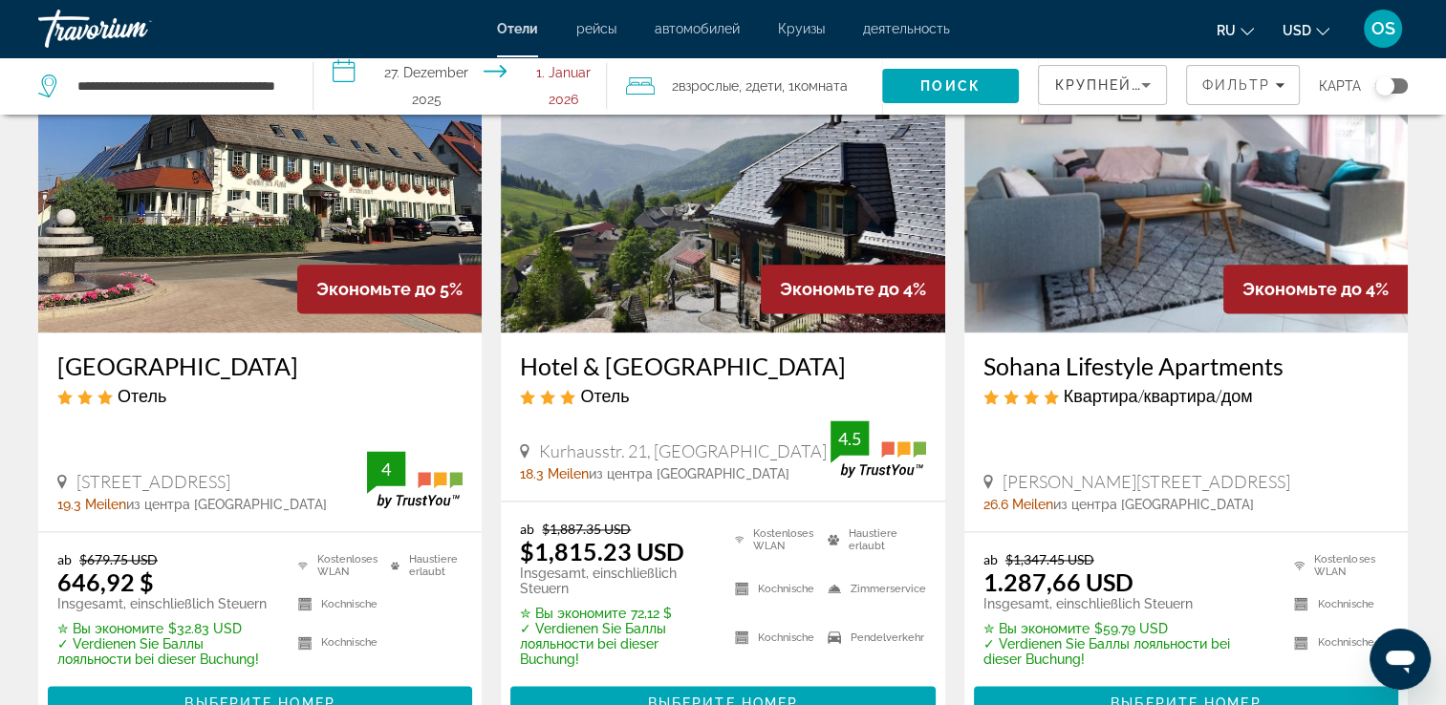
scroll to position [2446, 0]
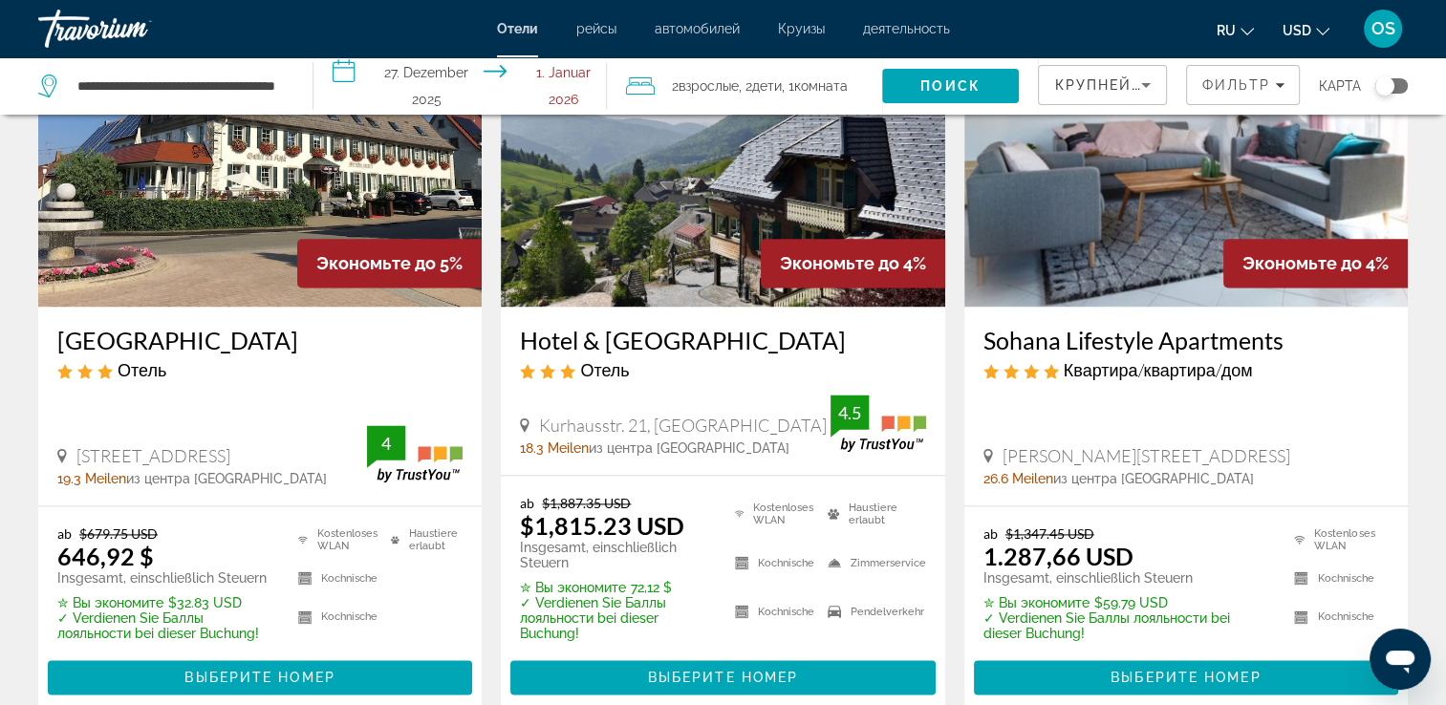
click at [228, 374] on div "[GEOGRAPHIC_DATA] Отель" at bounding box center [259, 360] width 405 height 69
click at [328, 267] on div "Экономьте до 5 %" at bounding box center [389, 263] width 184 height 49
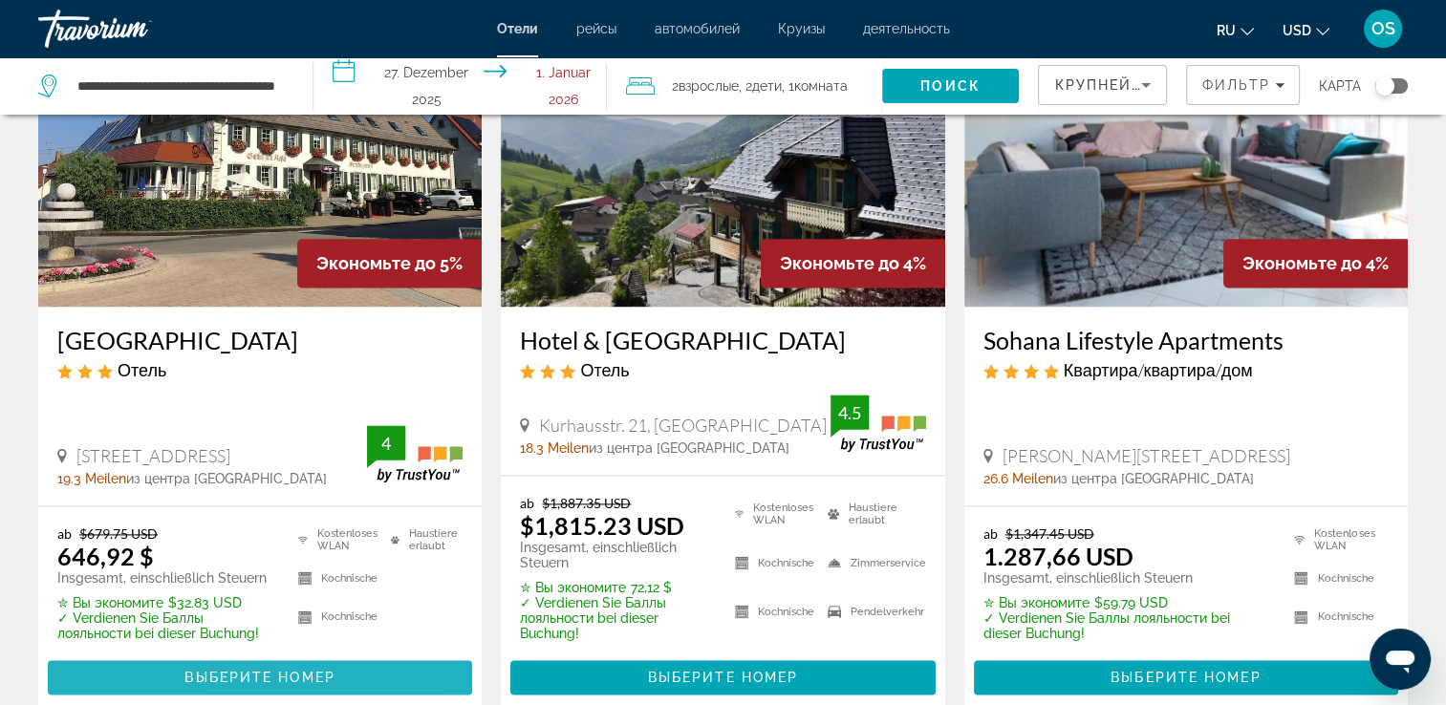
click at [218, 685] on span "Выберите номер" at bounding box center [259, 677] width 150 height 15
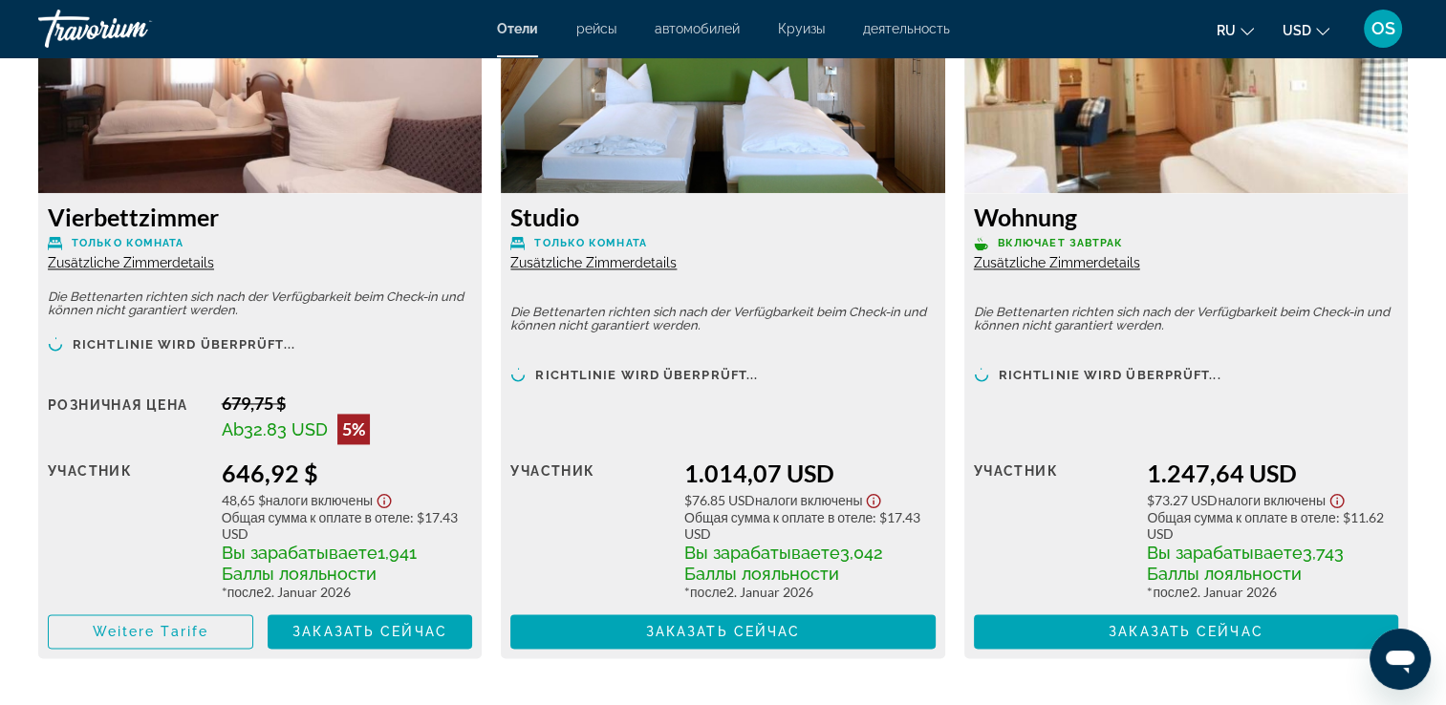
scroll to position [2747, 0]
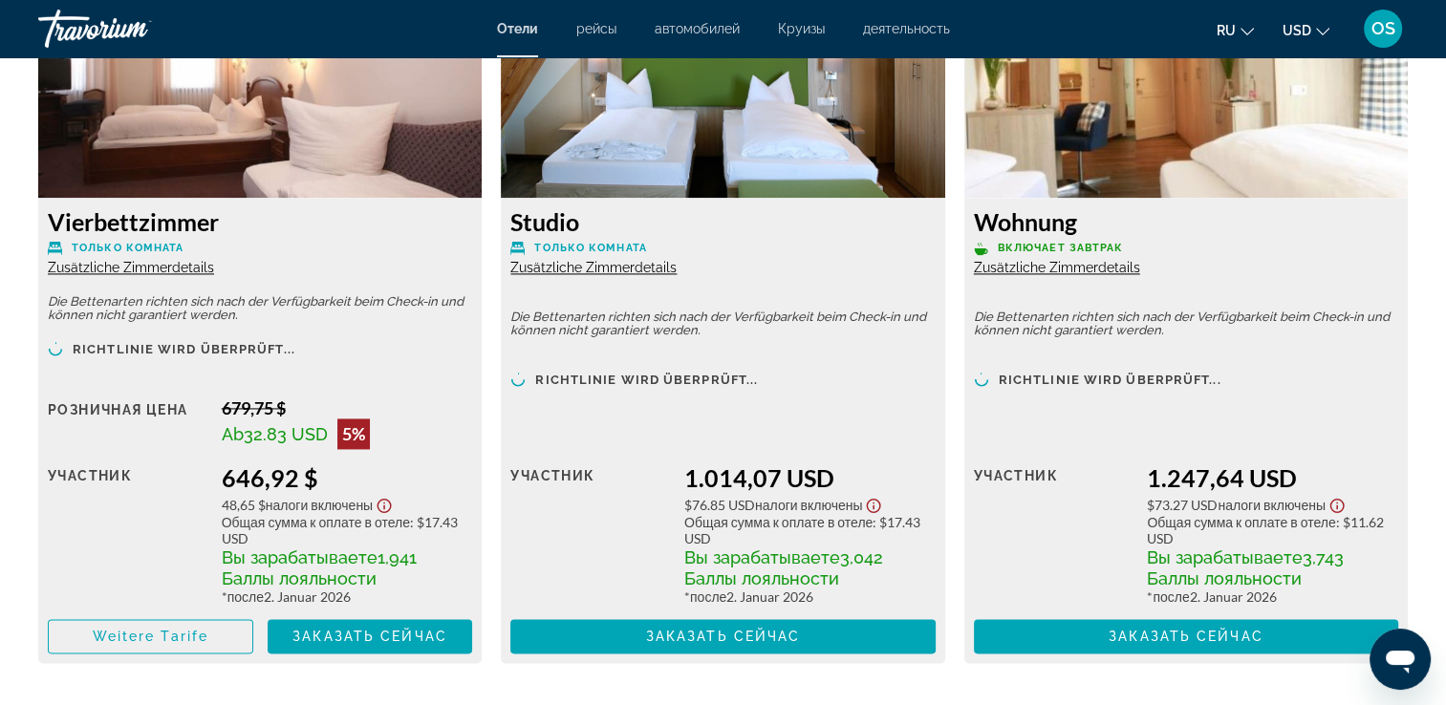
click at [424, 124] on img "Hauptinhalt" at bounding box center [260, 78] width 444 height 239
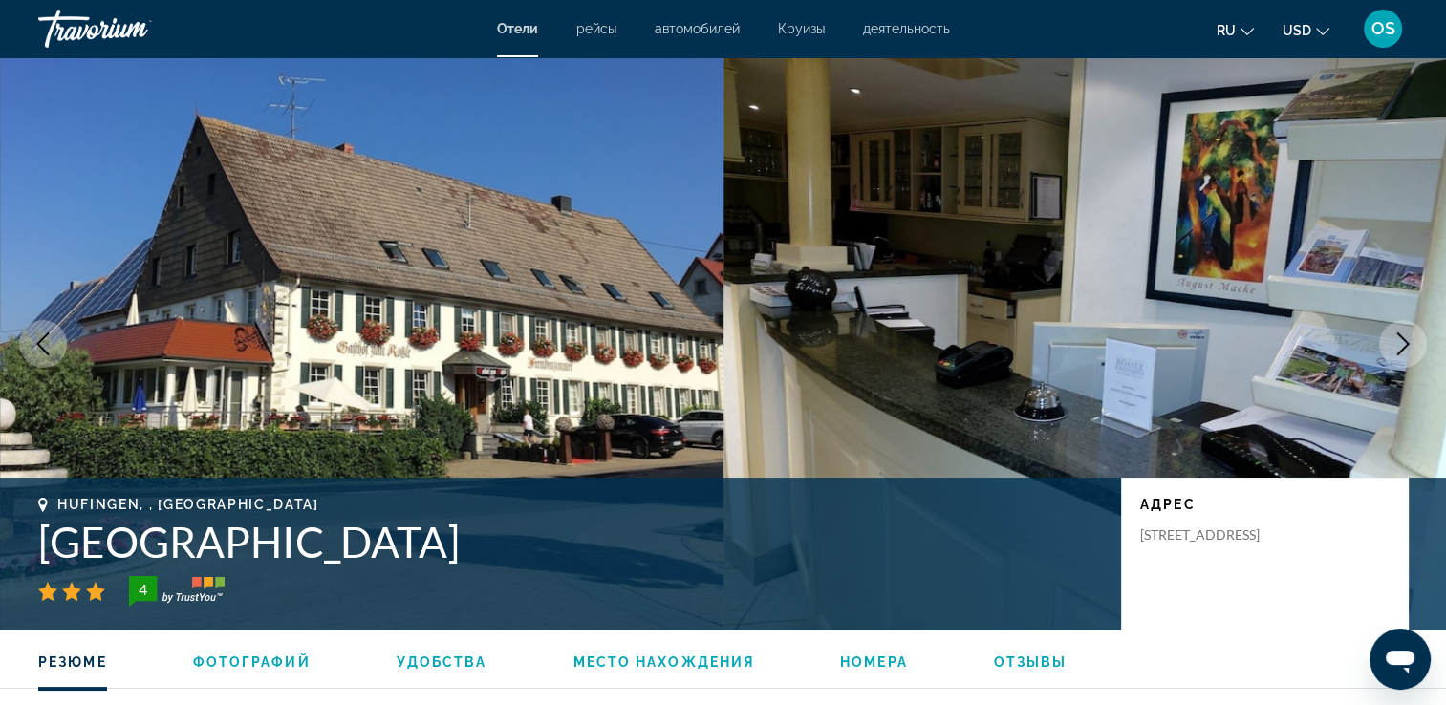
scroll to position [574, 0]
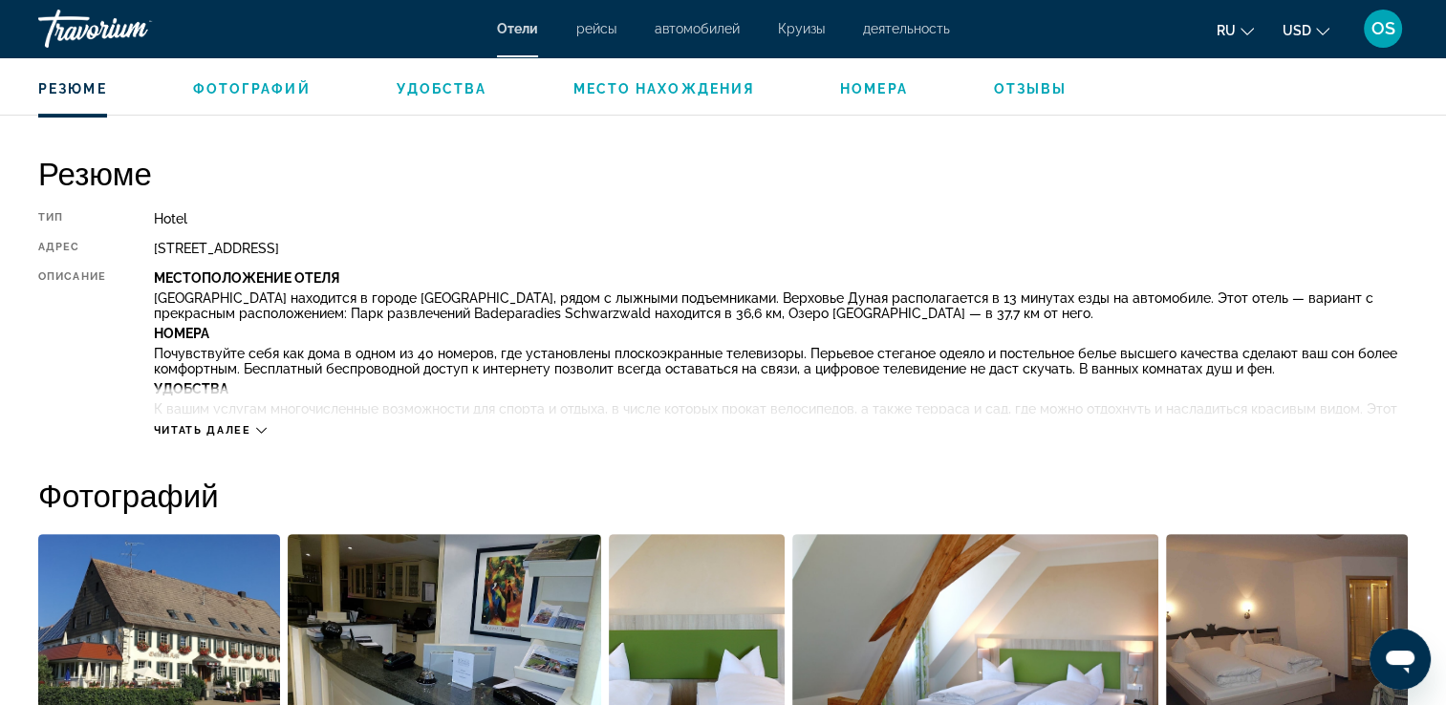
click at [373, 699] on img "Bildschieberegler im Vollbildmodus öffnen" at bounding box center [445, 652] width 314 height 237
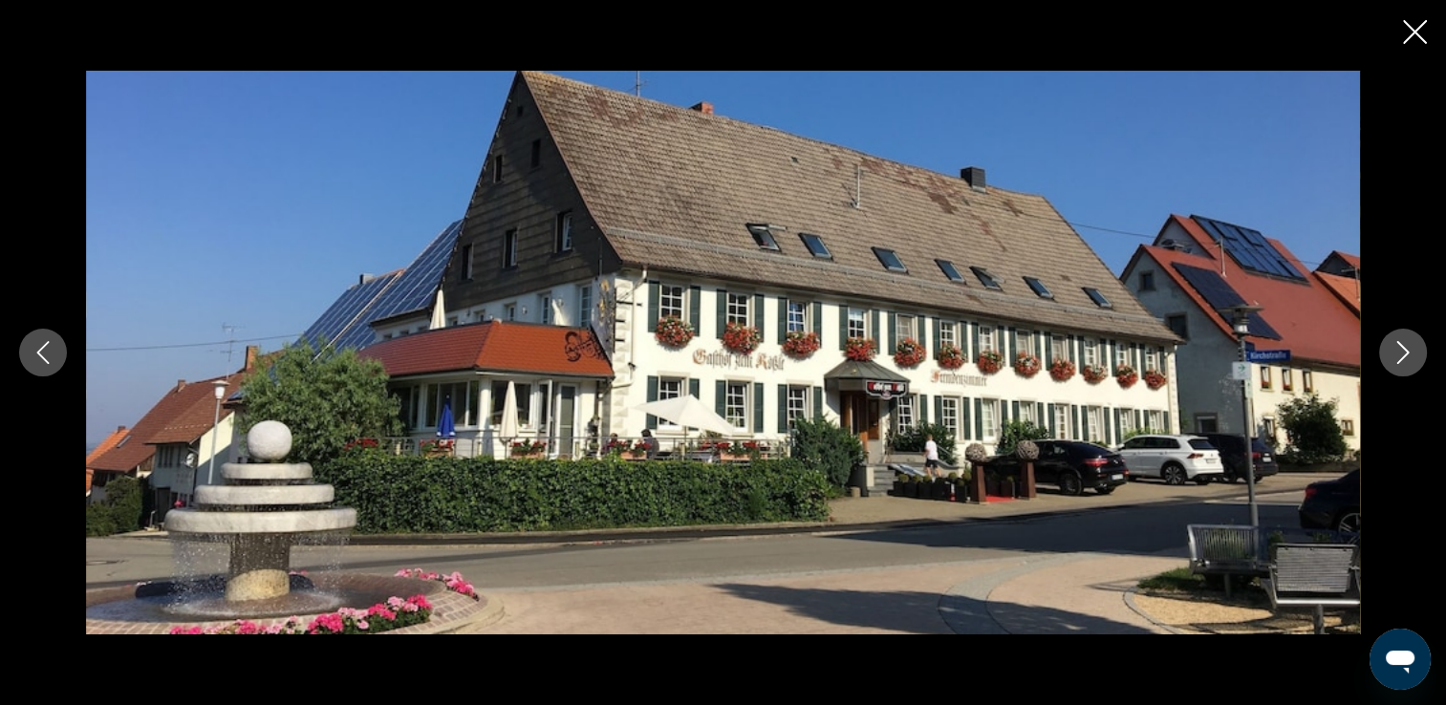
click at [1392, 357] on icon "Nächstes Bild" at bounding box center [1403, 352] width 23 height 23
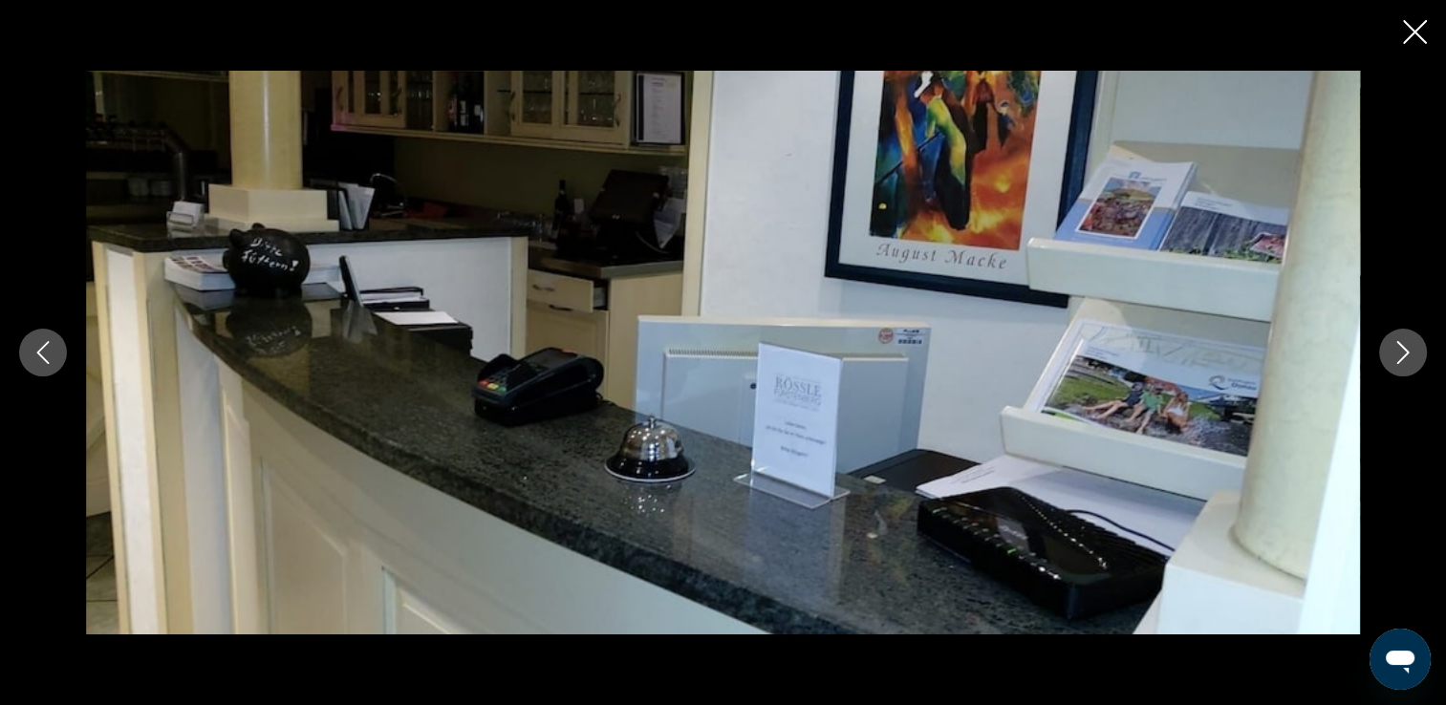
click at [1392, 357] on icon "Nächstes Bild" at bounding box center [1403, 352] width 23 height 23
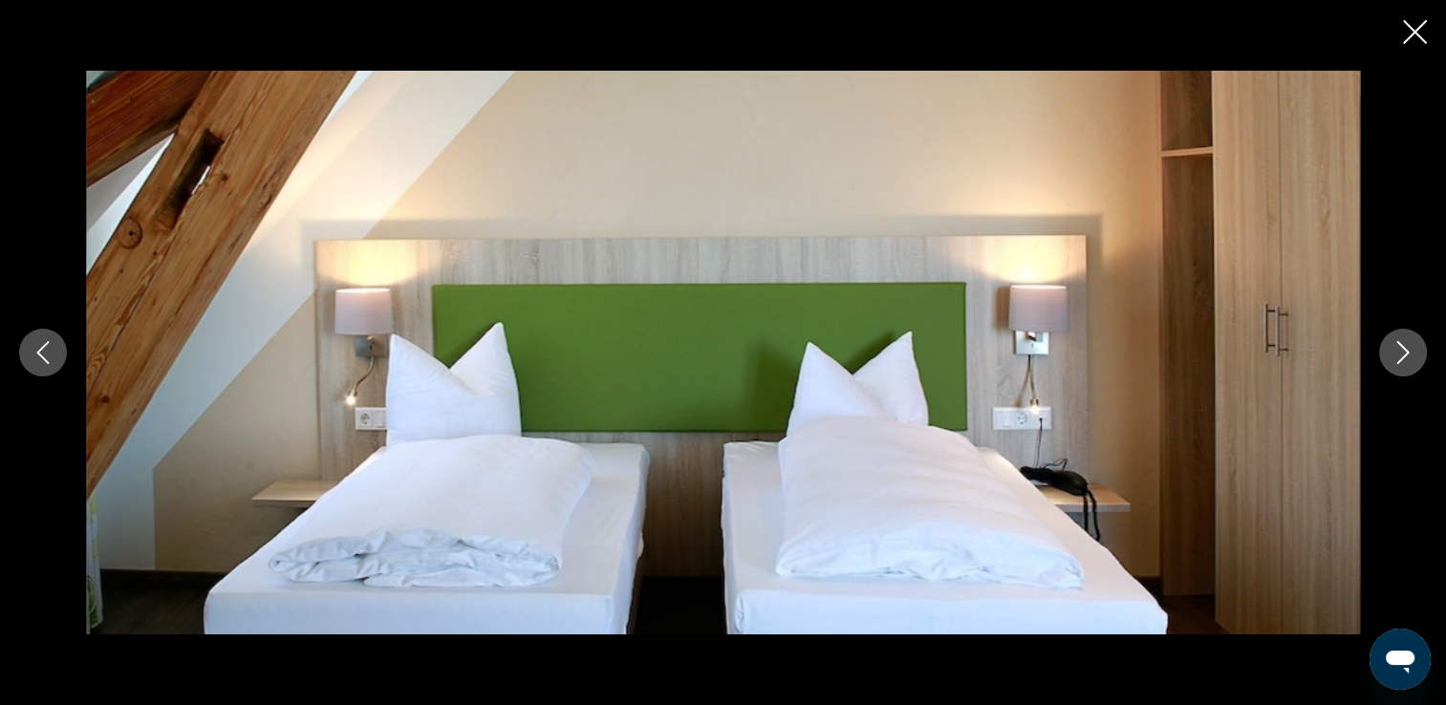
click at [1392, 357] on icon "Nächstes Bild" at bounding box center [1403, 352] width 23 height 23
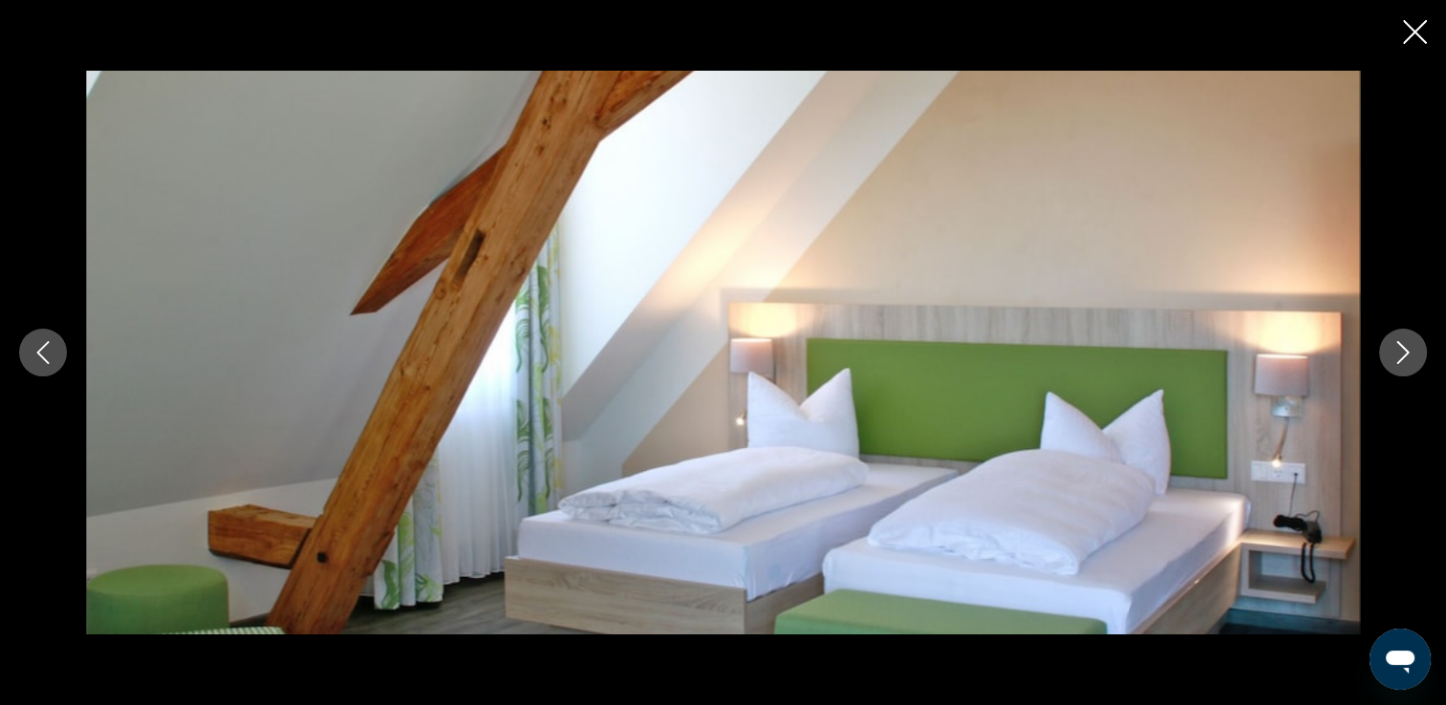
click at [1392, 357] on icon "Nächstes Bild" at bounding box center [1403, 352] width 23 height 23
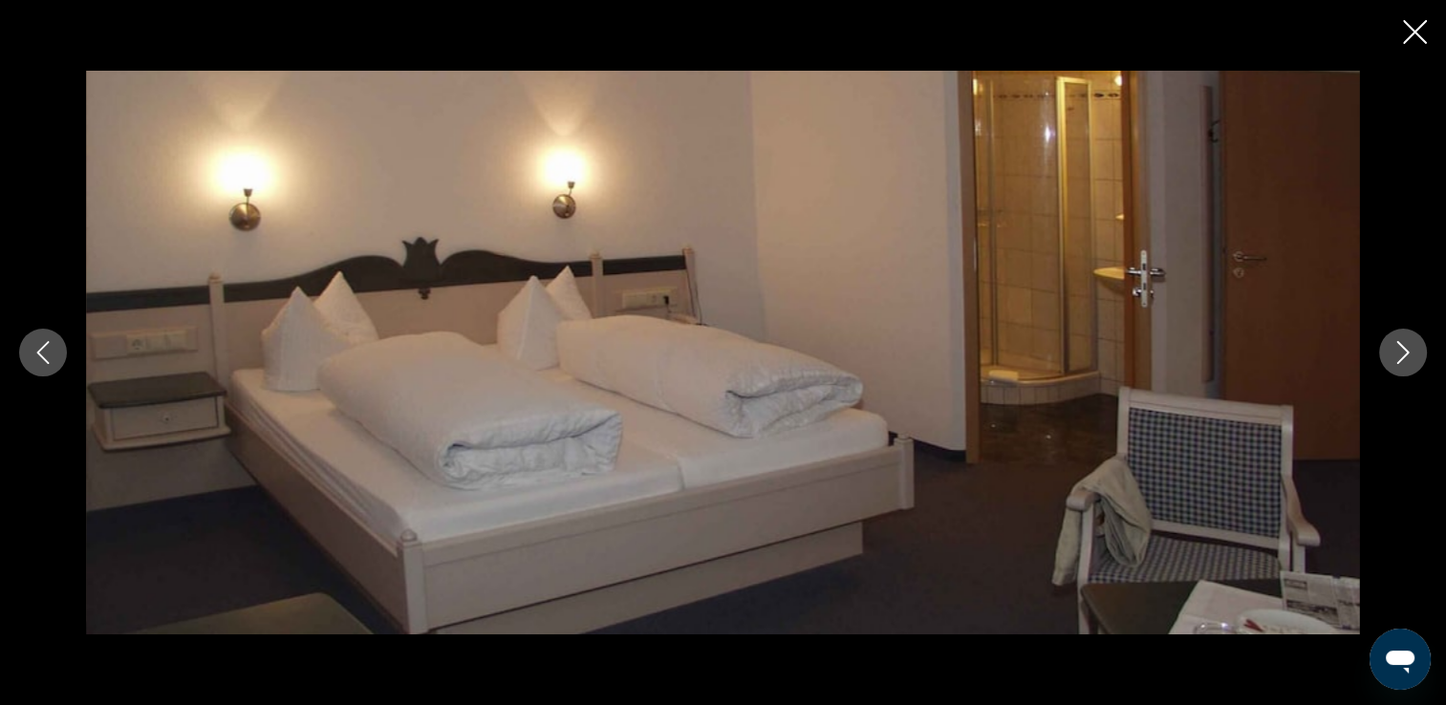
click at [1392, 357] on icon "Nächstes Bild" at bounding box center [1403, 352] width 23 height 23
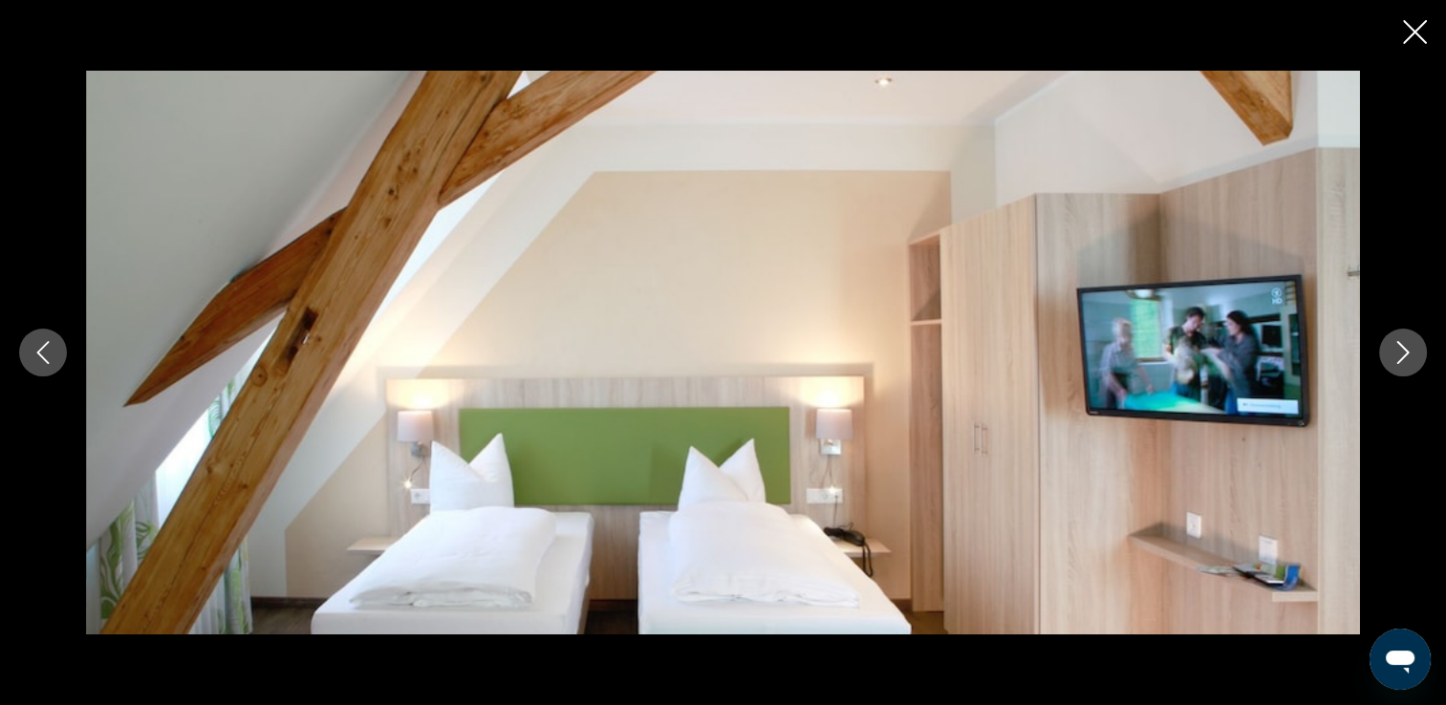
click at [1392, 357] on icon "Nächstes Bild" at bounding box center [1403, 352] width 23 height 23
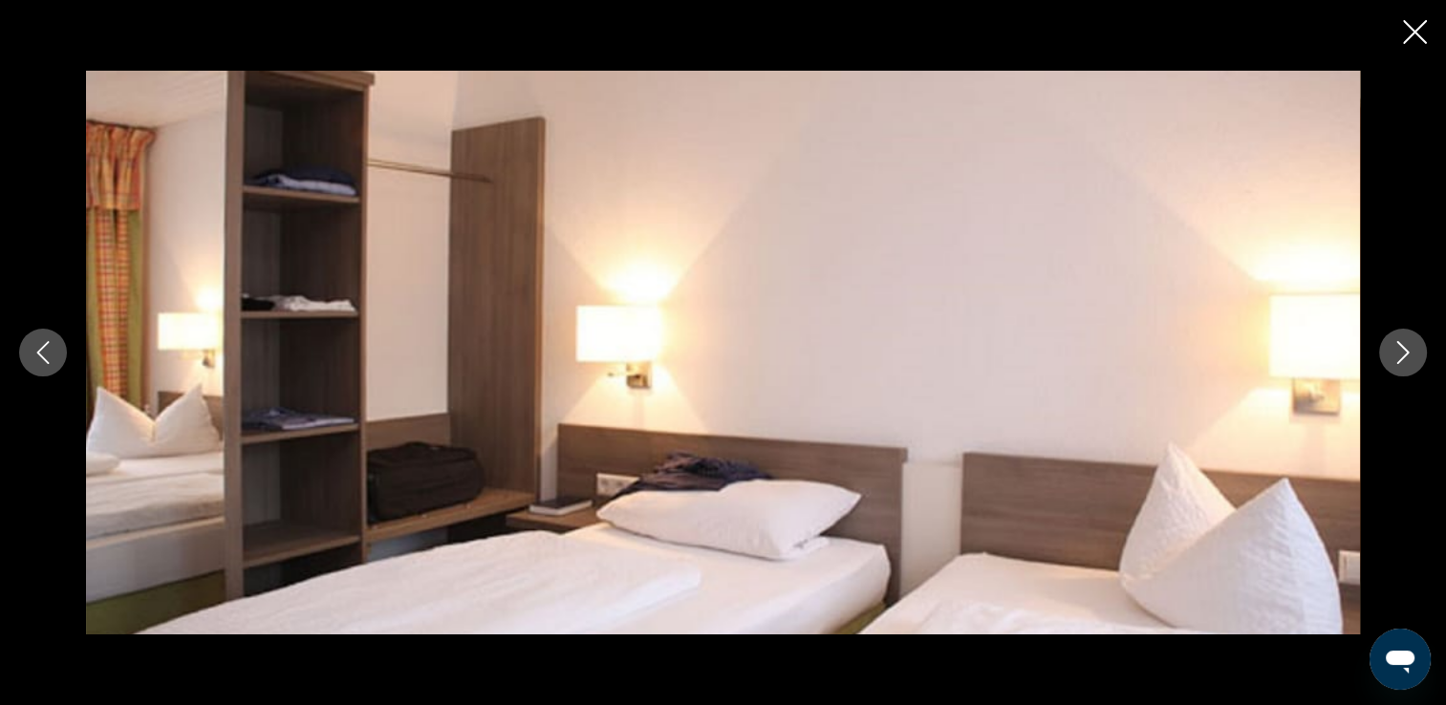
click at [1392, 357] on icon "Nächstes Bild" at bounding box center [1403, 352] width 23 height 23
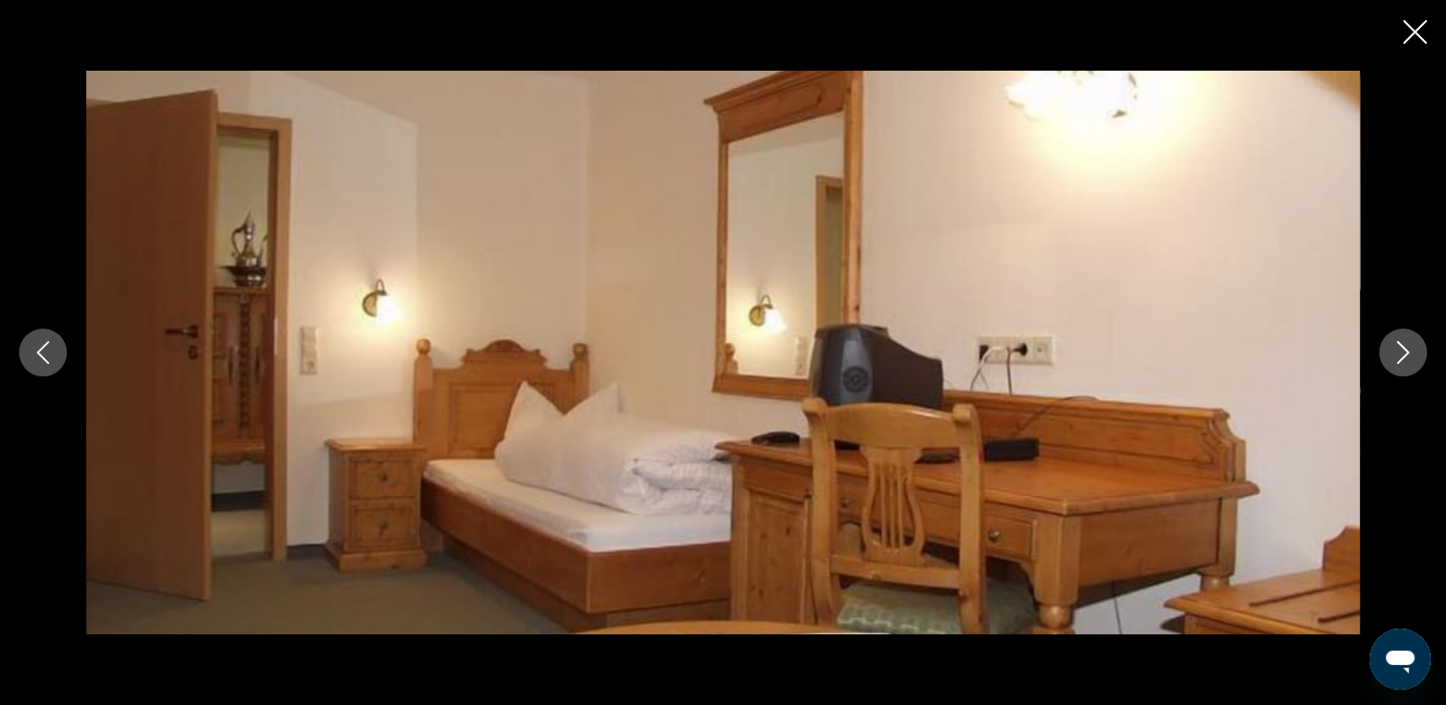
click at [1392, 357] on icon "Nächstes Bild" at bounding box center [1403, 352] width 23 height 23
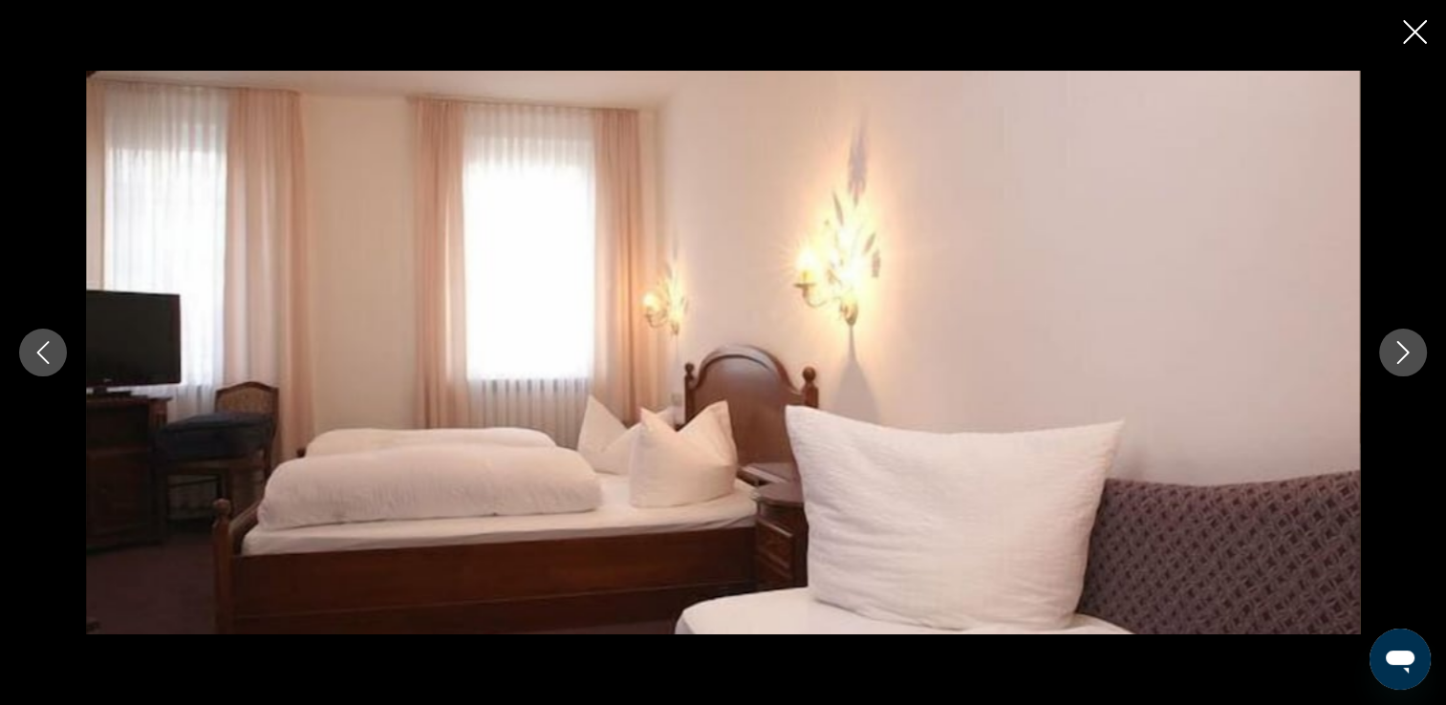
click at [1418, 27] on icon "Diashow schließen" at bounding box center [1415, 32] width 24 height 24
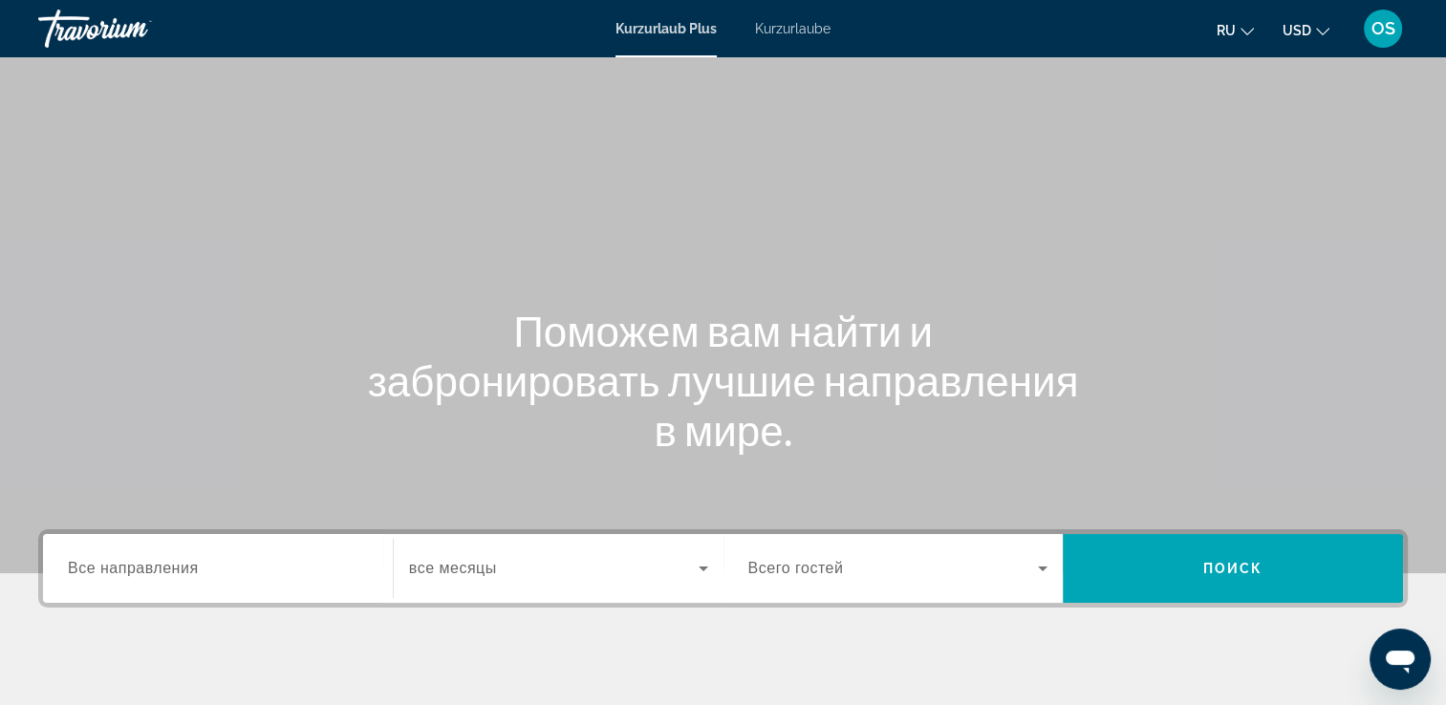
scroll to position [287, 0]
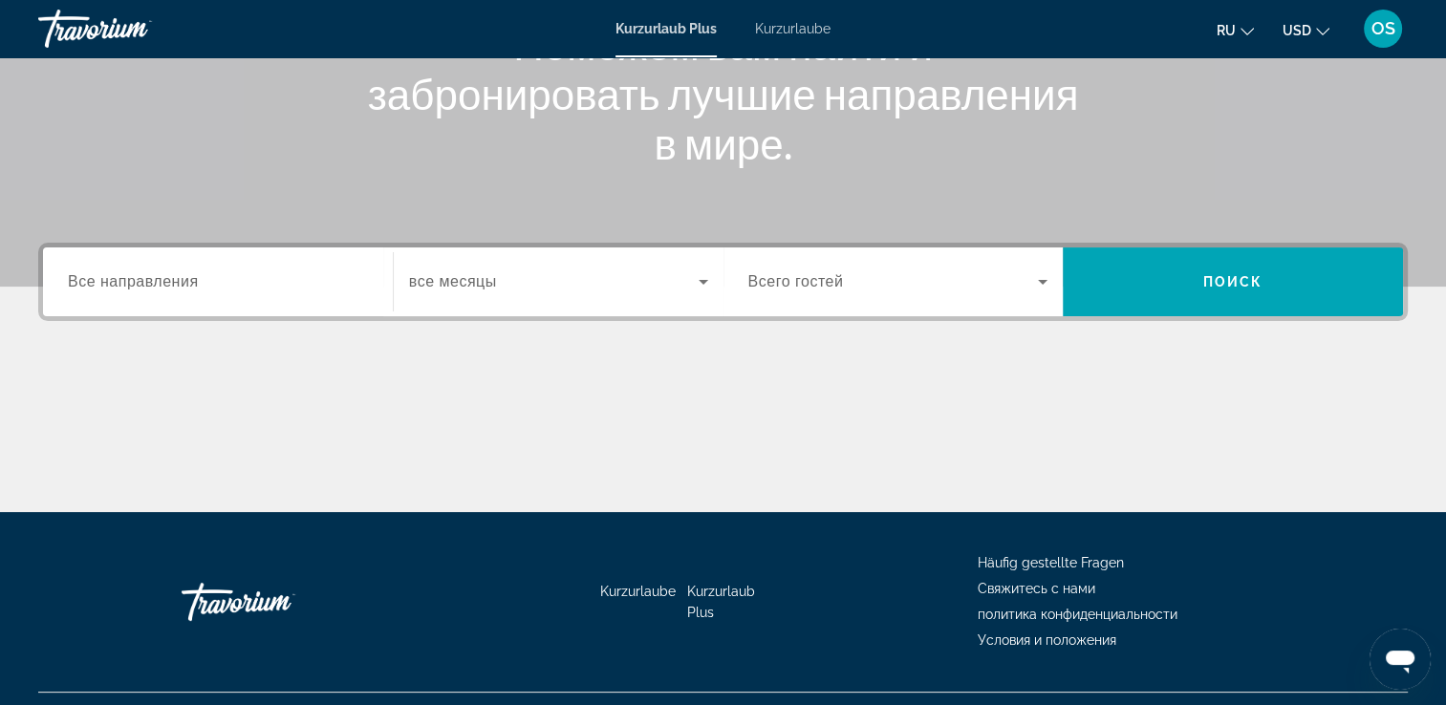
click at [180, 274] on span "Все направления" at bounding box center [133, 281] width 131 height 16
click at [180, 274] on input "Destination Все направления" at bounding box center [218, 282] width 300 height 23
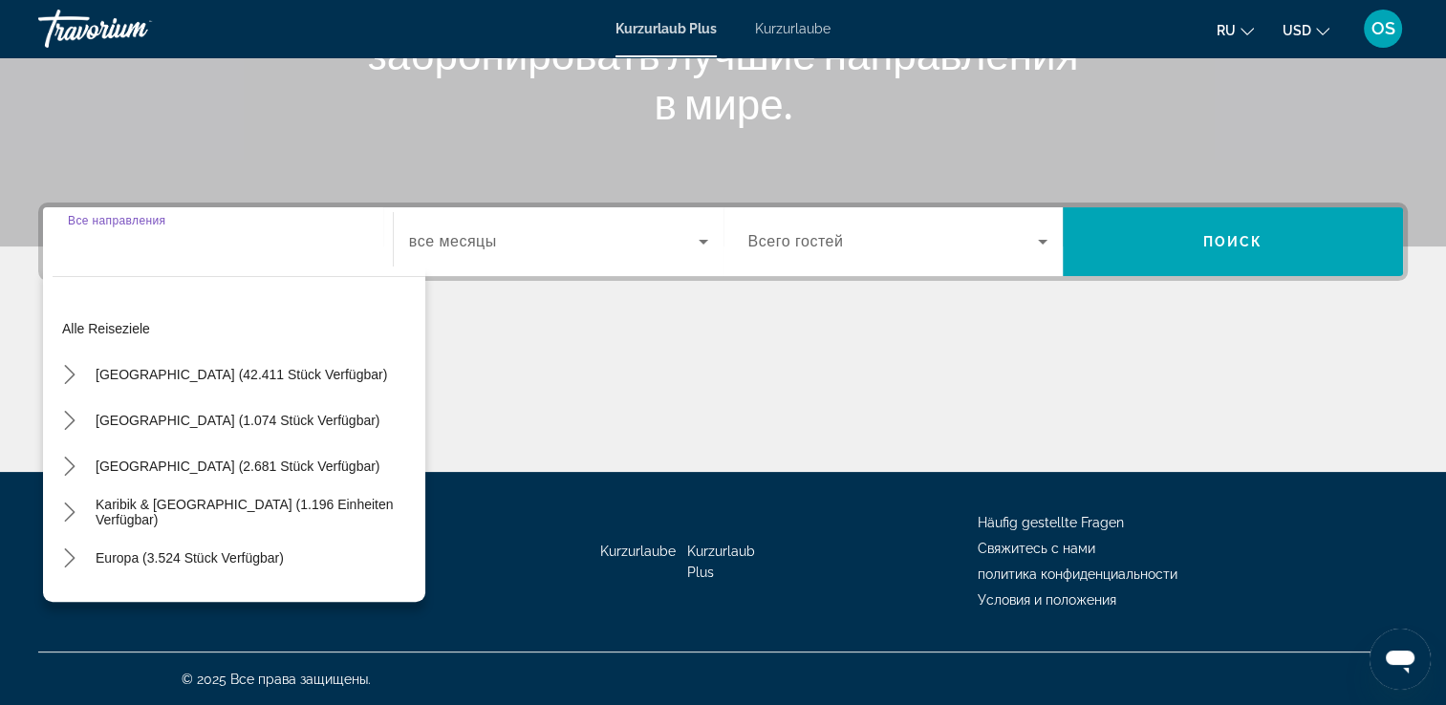
drag, startPoint x: 219, startPoint y: 553, endPoint x: 248, endPoint y: 526, distance: 39.9
click at [219, 555] on span "Europa (3.524 Stück verfügbar)" at bounding box center [190, 558] width 188 height 15
type input "**********"
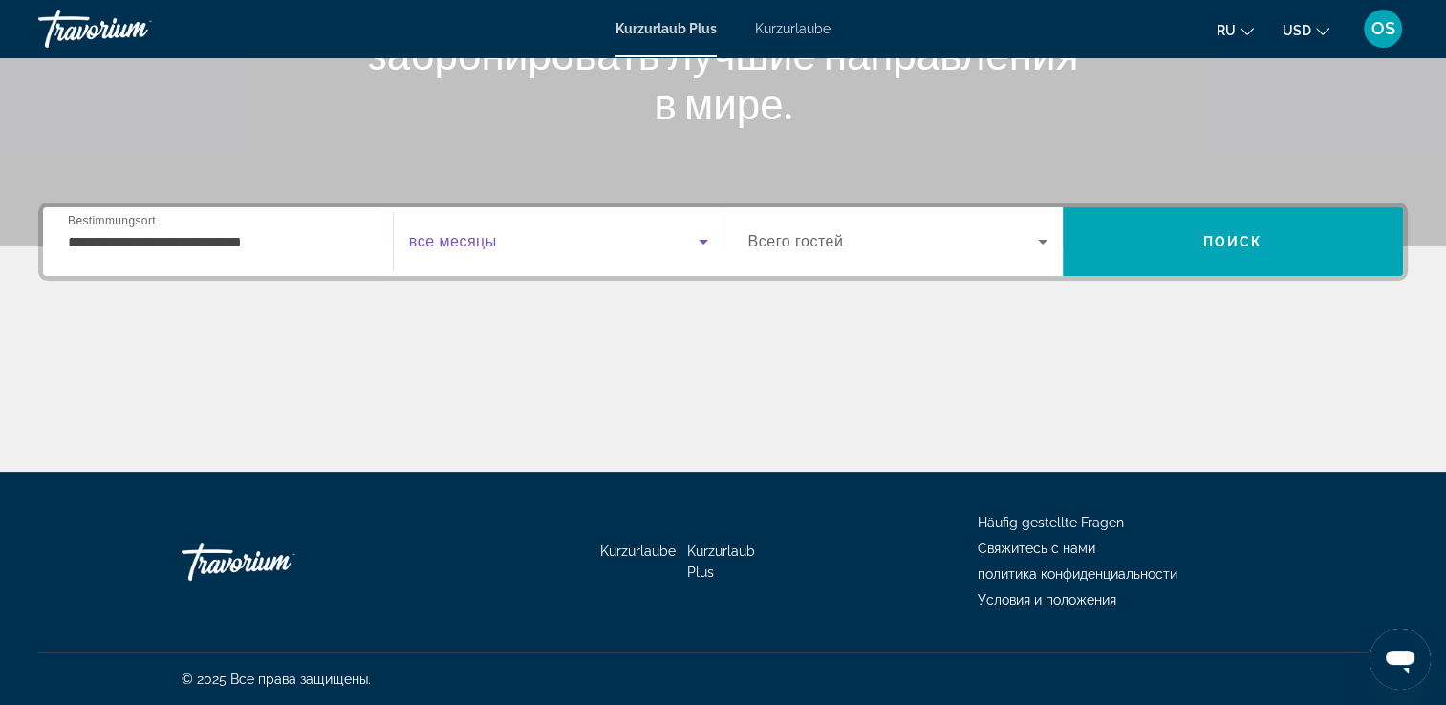
click at [489, 250] on span "Such-Widget" at bounding box center [554, 241] width 290 height 23
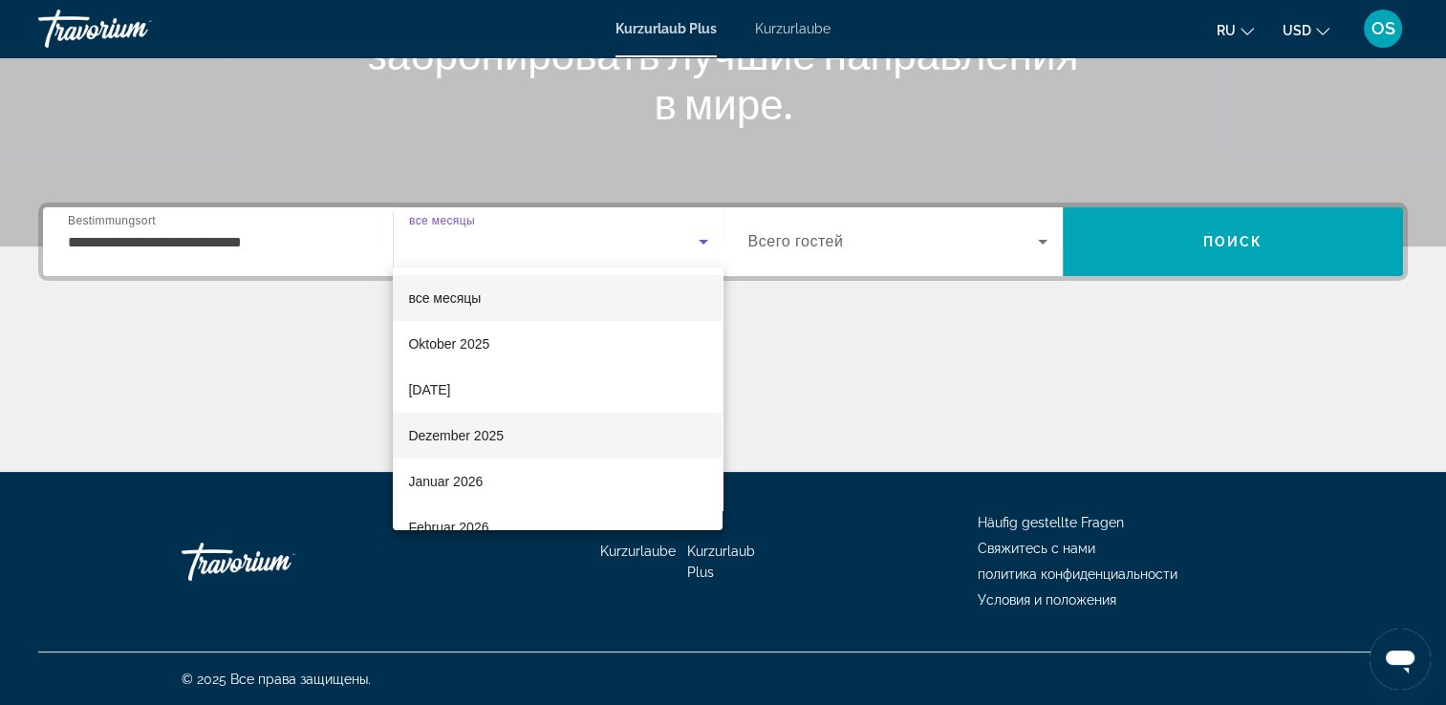
click at [474, 430] on font "Dezember 2025" at bounding box center [456, 435] width 96 height 15
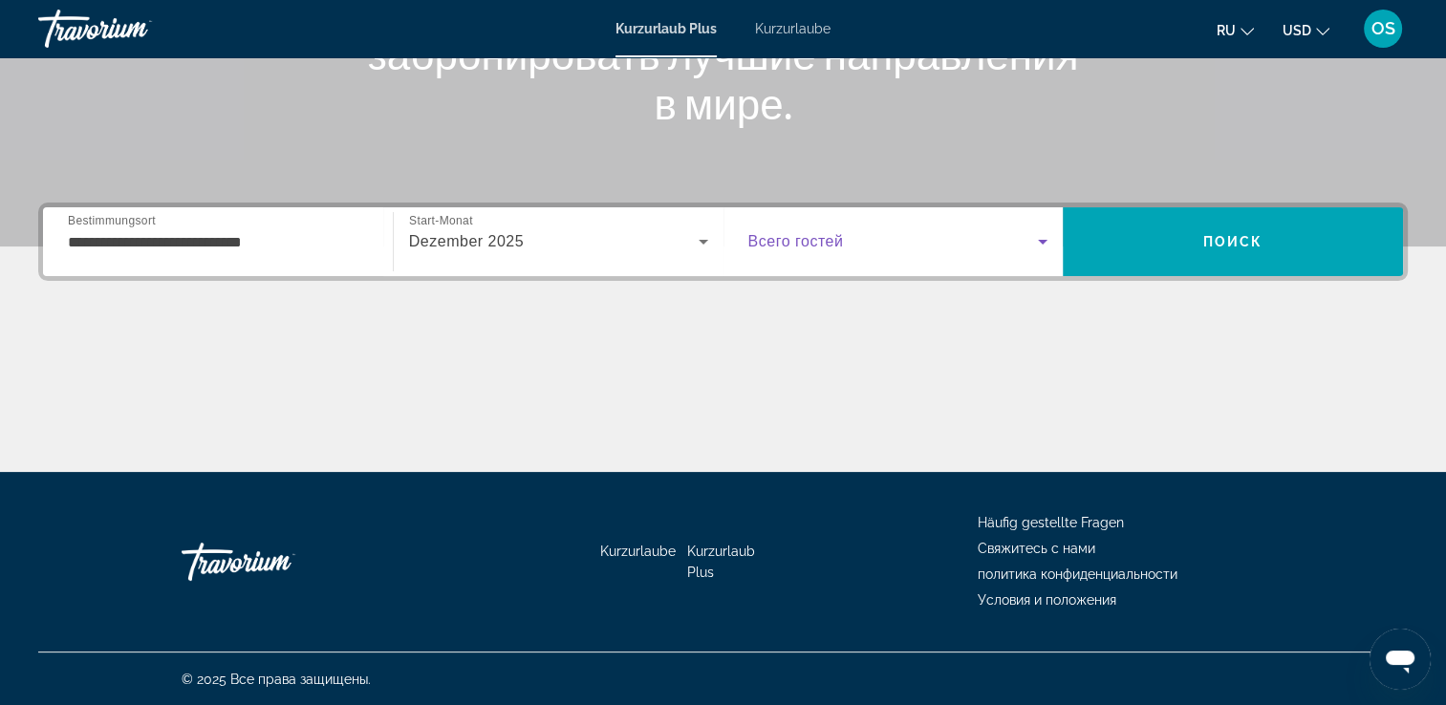
click at [845, 231] on span "Such-Widget" at bounding box center [893, 241] width 291 height 23
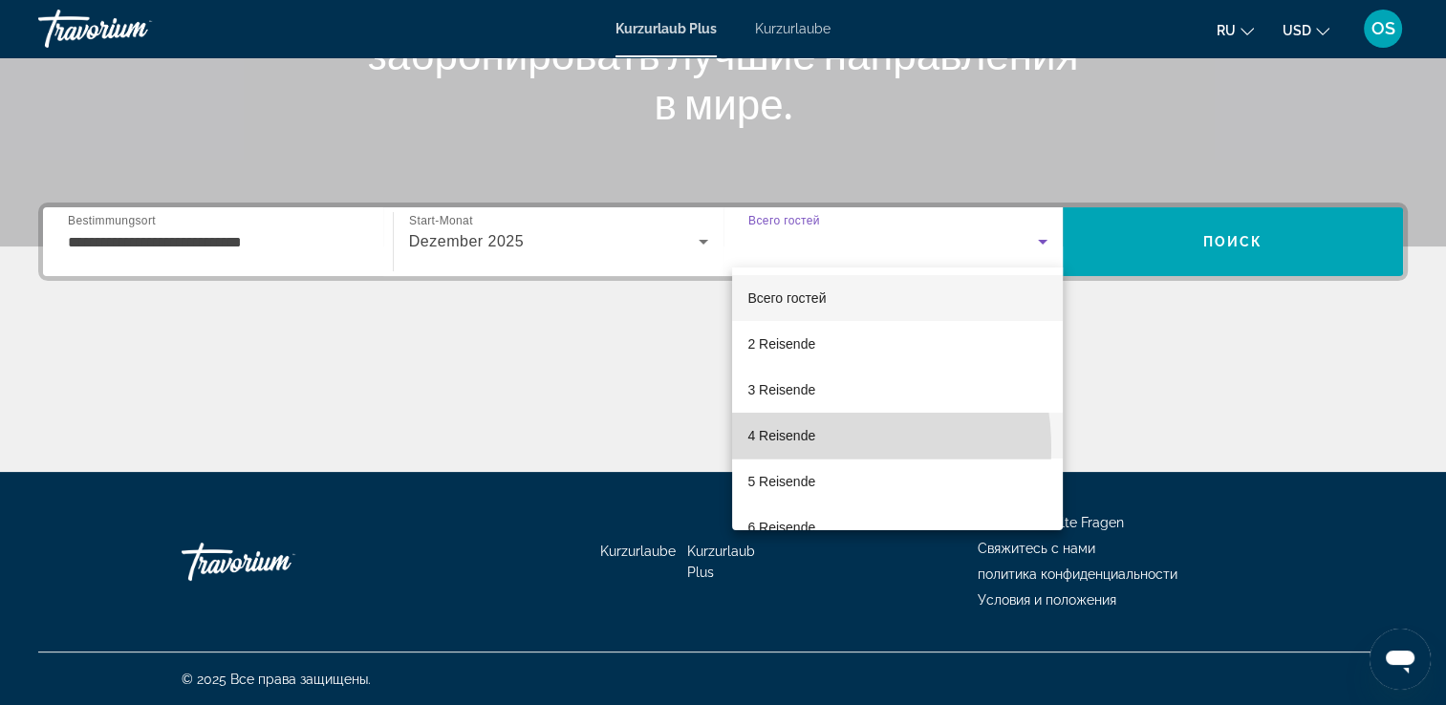
click at [788, 449] on mat-option "4 Reisende" at bounding box center [897, 436] width 331 height 46
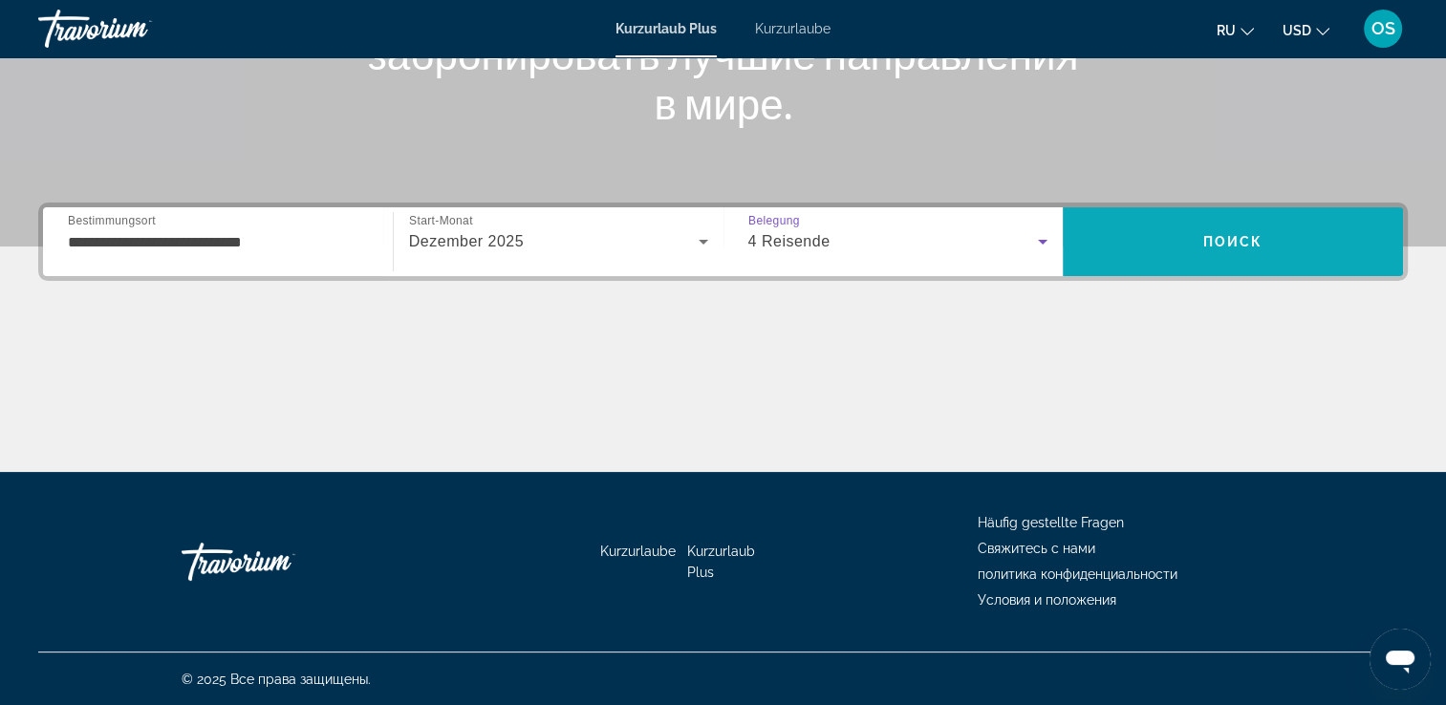
click at [1275, 227] on span "Suchen" at bounding box center [1233, 242] width 340 height 46
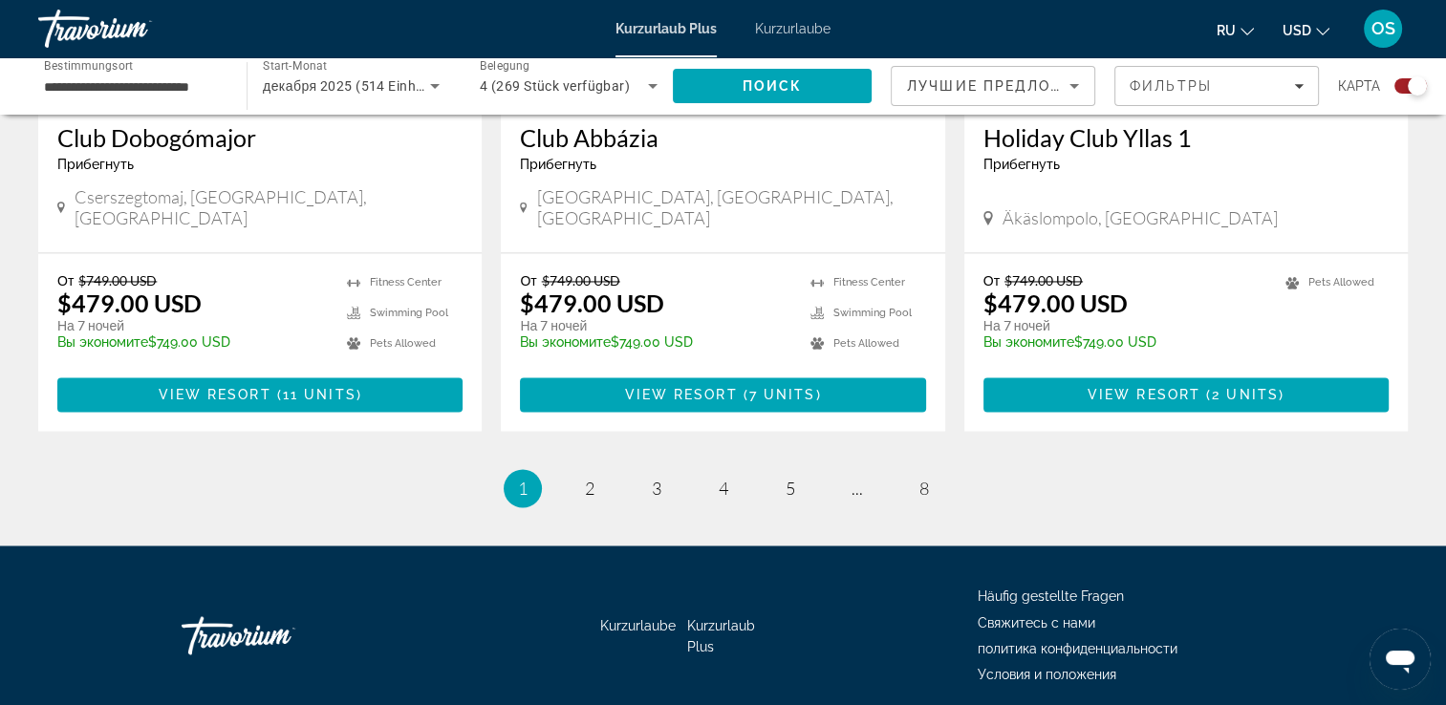
scroll to position [3006, 0]
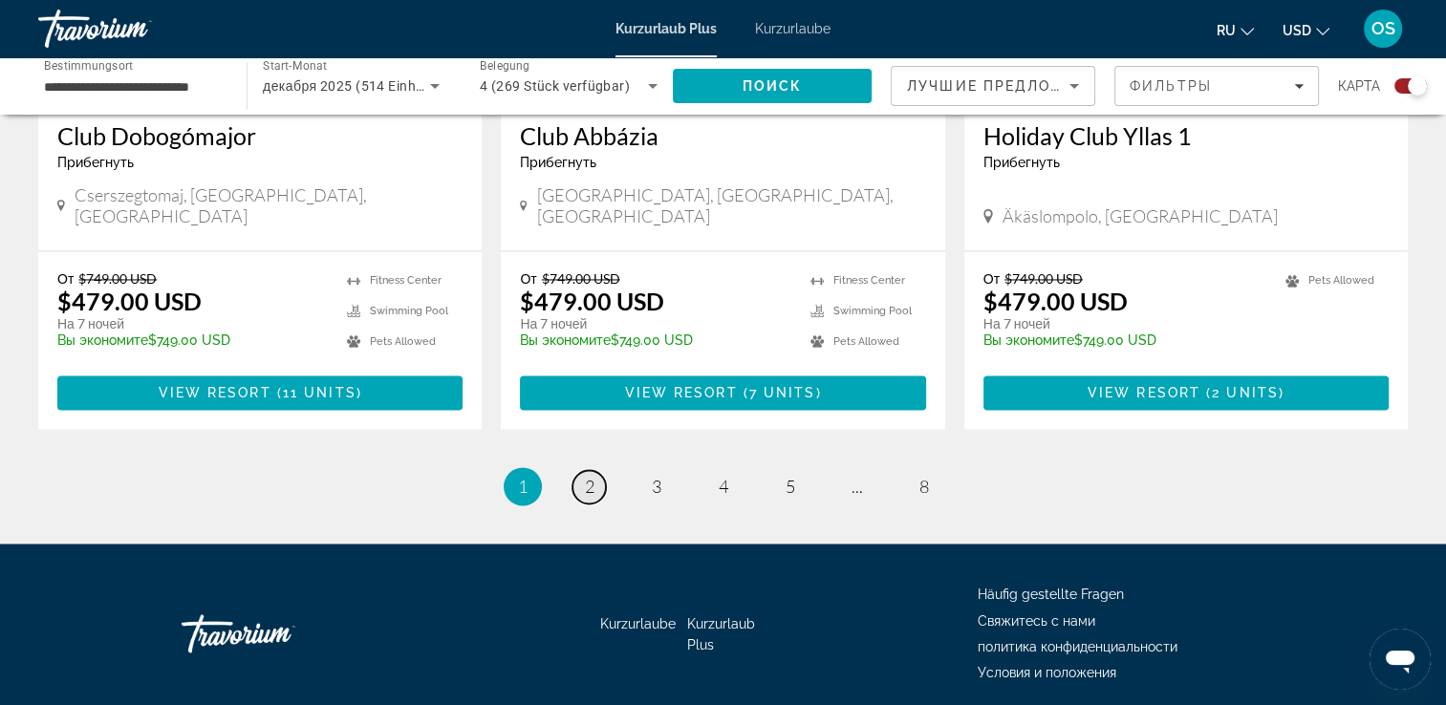
click at [596, 470] on link "page 2" at bounding box center [589, 486] width 33 height 33
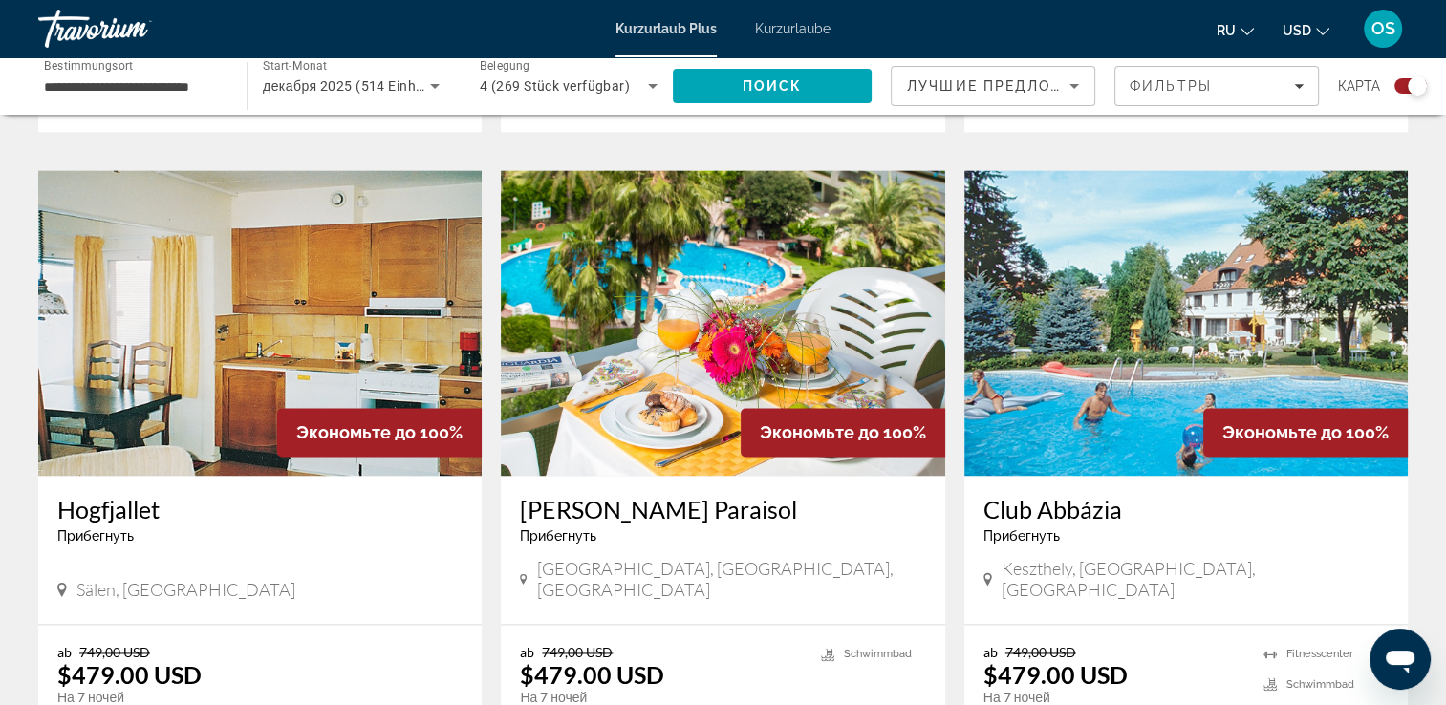
scroll to position [2978, 0]
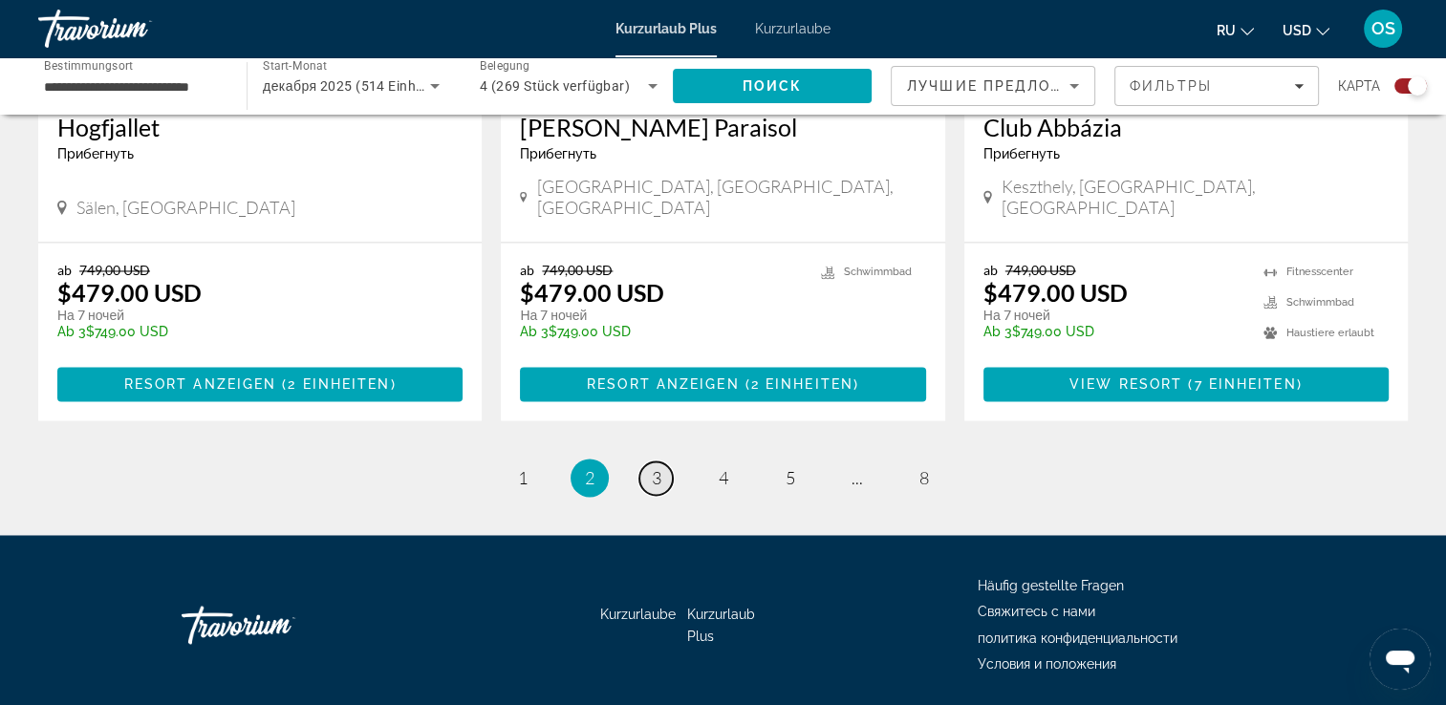
click at [651, 462] on link "Seite 3" at bounding box center [655, 478] width 33 height 33
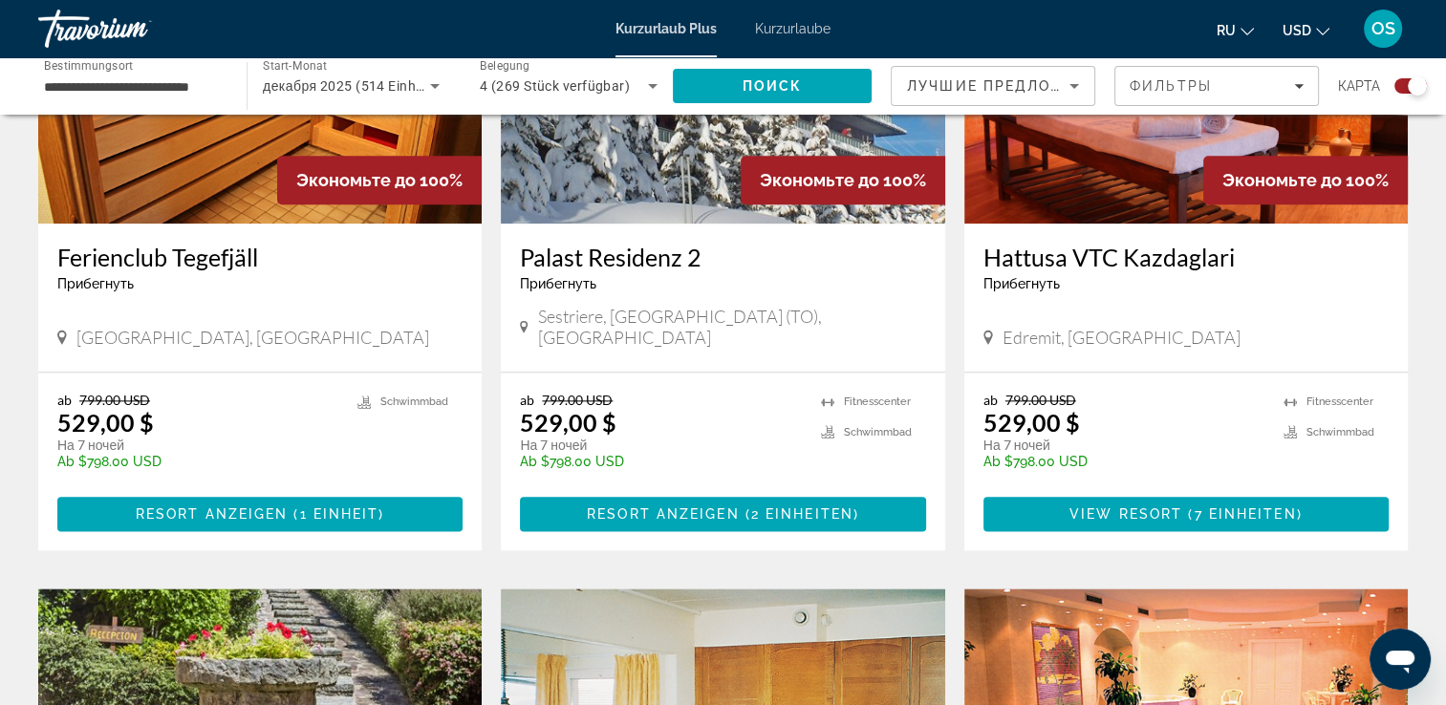
scroll to position [2772, 0]
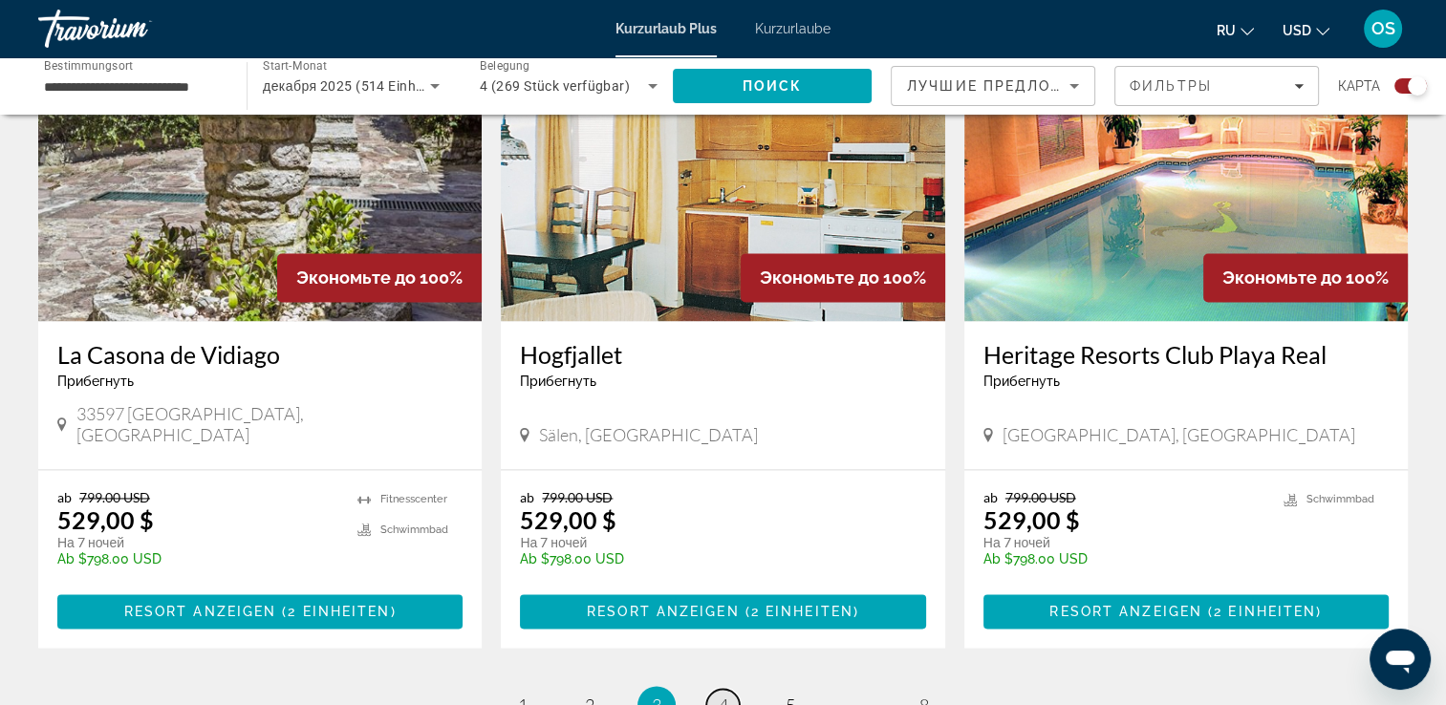
click at [721, 695] on span "4" at bounding box center [724, 705] width 10 height 21
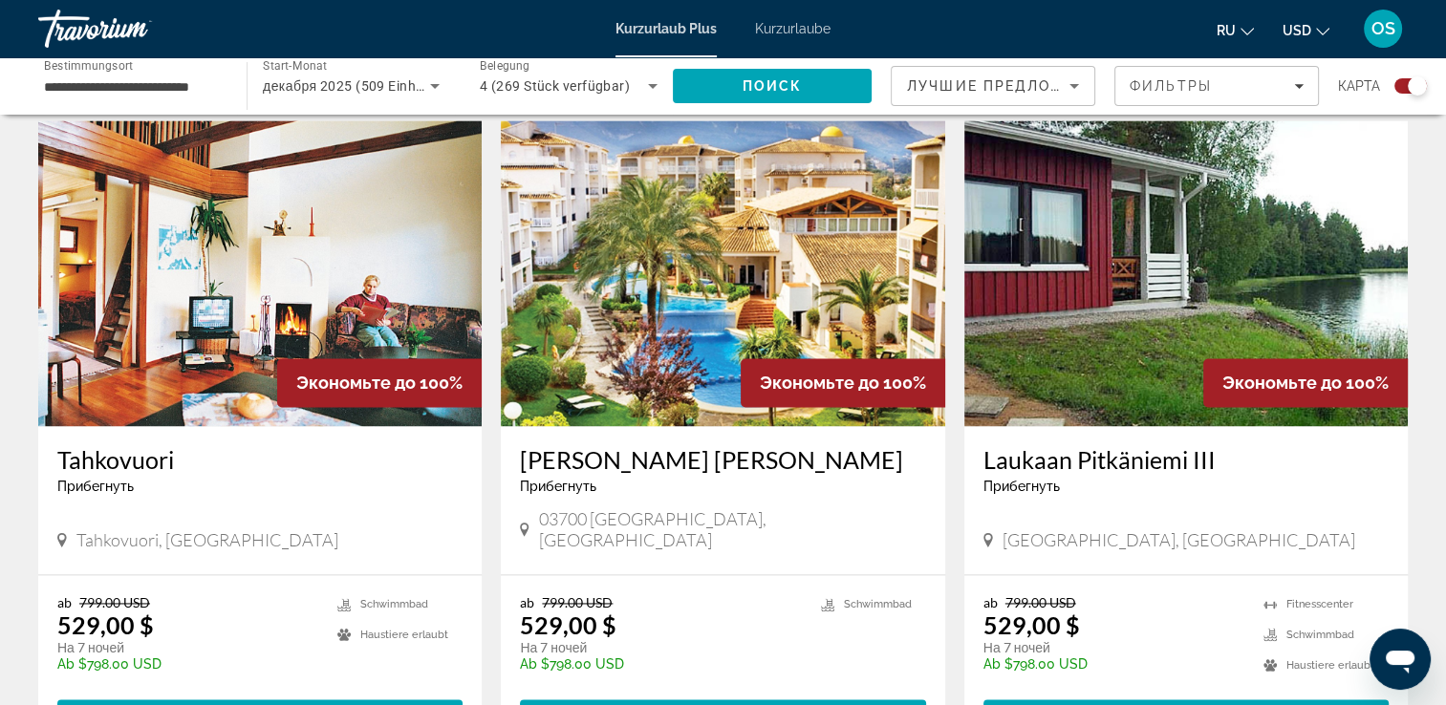
scroll to position [2940, 0]
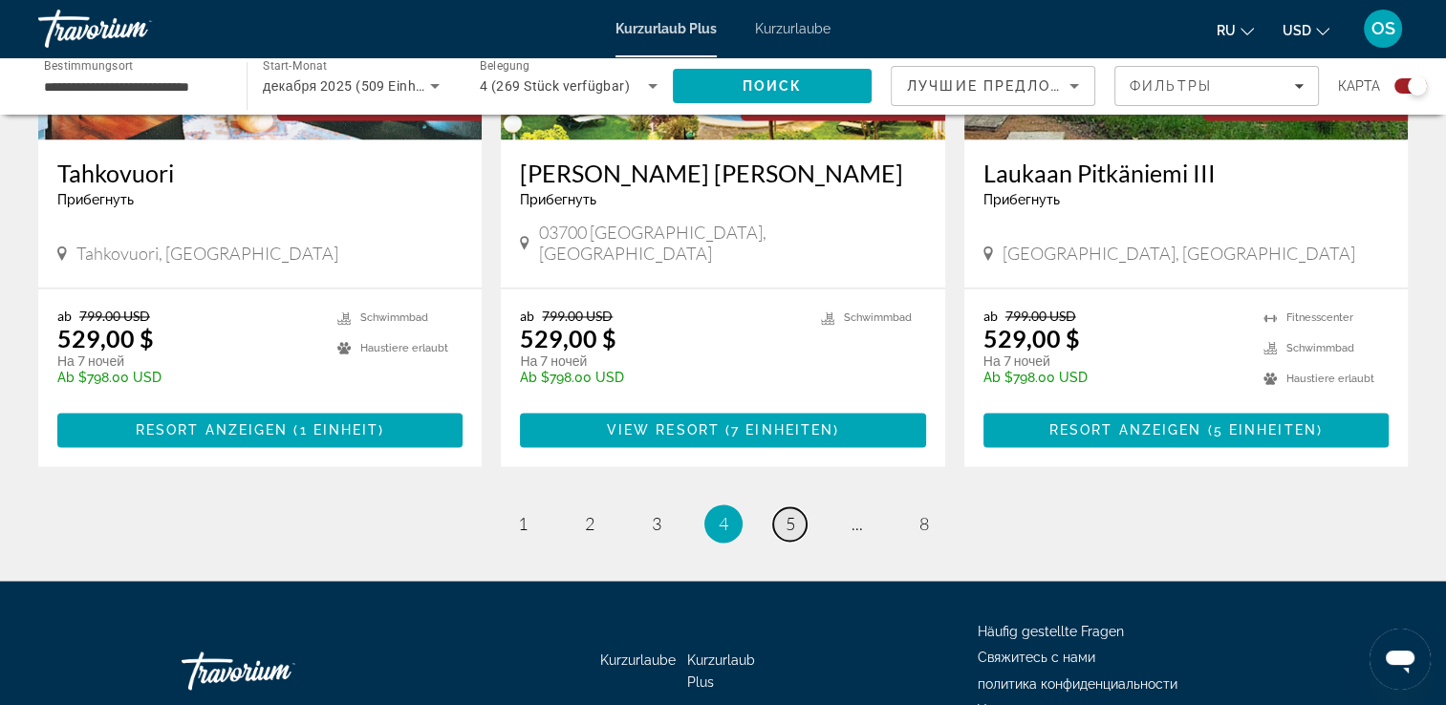
click at [786, 513] on span "5" at bounding box center [791, 523] width 10 height 21
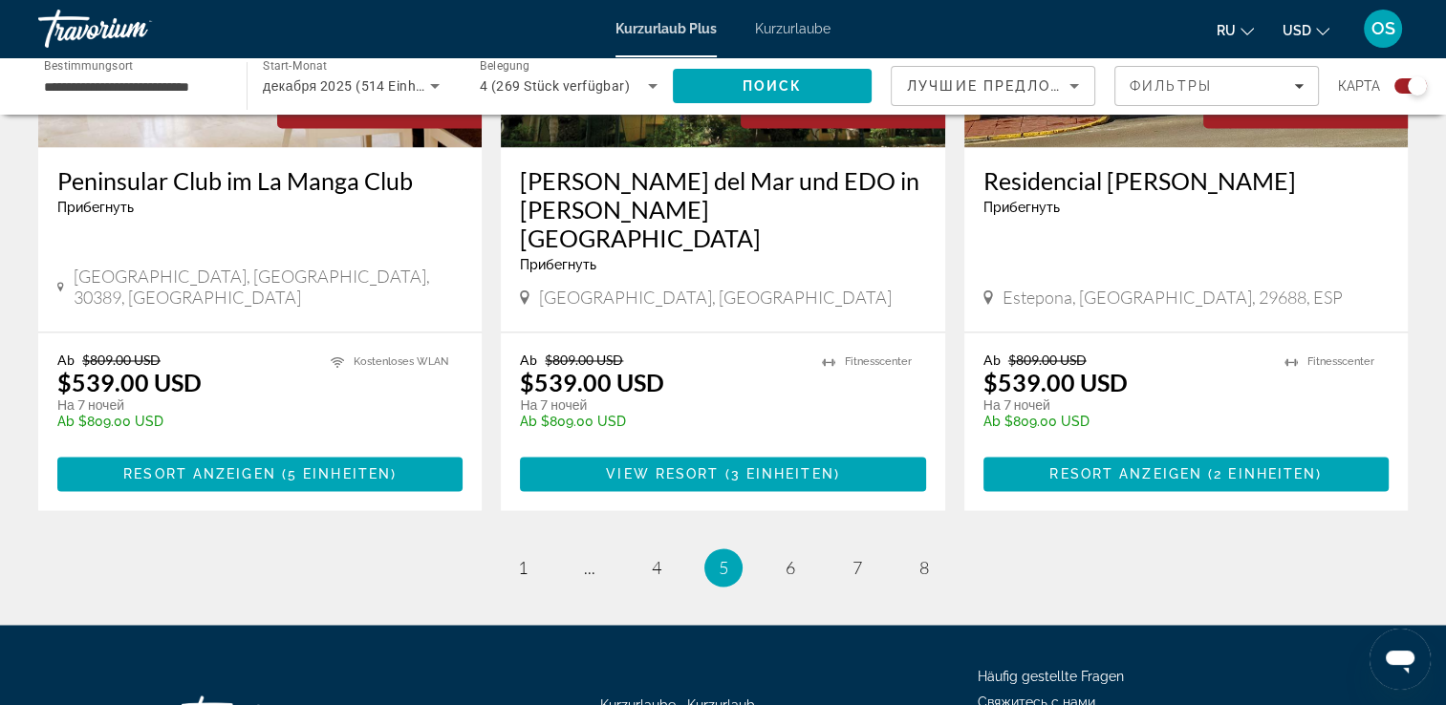
scroll to position [3036, 0]
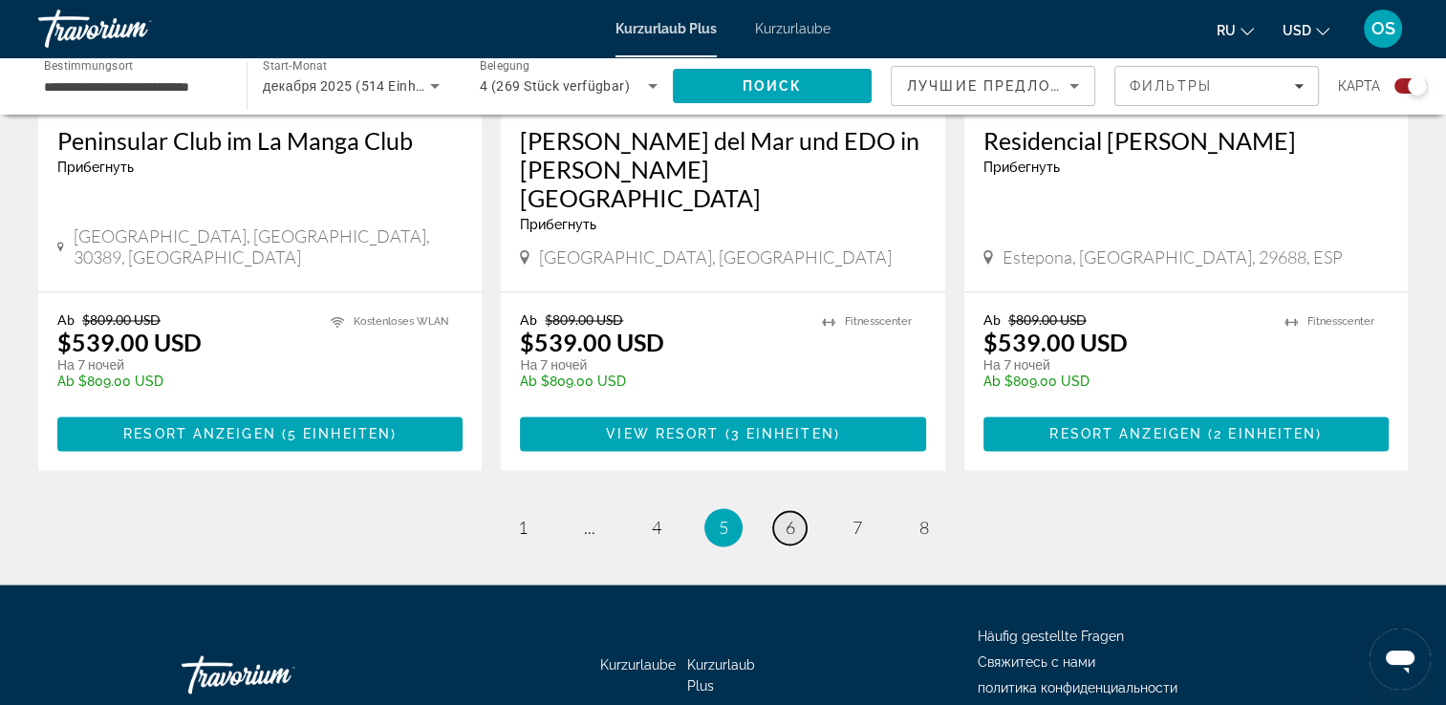
click at [791, 517] on span "6" at bounding box center [791, 527] width 10 height 21
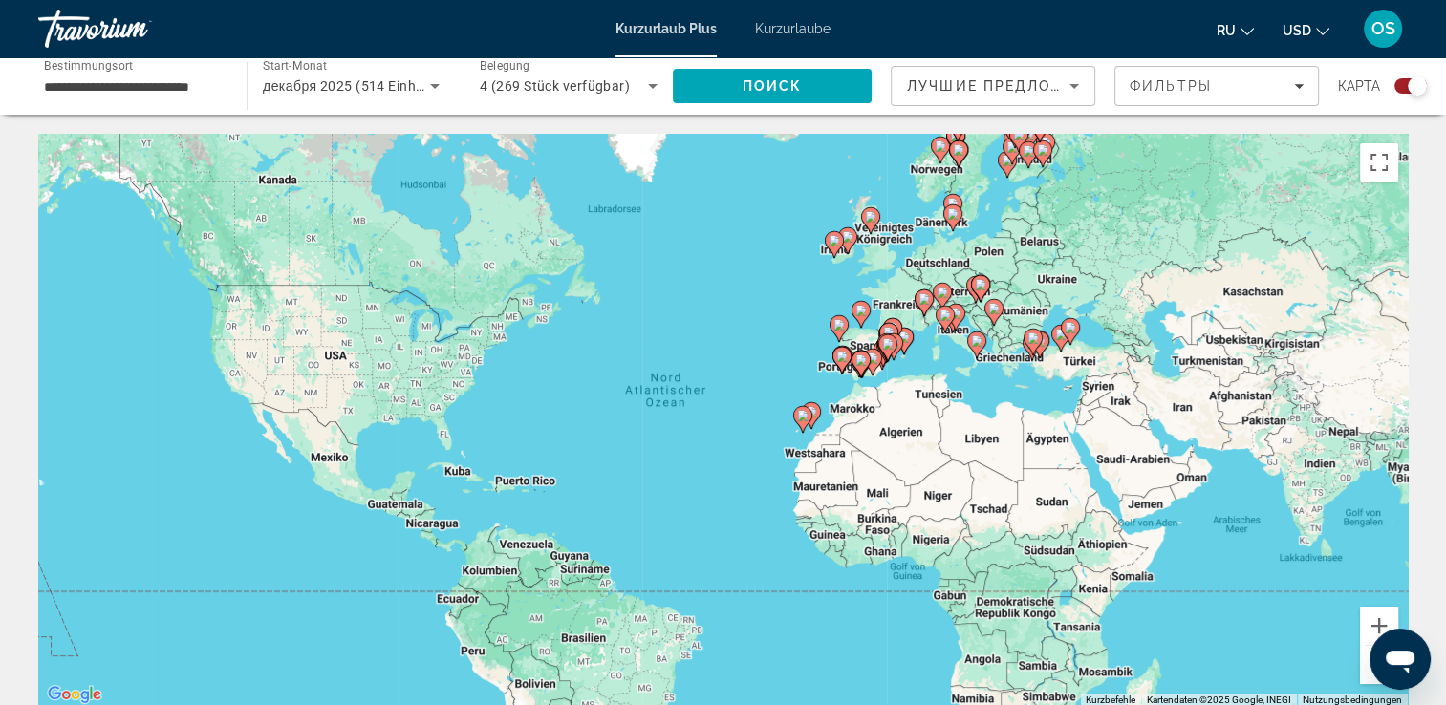
click at [996, 357] on div "Um den Modus zum Ziehen mit der Tastatur zu aktivieren, drückst du Alt + Eingab…" at bounding box center [723, 421] width 1370 height 574
click at [1020, 276] on div "Um den Modus zum Ziehen mit der Tastatur zu aktivieren, drückst du Alt + Eingab…" at bounding box center [723, 421] width 1370 height 574
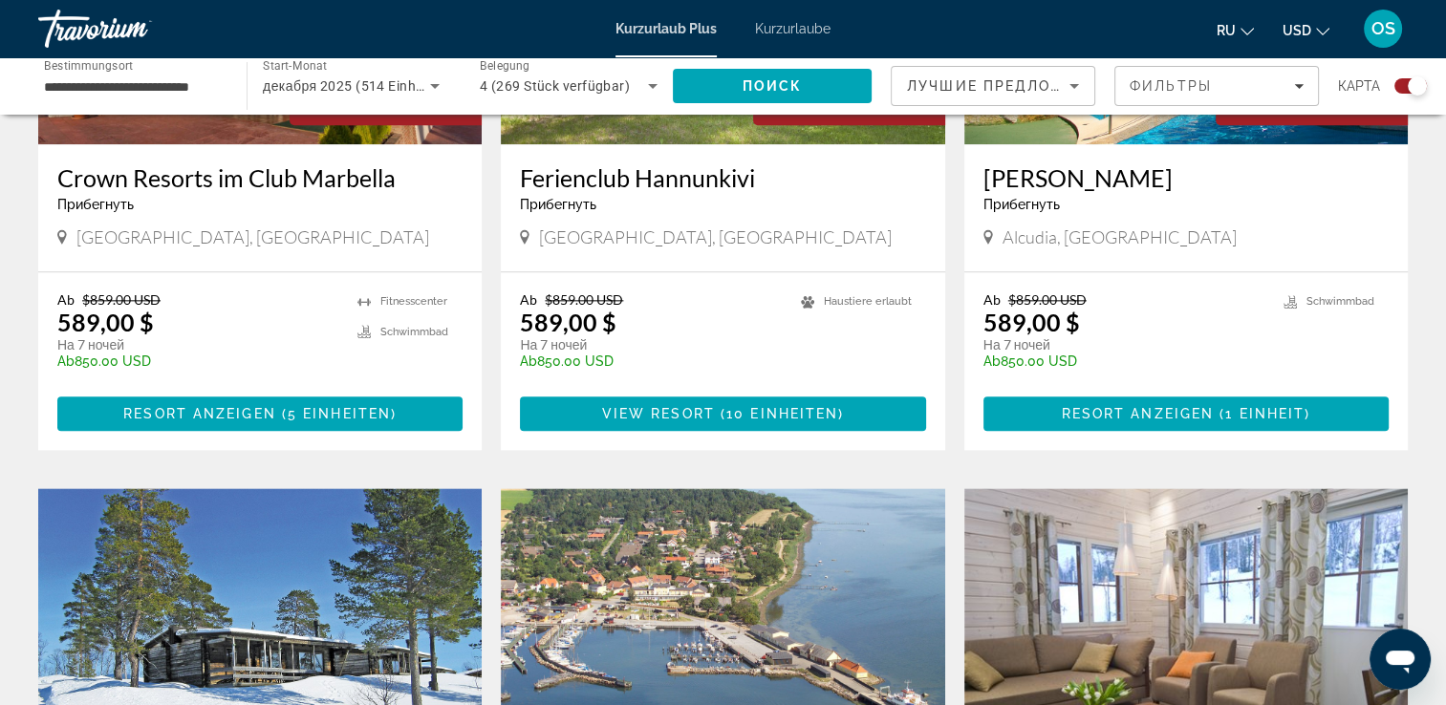
scroll to position [2735, 0]
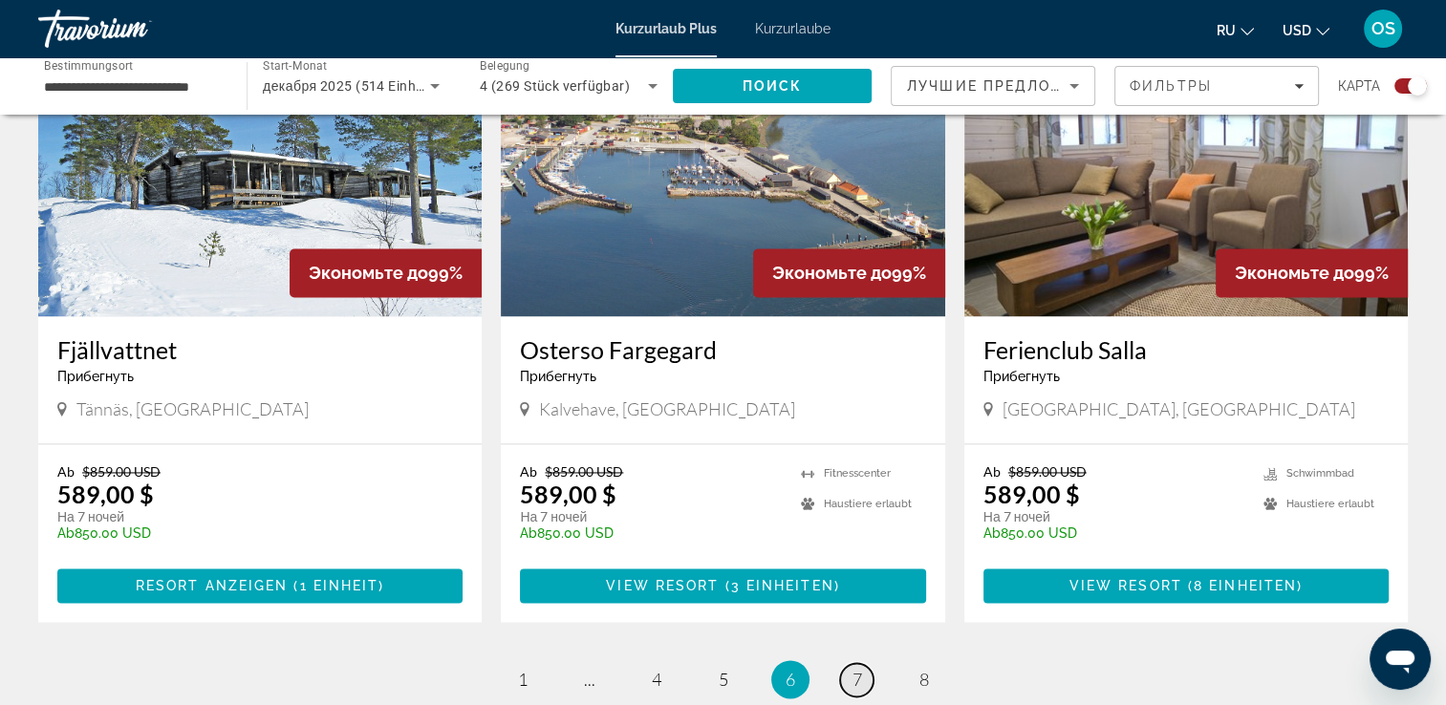
click at [857, 669] on span "7" at bounding box center [858, 679] width 10 height 21
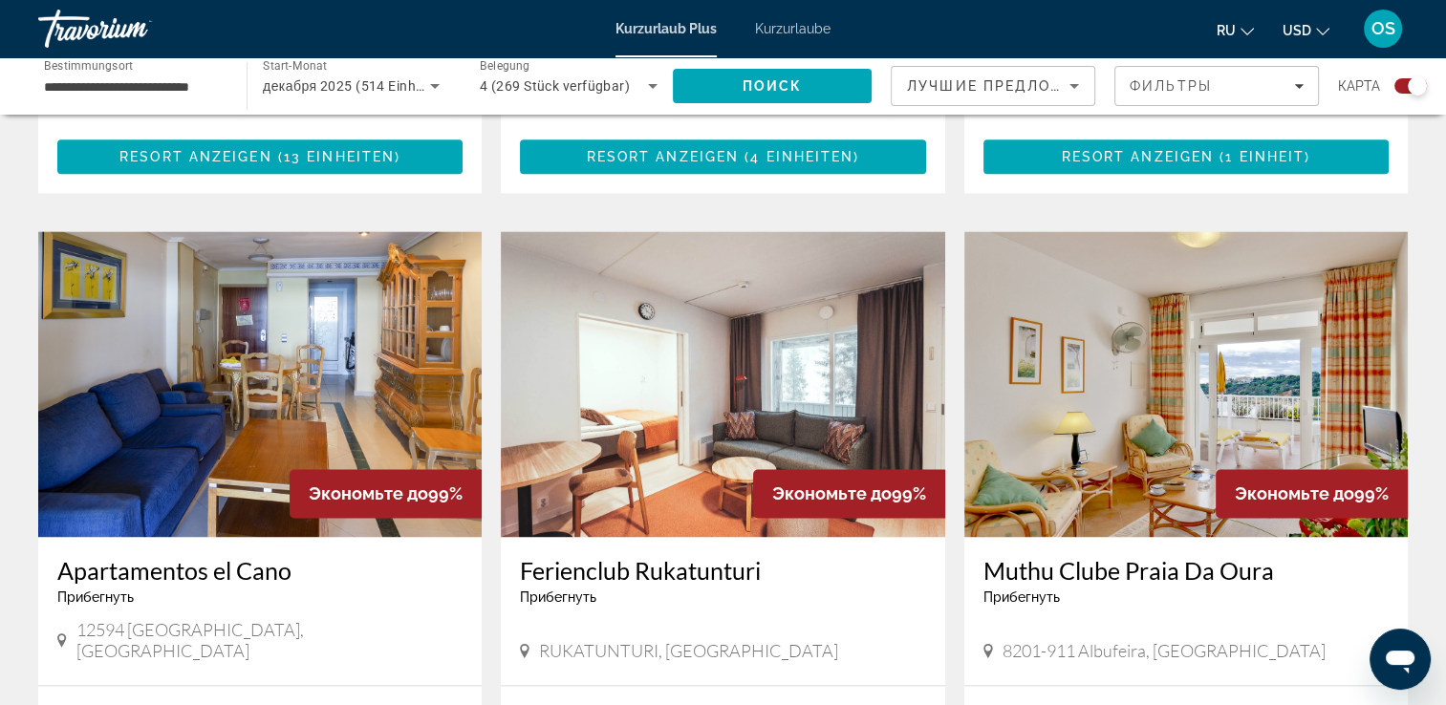
scroll to position [2808, 0]
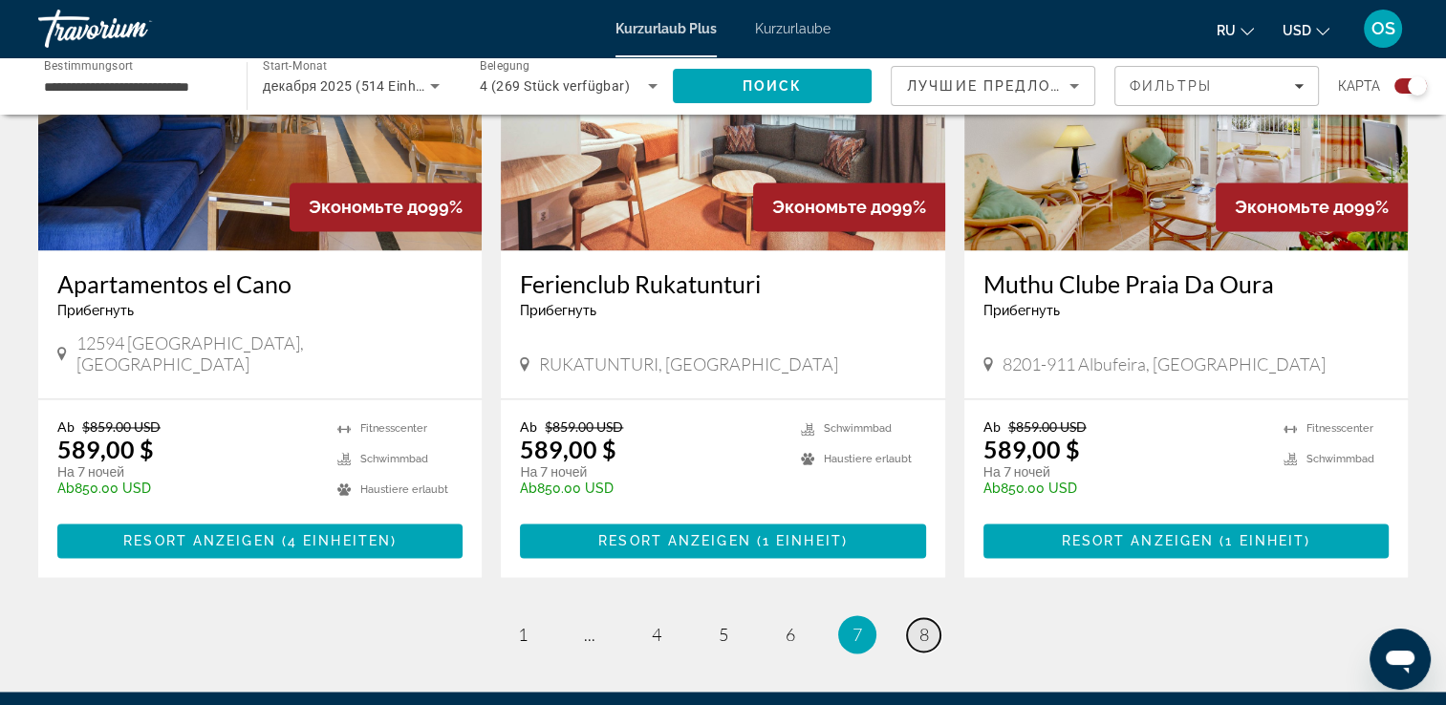
click at [925, 624] on span "8" at bounding box center [925, 634] width 10 height 21
